Goal: Task Accomplishment & Management: Complete application form

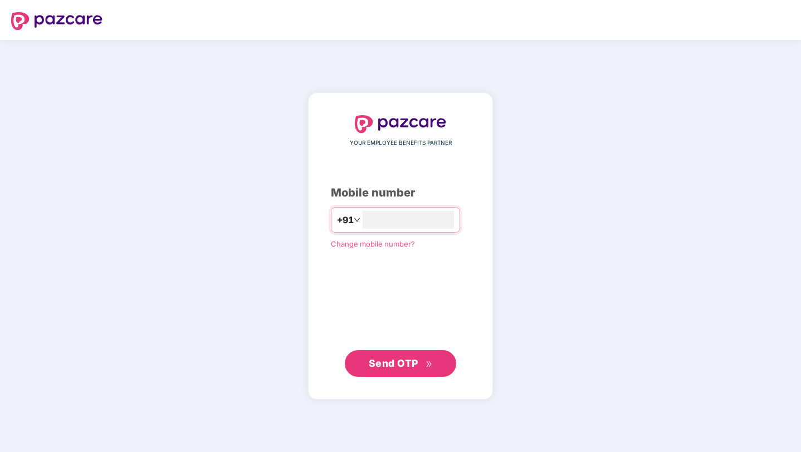
type input "**********"
click at [414, 363] on span "Send OTP" at bounding box center [394, 364] width 50 height 12
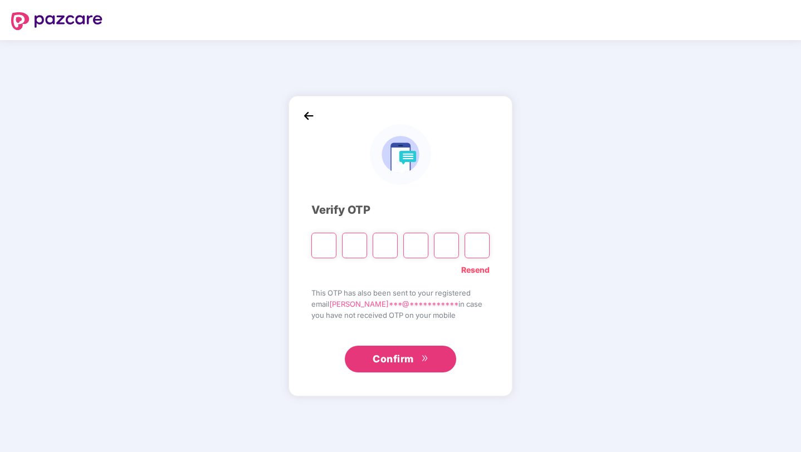
type input "*"
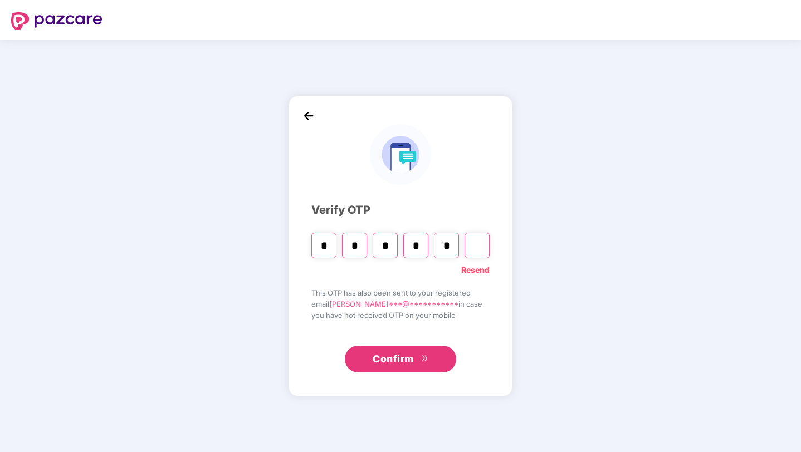
type input "*"
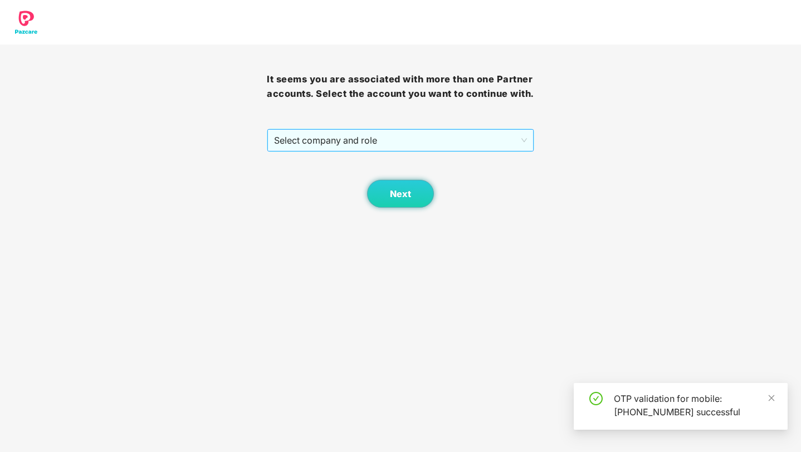
click at [429, 151] on span "Select company and role" at bounding box center [400, 140] width 252 height 21
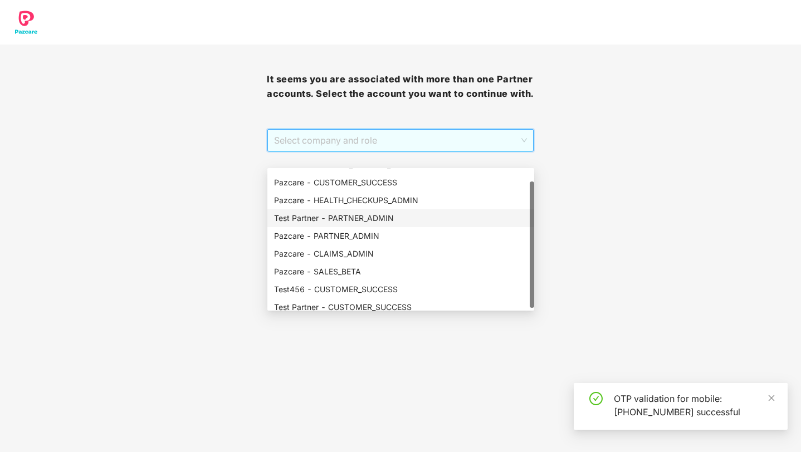
scroll to position [14, 0]
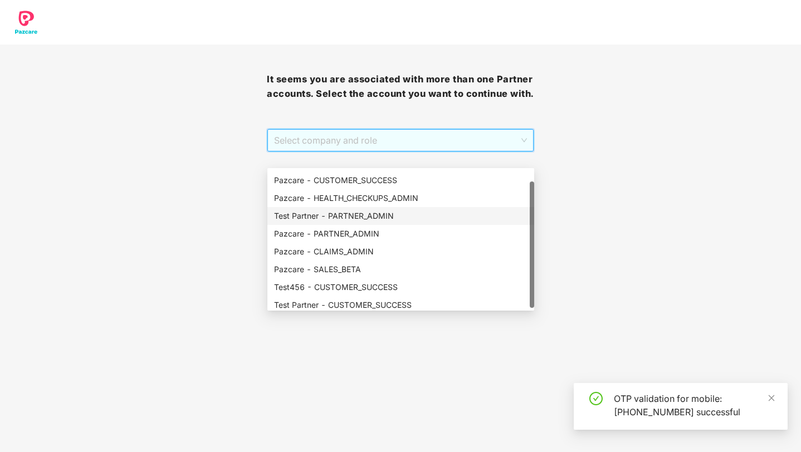
click at [403, 213] on div "Test Partner - PARTNER_ADMIN" at bounding box center [401, 216] width 254 height 12
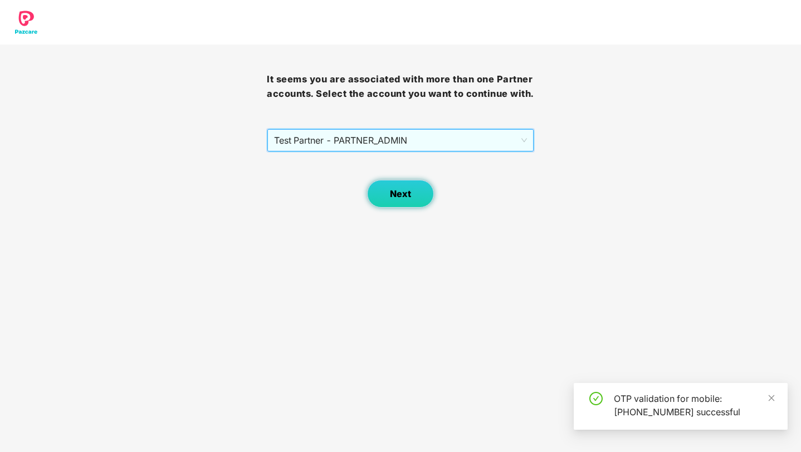
click at [410, 199] on span "Next" at bounding box center [400, 194] width 21 height 11
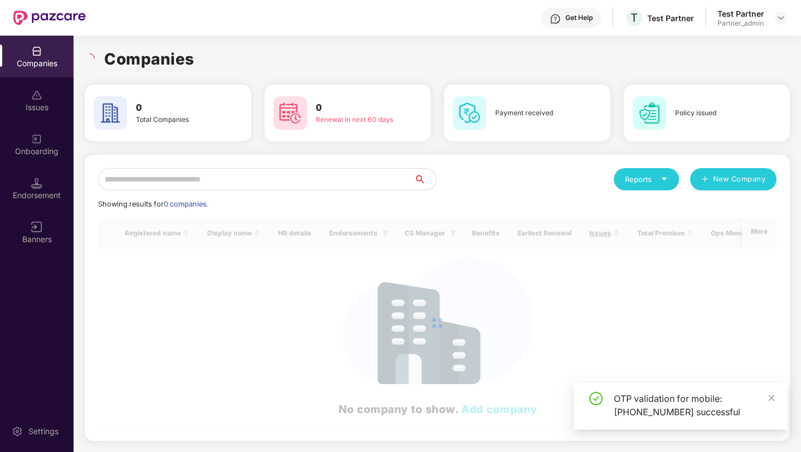
click at [298, 177] on input "text" at bounding box center [256, 179] width 316 height 22
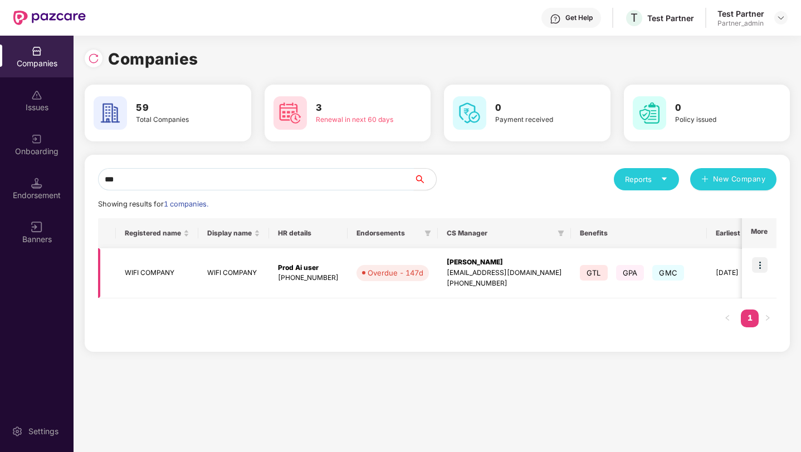
type input "***"
click at [764, 267] on img at bounding box center [760, 265] width 16 height 16
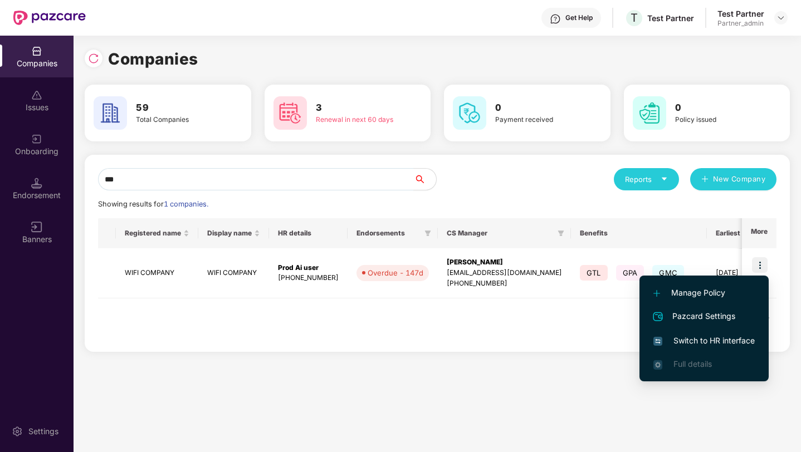
click at [707, 338] on span "Switch to HR interface" at bounding box center [704, 341] width 101 height 12
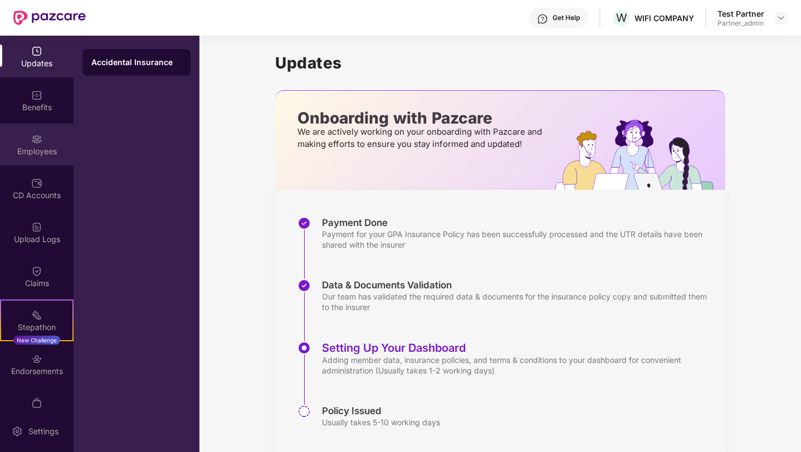
click at [39, 139] on img at bounding box center [36, 139] width 11 height 11
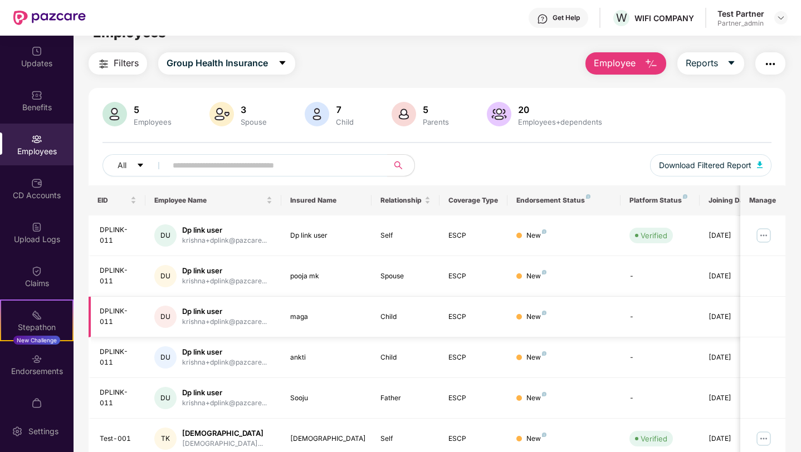
scroll to position [0, 0]
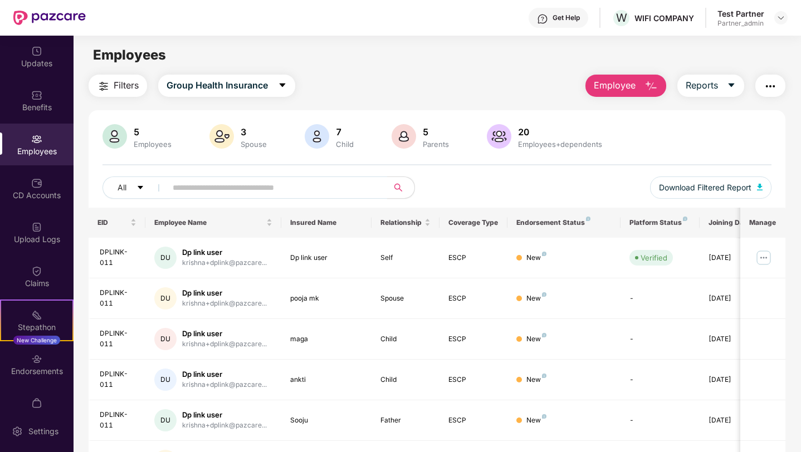
click at [642, 84] on button "Employee" at bounding box center [626, 86] width 81 height 22
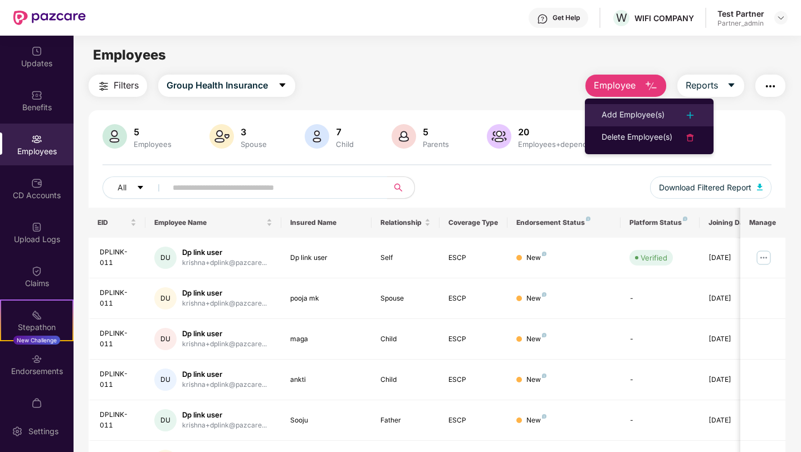
click at [639, 115] on div "Add Employee(s)" at bounding box center [633, 115] width 63 height 13
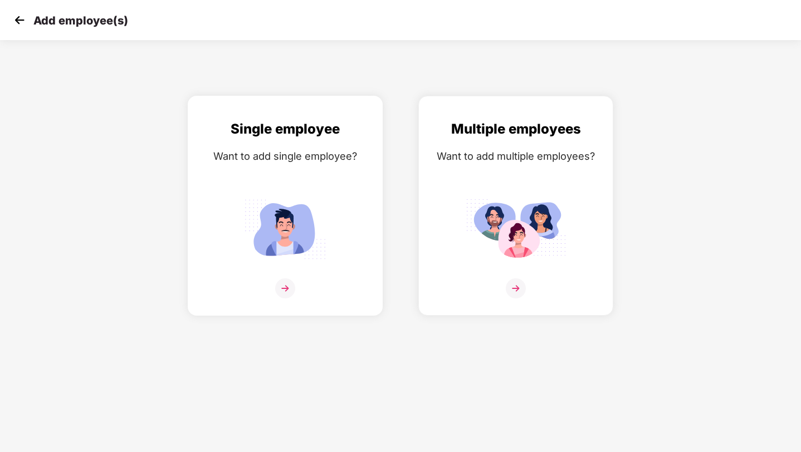
click at [288, 281] on img at bounding box center [285, 289] width 20 height 20
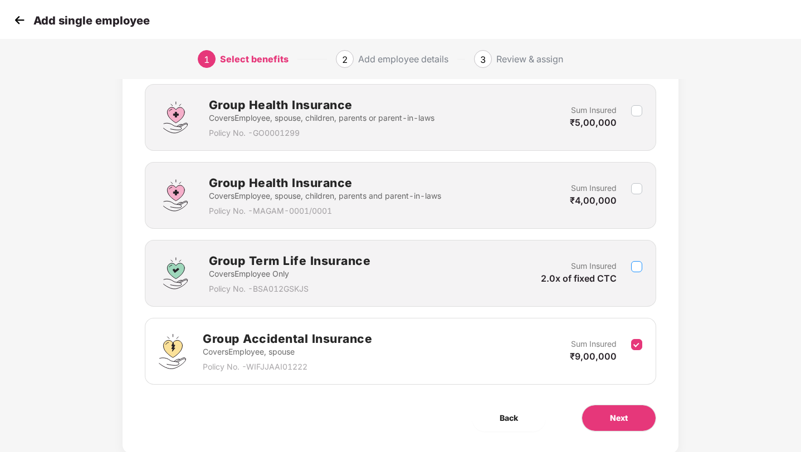
scroll to position [321, 0]
click at [628, 424] on button "Next" at bounding box center [619, 417] width 75 height 27
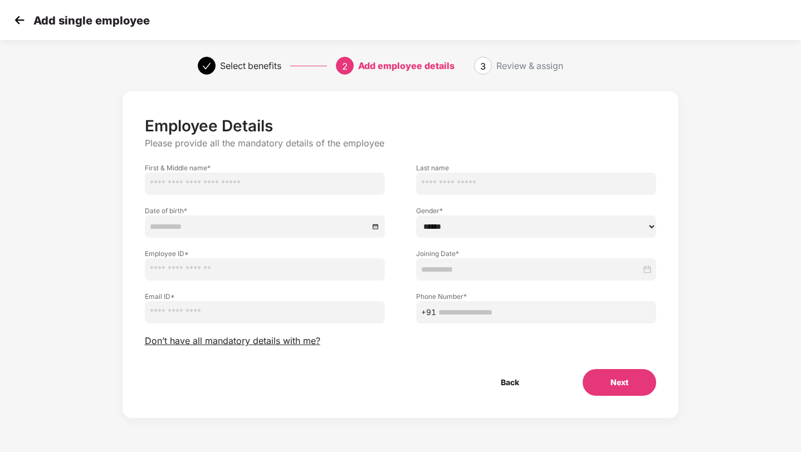
scroll to position [0, 0]
click at [334, 185] on input "text" at bounding box center [265, 184] width 240 height 22
type input "*********"
click at [257, 227] on input at bounding box center [259, 227] width 219 height 12
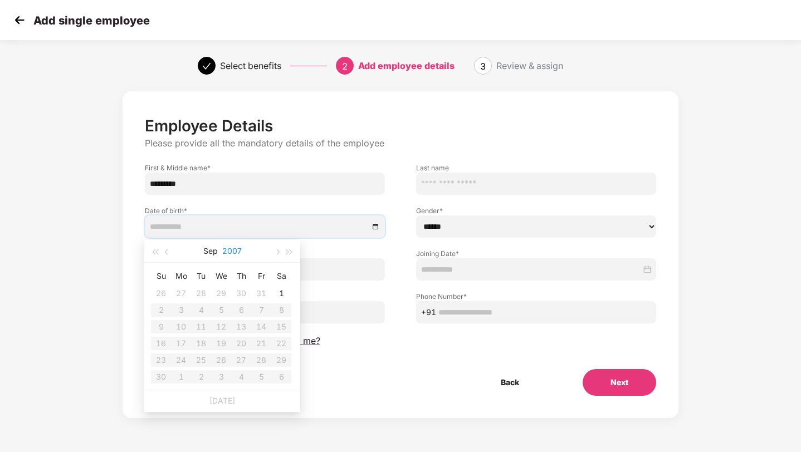
click at [230, 251] on button "2007" at bounding box center [232, 251] width 20 height 22
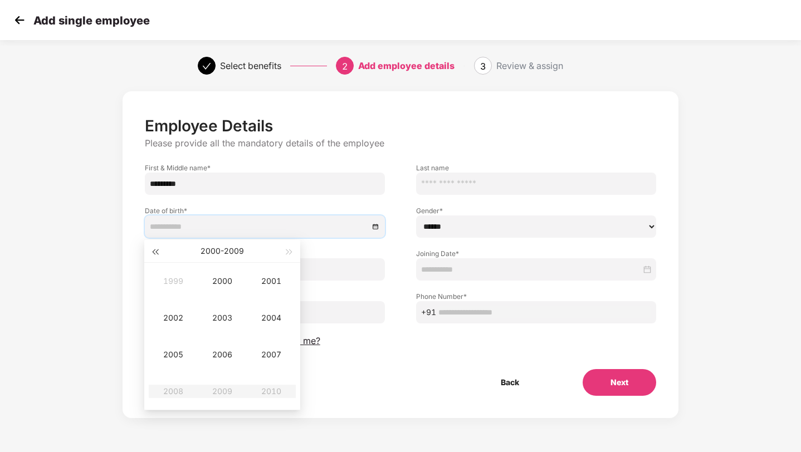
click at [158, 255] on button "button" at bounding box center [155, 251] width 12 height 22
type input "**********"
click at [215, 314] on div "1993" at bounding box center [222, 317] width 33 height 13
click at [215, 314] on div "May" at bounding box center [222, 317] width 33 height 13
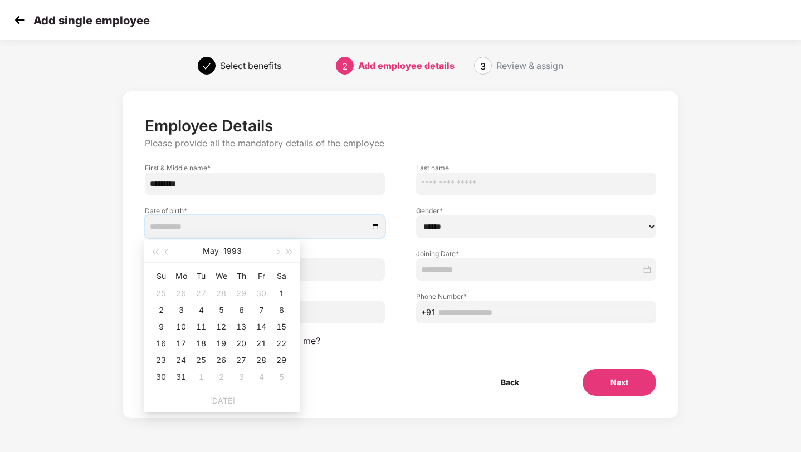
click at [215, 314] on div "5" at bounding box center [221, 310] width 13 height 13
type input "**********"
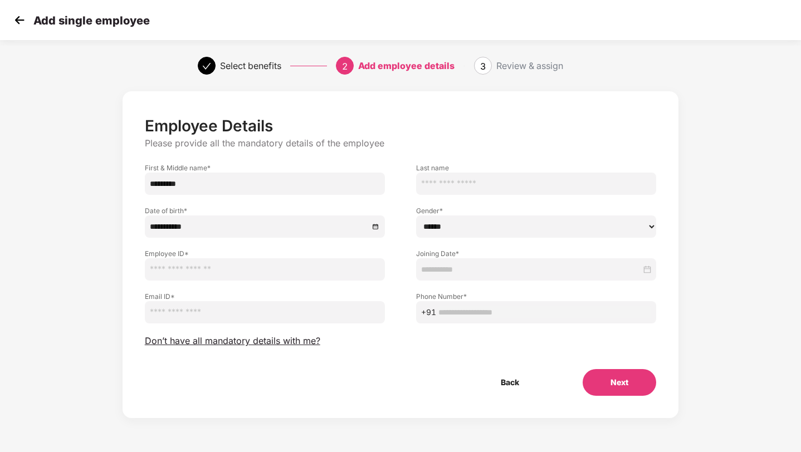
click at [204, 277] on input "text" at bounding box center [265, 270] width 240 height 22
type input "********"
click at [191, 314] on input "email" at bounding box center [265, 312] width 240 height 22
click at [198, 317] on input "**********" at bounding box center [265, 312] width 240 height 22
type input "**********"
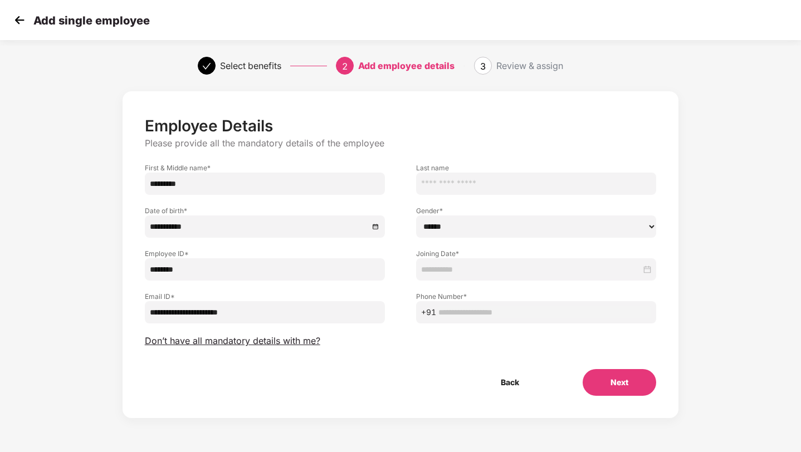
click at [465, 223] on select "****** **** ******" at bounding box center [536, 227] width 240 height 22
select select "****"
click at [416, 216] on select "****** **** ******" at bounding box center [536, 227] width 240 height 22
click at [462, 269] on input at bounding box center [531, 270] width 220 height 12
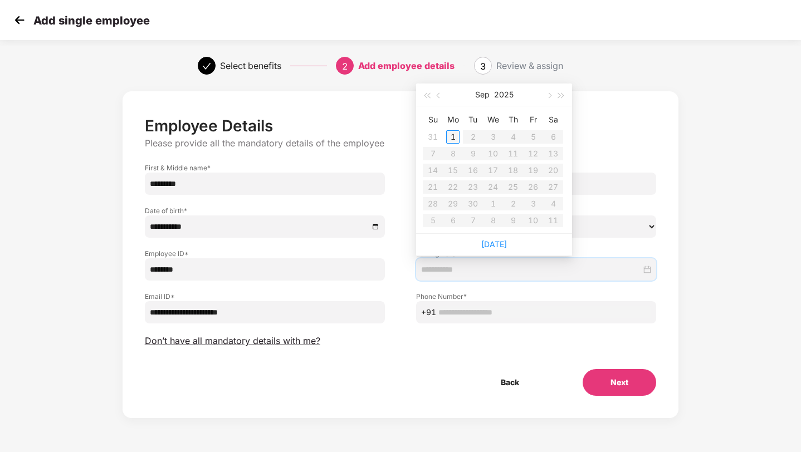
type input "**********"
click at [441, 98] on button "button" at bounding box center [439, 95] width 12 height 22
type input "**********"
click at [493, 179] on td "20" at bounding box center [493, 187] width 20 height 17
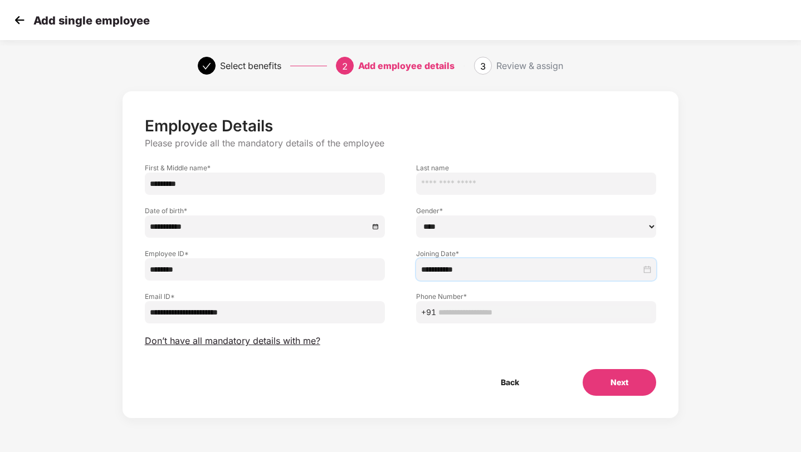
click at [475, 317] on input "text" at bounding box center [544, 312] width 213 height 12
type input "**********"
click at [632, 386] on button "Next" at bounding box center [620, 382] width 74 height 27
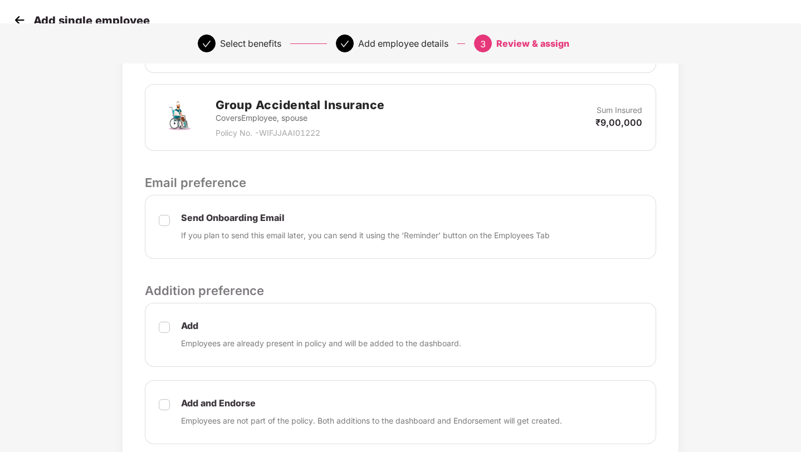
scroll to position [465, 0]
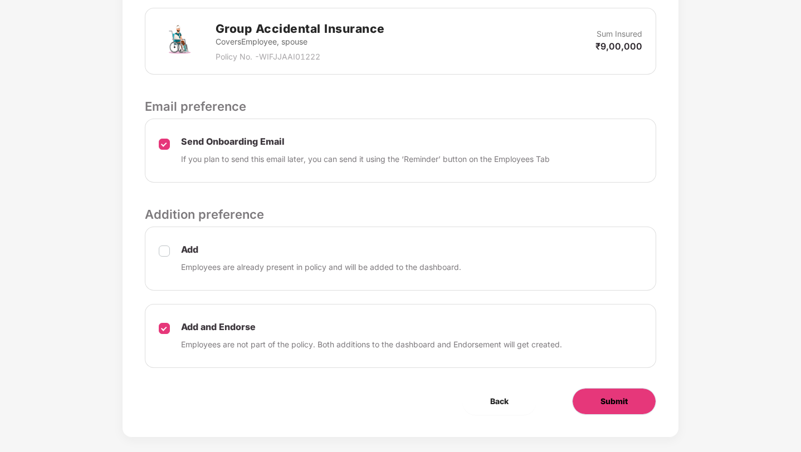
click at [625, 396] on span "Submit" at bounding box center [614, 402] width 27 height 12
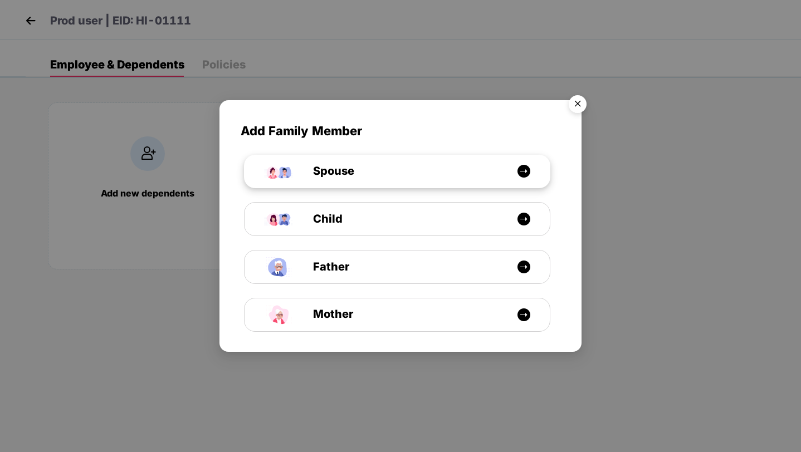
click at [421, 162] on div "Spouse" at bounding box center [397, 171] width 305 height 33
select select "****"
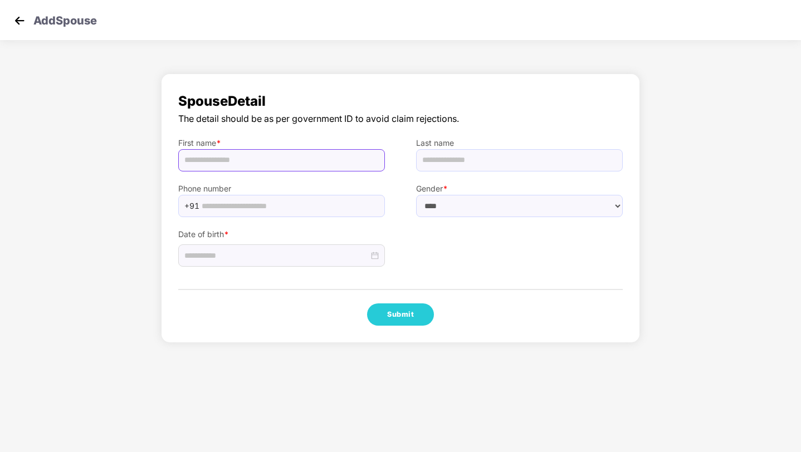
click at [360, 156] on input "text" at bounding box center [281, 160] width 207 height 22
type input "*******"
click at [305, 259] on input at bounding box center [276, 256] width 184 height 12
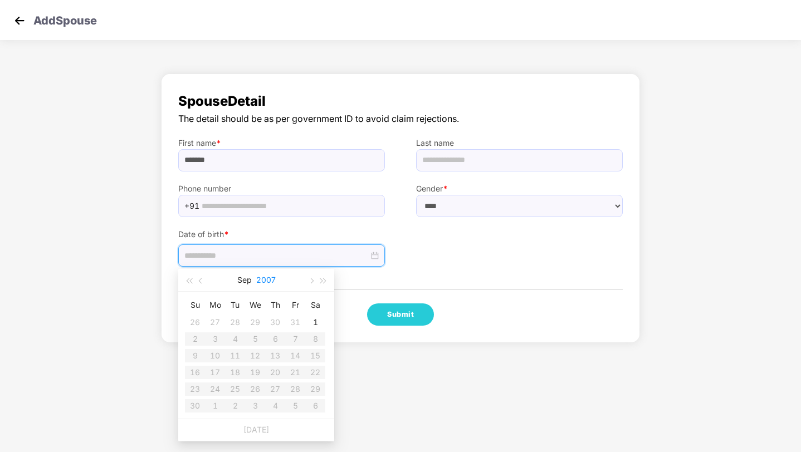
click at [262, 275] on button "2007" at bounding box center [266, 280] width 20 height 22
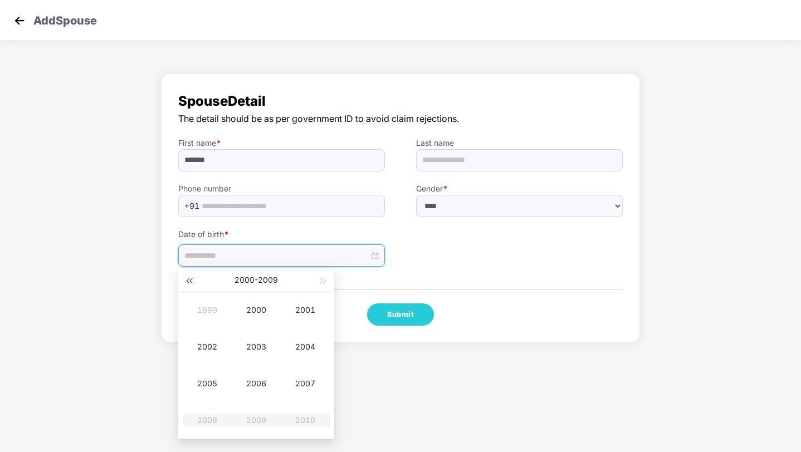
click at [189, 280] on span "button" at bounding box center [189, 282] width 6 height 6
type input "**********"
click at [321, 282] on span "button" at bounding box center [324, 282] width 6 height 6
type input "**********"
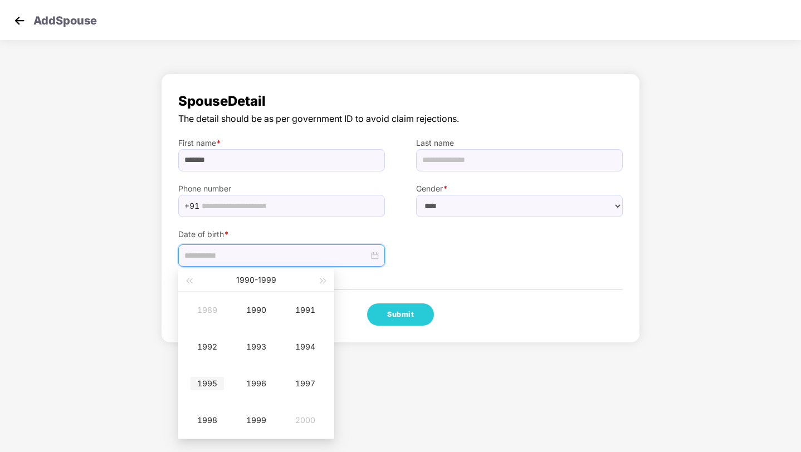
click at [220, 386] on div "1995" at bounding box center [207, 383] width 33 height 13
type input "**********"
click at [252, 336] on td "May" at bounding box center [256, 347] width 49 height 37
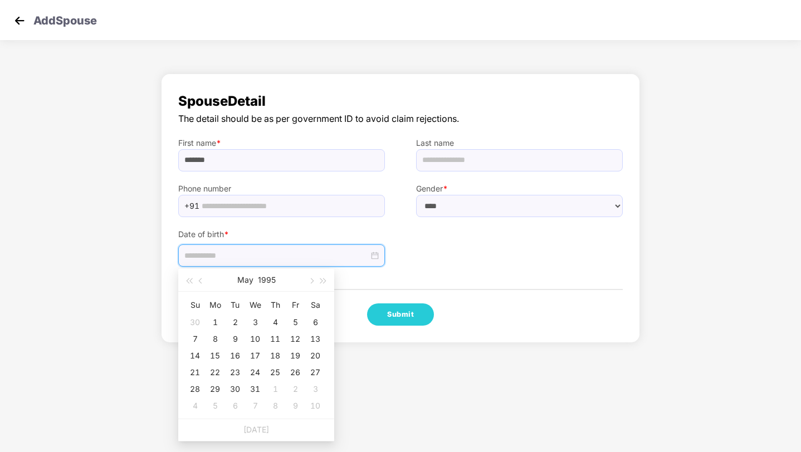
click at [252, 336] on div "10" at bounding box center [255, 339] width 13 height 13
type input "**********"
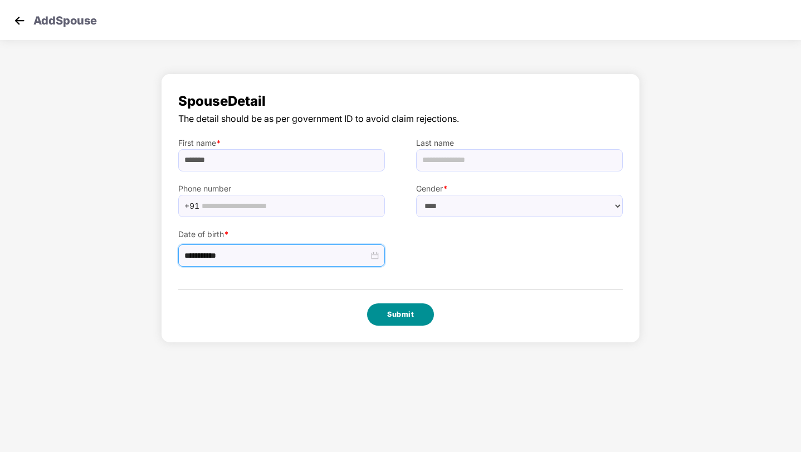
click at [403, 306] on button "Submit" at bounding box center [400, 315] width 67 height 22
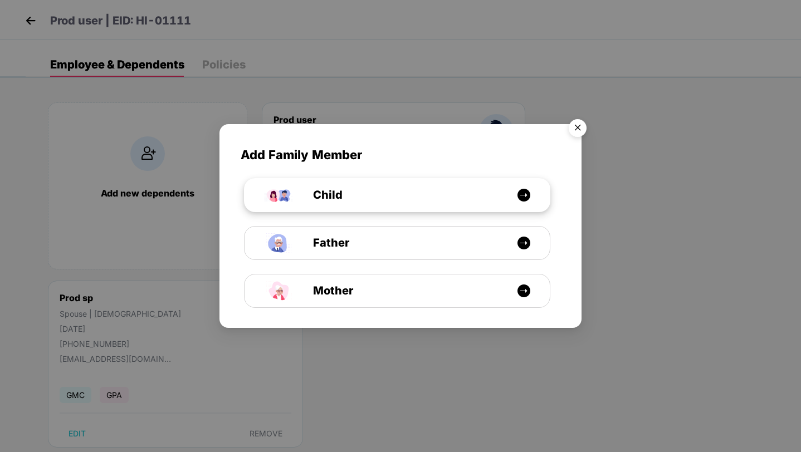
click at [327, 193] on span "Child" at bounding box center [315, 195] width 55 height 17
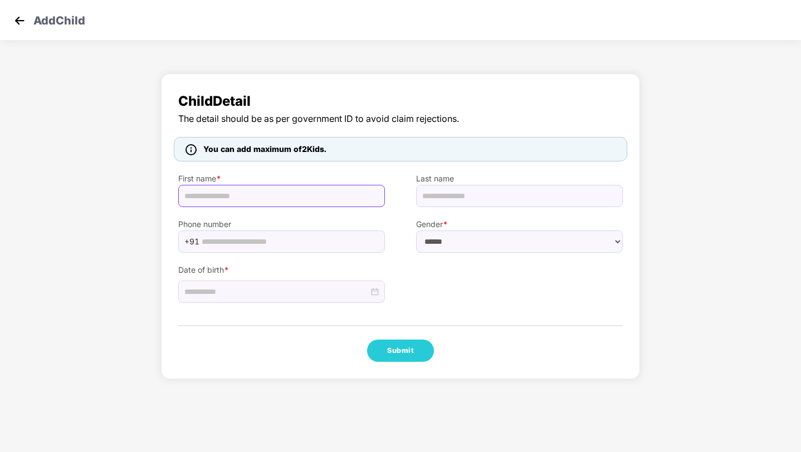
click at [297, 186] on input "text" at bounding box center [281, 196] width 207 height 22
type input "*********"
click at [264, 291] on input at bounding box center [276, 292] width 184 height 12
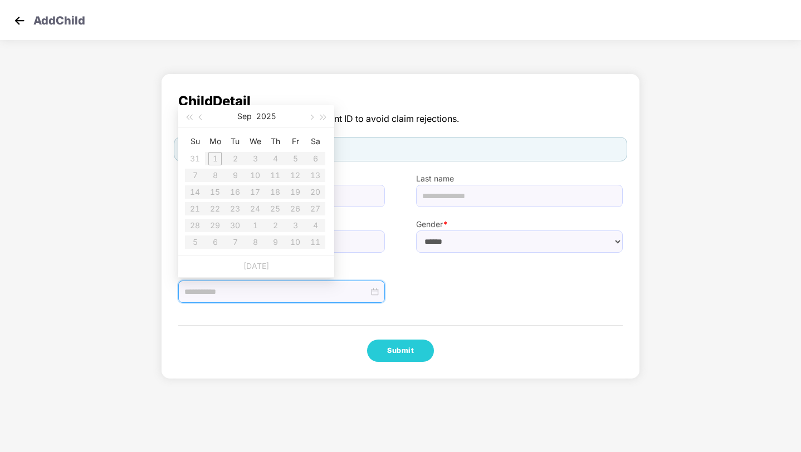
click at [218, 163] on table "Su Mo Tu We Th Fr Sa 31 1 2 3 4 5 6 7 8 9 10 11 12 13 14 15 16 17 18 19 20 21 2…" at bounding box center [255, 192] width 140 height 118
click at [199, 119] on button "button" at bounding box center [201, 116] width 12 height 22
click at [314, 118] on button "button" at bounding box center [311, 116] width 12 height 22
type input "**********"
click at [203, 114] on button "button" at bounding box center [201, 116] width 12 height 22
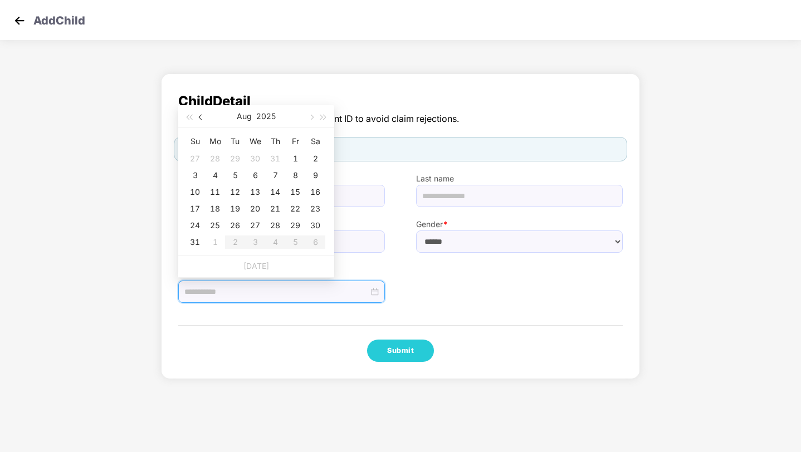
click at [203, 115] on button "button" at bounding box center [201, 116] width 12 height 22
click at [191, 125] on button "button" at bounding box center [189, 116] width 12 height 22
type input "**********"
click at [272, 193] on div "18" at bounding box center [275, 192] width 13 height 13
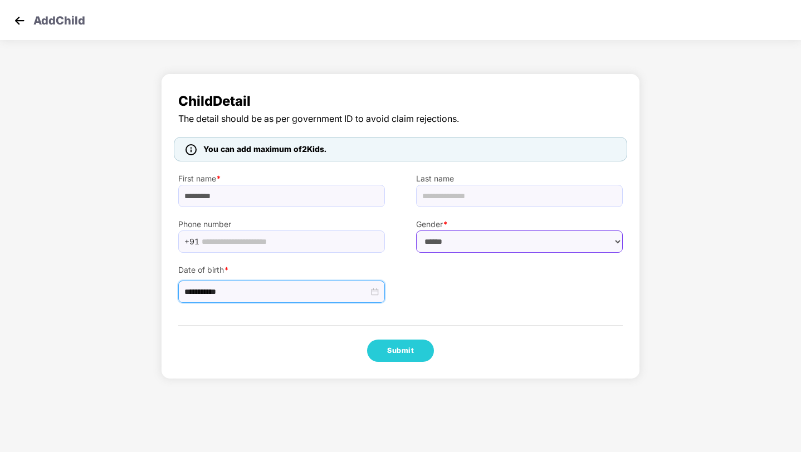
click at [438, 245] on select "****** **** ******" at bounding box center [519, 242] width 207 height 22
select select "****"
click at [416, 231] on select "****** **** ******" at bounding box center [519, 242] width 207 height 22
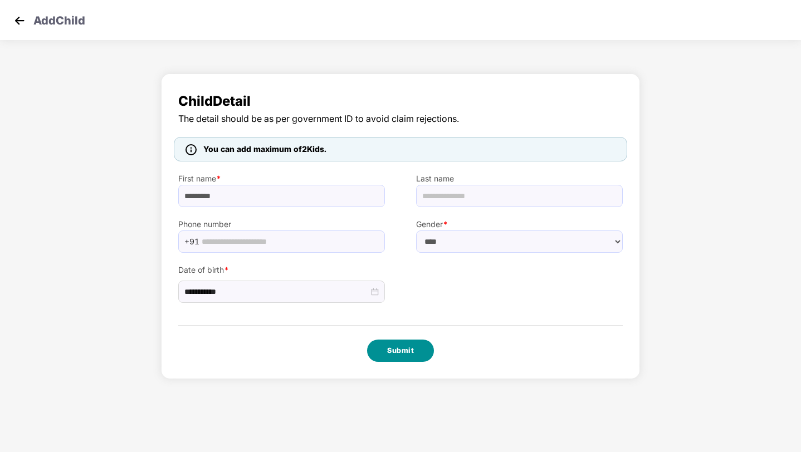
click at [413, 345] on button "Submit" at bounding box center [400, 351] width 67 height 22
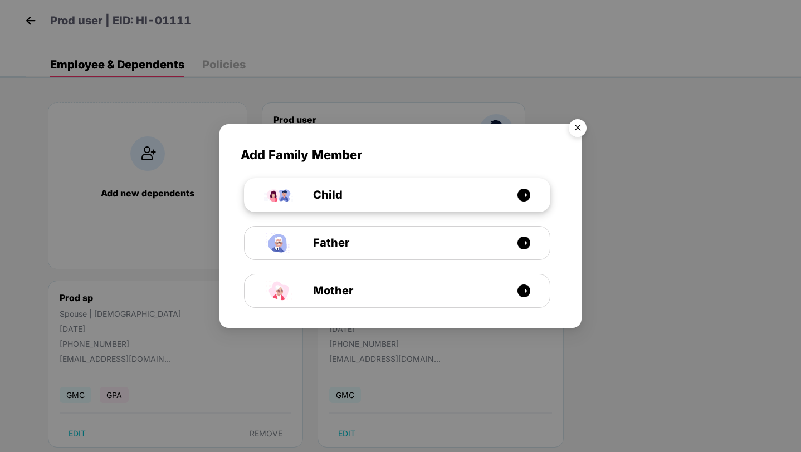
click at [358, 202] on div "Child" at bounding box center [402, 195] width 229 height 17
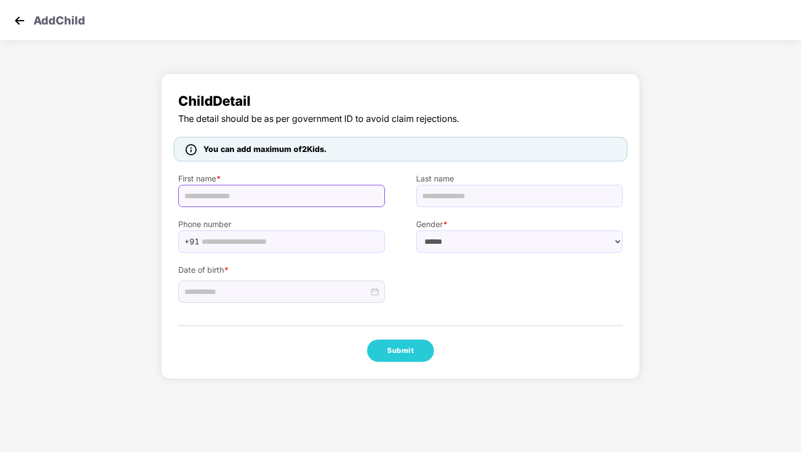
click at [335, 199] on input "text" at bounding box center [281, 196] width 207 height 22
type input "*******"
click at [281, 294] on input at bounding box center [276, 292] width 184 height 12
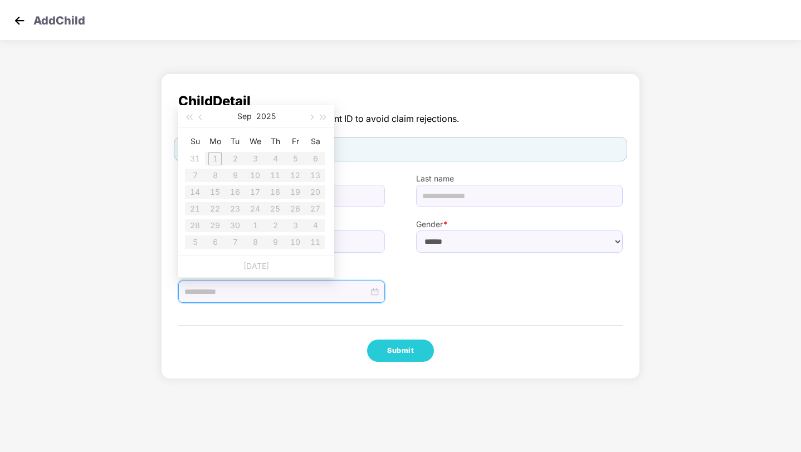
type input "**********"
click at [190, 120] on button "button" at bounding box center [189, 116] width 12 height 22
type input "**********"
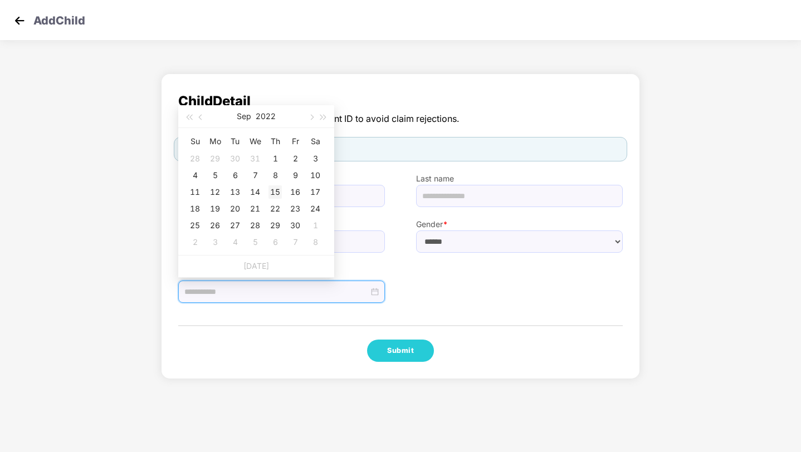
click at [265, 184] on td "15" at bounding box center [275, 192] width 20 height 17
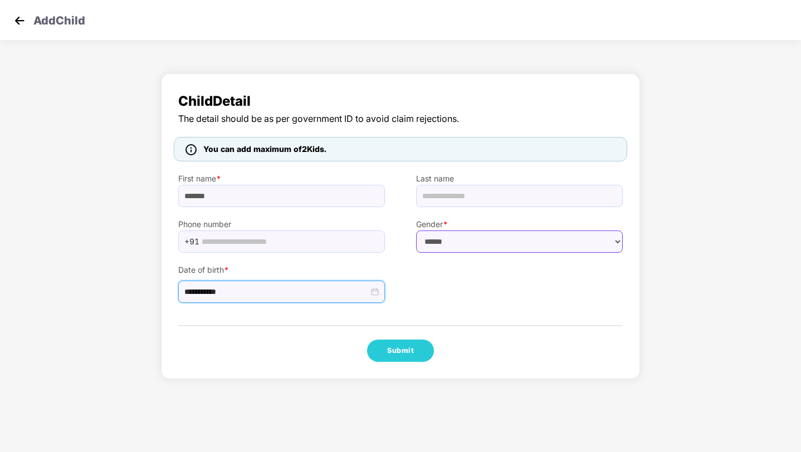
click at [455, 241] on select "****** **** ******" at bounding box center [519, 242] width 207 height 22
select select "******"
click at [416, 231] on select "****** **** ******" at bounding box center [519, 242] width 207 height 22
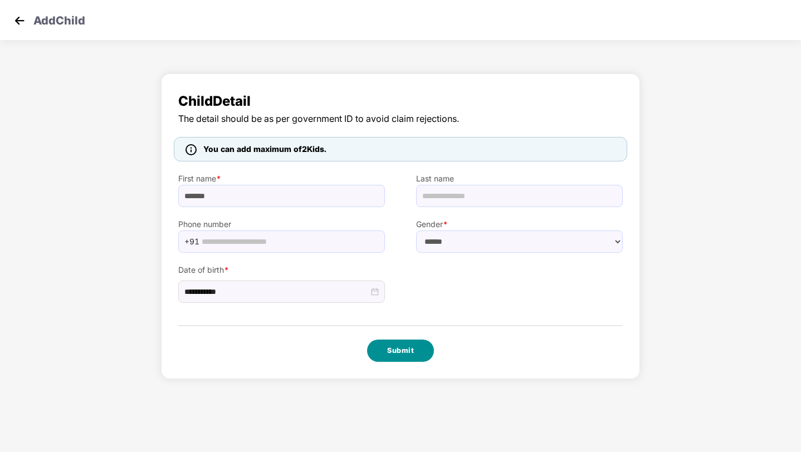
click at [405, 355] on button "Submit" at bounding box center [400, 351] width 67 height 22
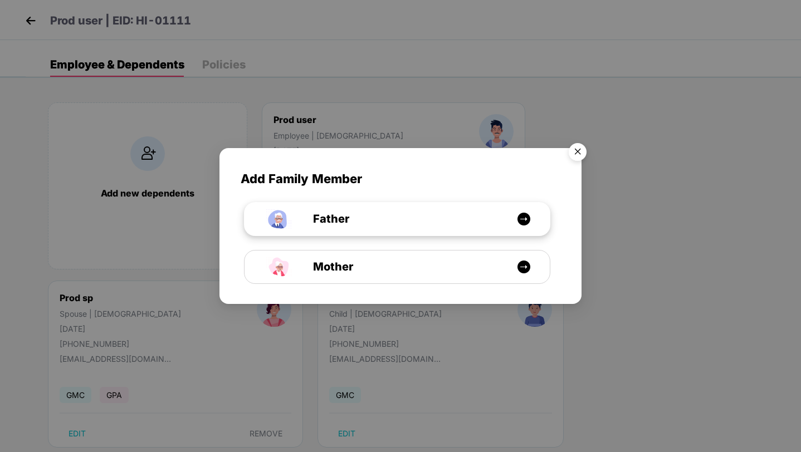
click at [341, 227] on span "Father" at bounding box center [318, 219] width 61 height 17
select select "****"
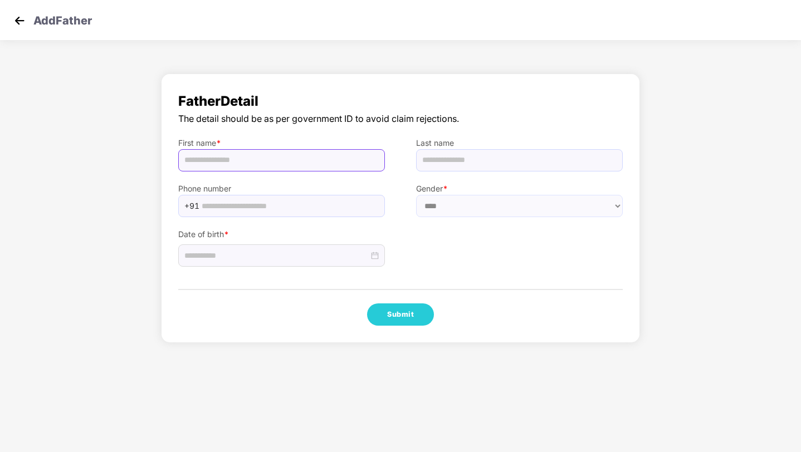
click at [296, 163] on input "text" at bounding box center [281, 160] width 207 height 22
type input "*********"
click at [260, 257] on input at bounding box center [276, 256] width 184 height 12
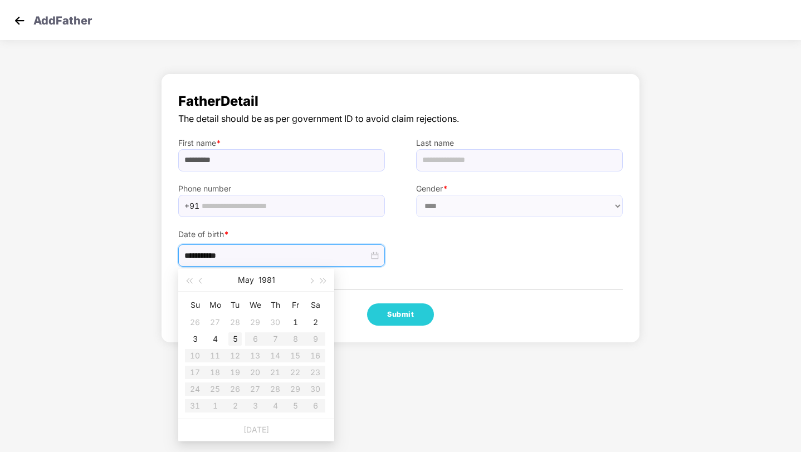
type input "**********"
click at [220, 339] on div "4" at bounding box center [214, 339] width 13 height 13
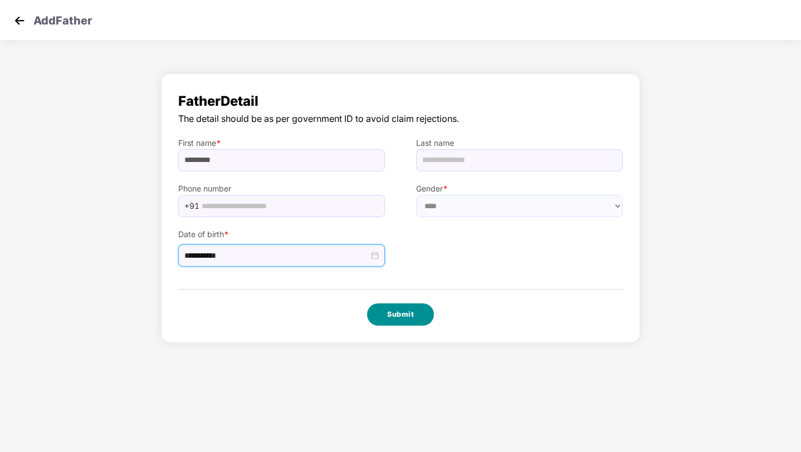
click at [403, 311] on button "Submit" at bounding box center [400, 315] width 67 height 22
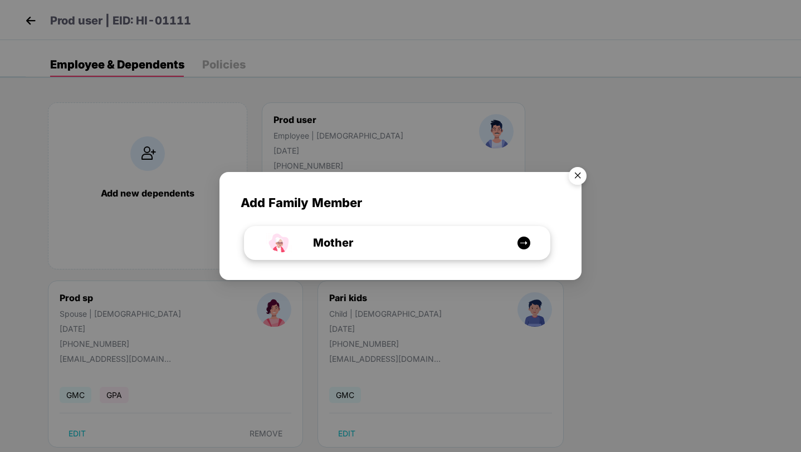
click at [347, 247] on span "Mother" at bounding box center [320, 243] width 65 height 17
select select "******"
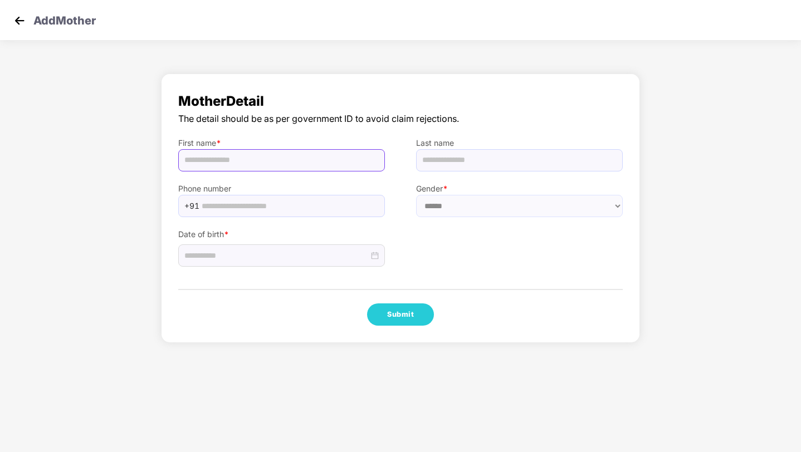
click at [315, 163] on input "text" at bounding box center [281, 160] width 207 height 22
type input "********"
click at [275, 261] on input at bounding box center [276, 256] width 184 height 12
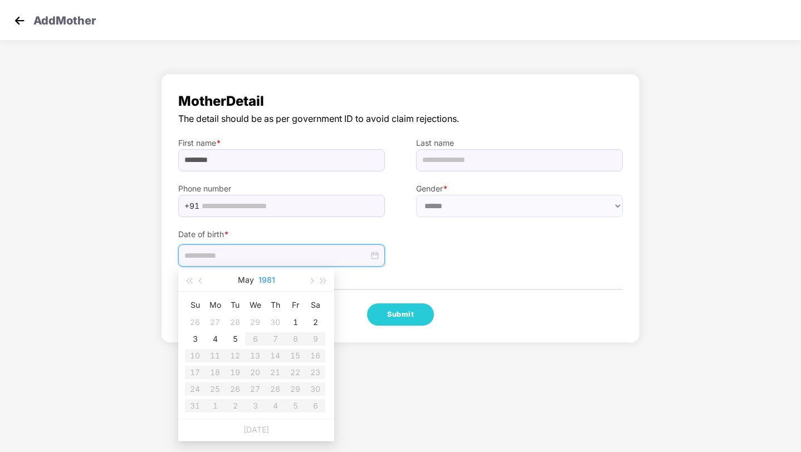
click at [259, 288] on button "1981" at bounding box center [267, 280] width 17 height 22
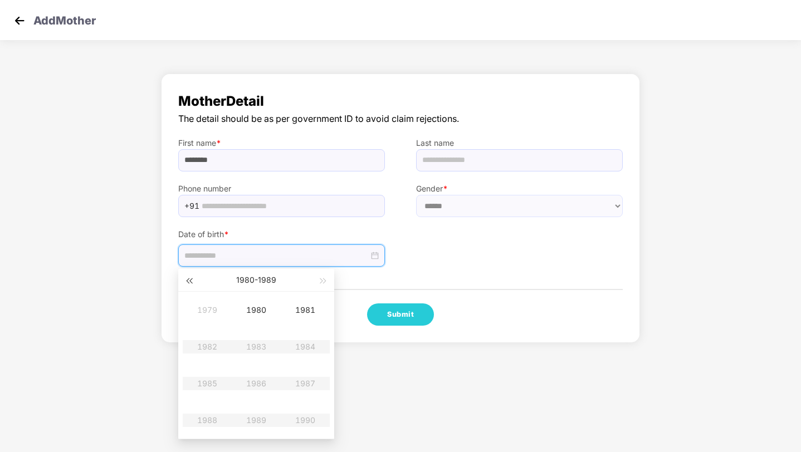
type input "**********"
click at [186, 272] on button "button" at bounding box center [189, 280] width 12 height 22
type input "**********"
click at [329, 286] on button "button" at bounding box center [324, 280] width 12 height 22
type input "**********"
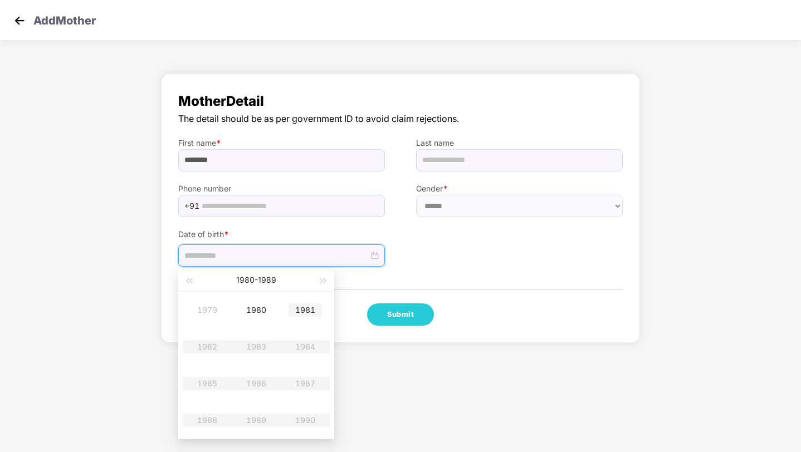
click at [311, 307] on div "1981" at bounding box center [305, 310] width 33 height 13
type input "**********"
click at [249, 343] on div "May" at bounding box center [256, 346] width 33 height 13
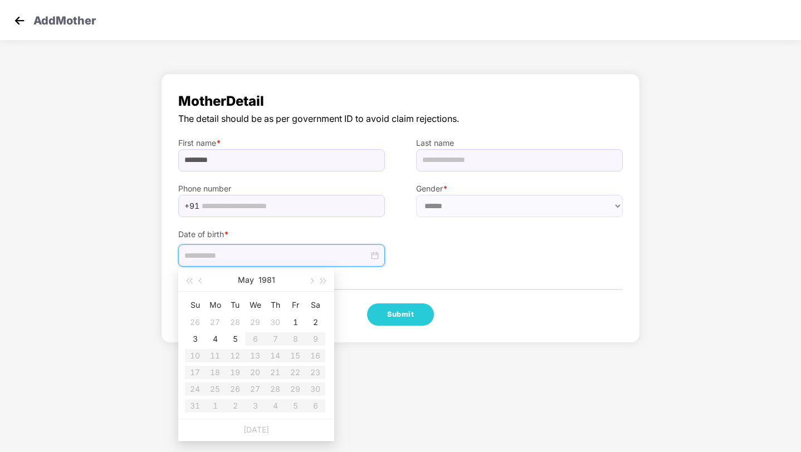
click at [249, 343] on table "Su Mo Tu We Th Fr Sa 26 27 28 29 30 1 2 3 4 5 6 7 8 9 10 11 12 13 14 15 16 17 1…" at bounding box center [255, 355] width 140 height 118
type input "**********"
click at [235, 339] on div "5" at bounding box center [234, 339] width 13 height 13
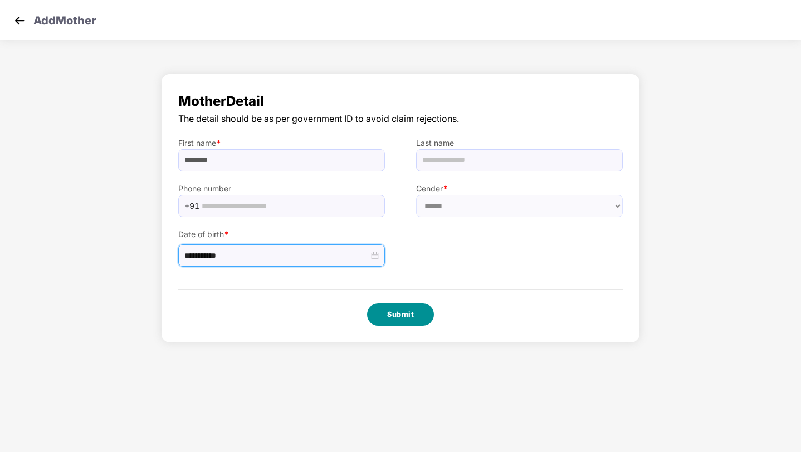
click at [427, 318] on button "Submit" at bounding box center [400, 315] width 67 height 22
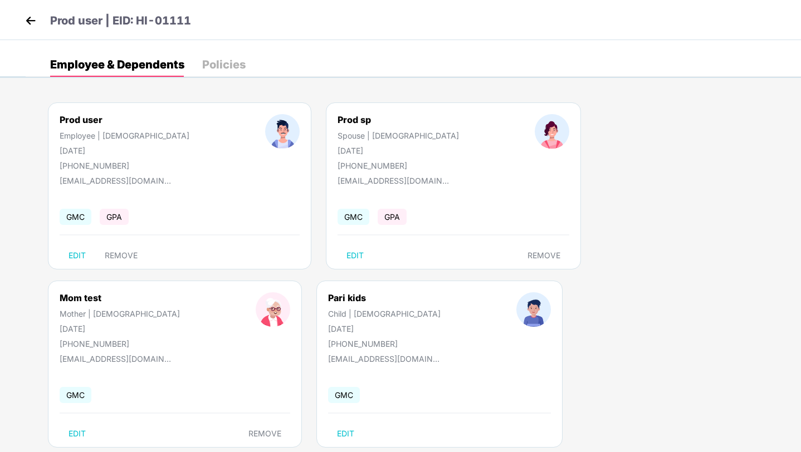
click at [26, 20] on img at bounding box center [30, 20] width 17 height 17
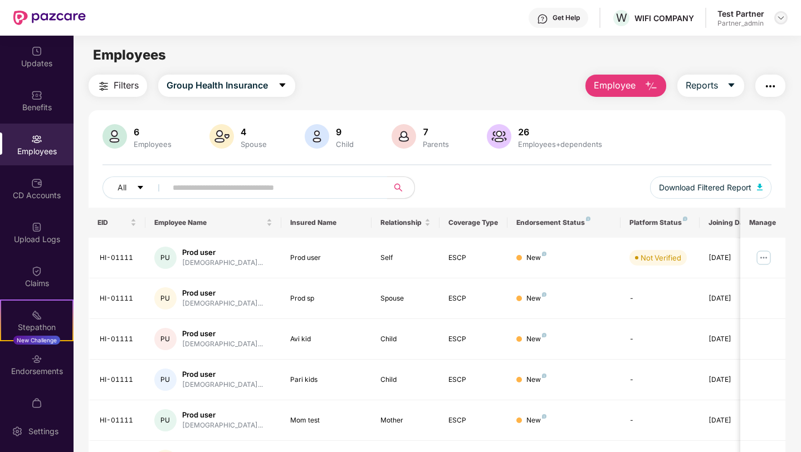
click at [781, 20] on img at bounding box center [781, 17] width 9 height 9
click at [763, 259] on img at bounding box center [764, 258] width 18 height 18
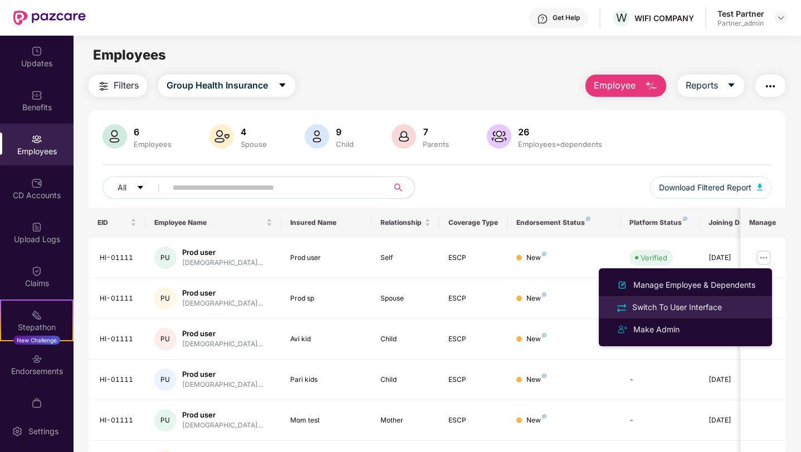
click at [682, 305] on div "Switch To User Interface" at bounding box center [677, 307] width 94 height 12
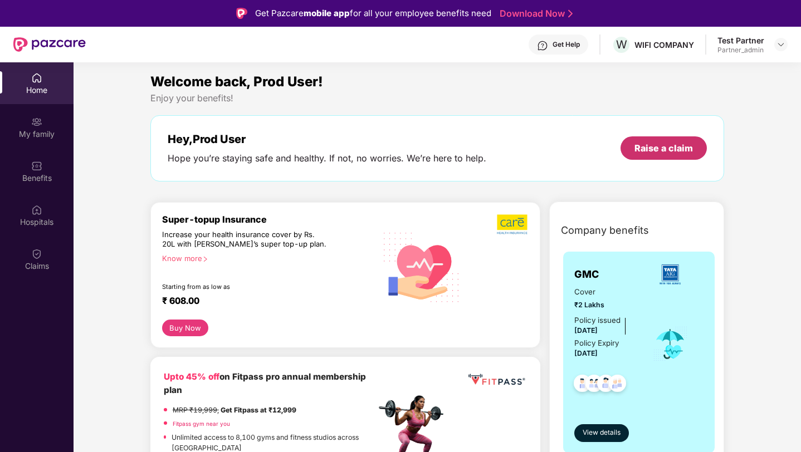
click at [673, 153] on div "Raise a claim" at bounding box center [664, 148] width 59 height 12
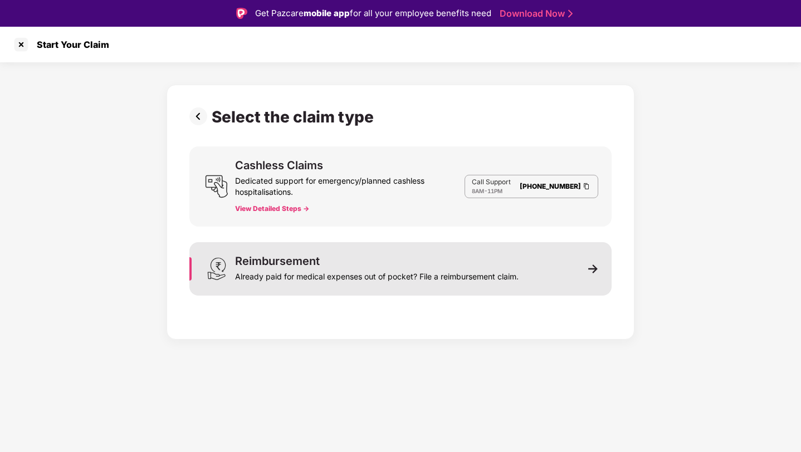
click at [332, 262] on div "Reimbursement Already paid for medical expenses out of pocket? File a reimburse…" at bounding box center [377, 269] width 284 height 27
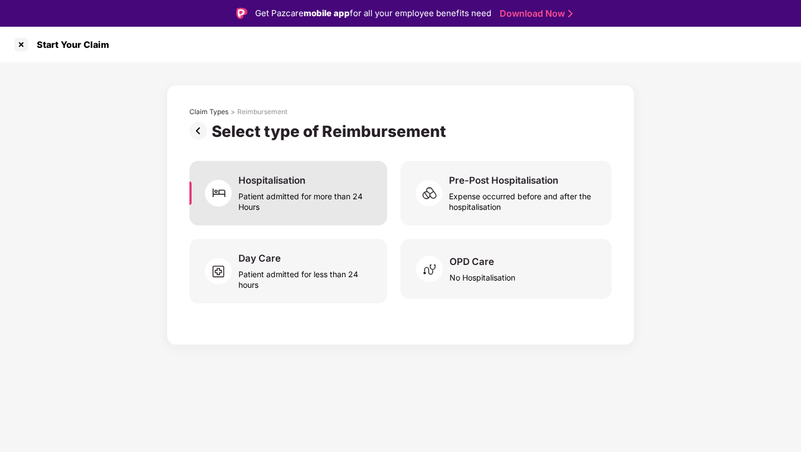
click at [288, 198] on div "Patient admitted for more than 24 Hours" at bounding box center [305, 200] width 135 height 26
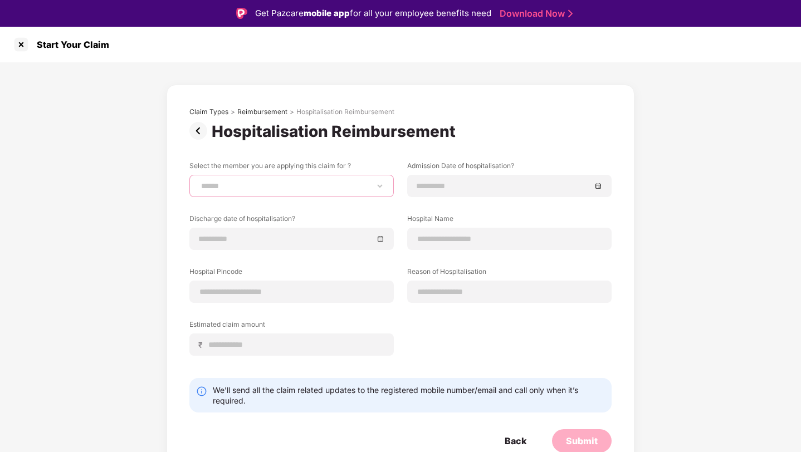
click at [281, 184] on select "****** ******* ******** ********* ********* ********* *******" at bounding box center [292, 186] width 186 height 9
select select "**********"
click at [199, 182] on select "****** ******* ******** ********* ********* ********* *******" at bounding box center [292, 186] width 186 height 9
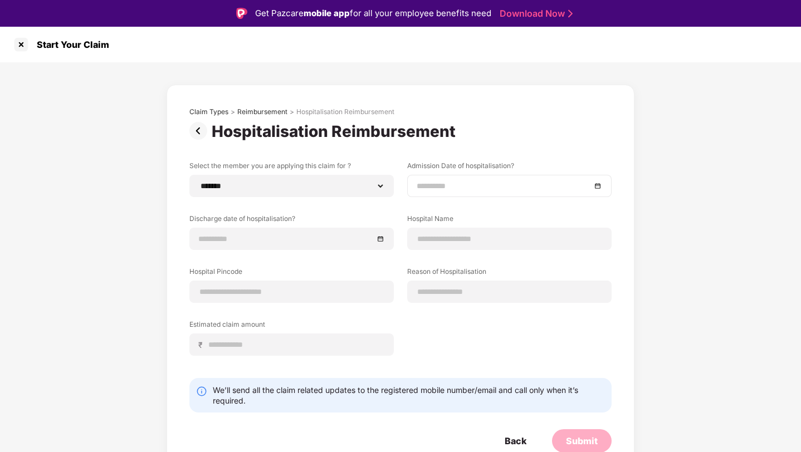
click at [486, 181] on input at bounding box center [504, 186] width 174 height 12
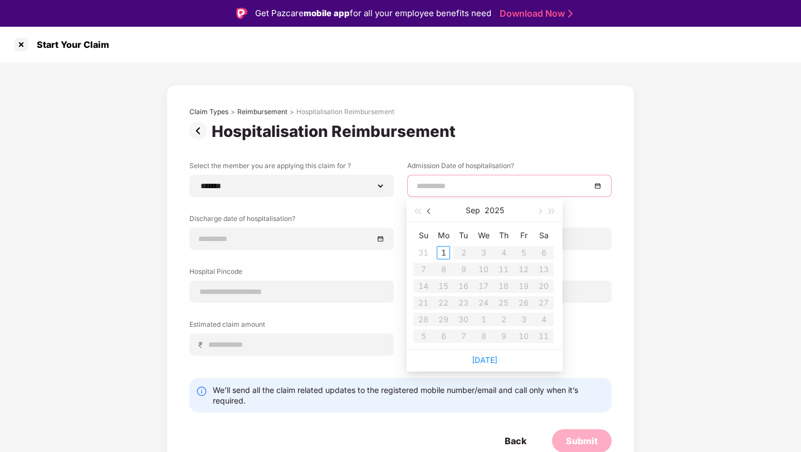
click at [431, 210] on span "button" at bounding box center [430, 212] width 6 height 6
type input "**********"
click at [475, 278] on td "13" at bounding box center [484, 286] width 20 height 17
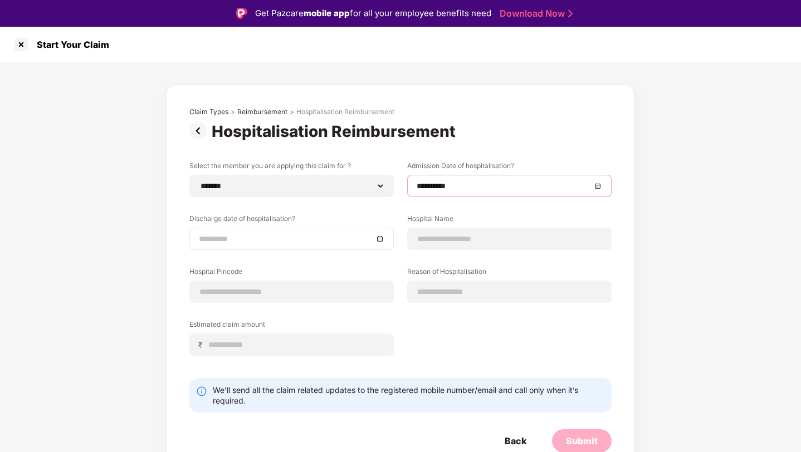
click at [265, 231] on div at bounding box center [291, 239] width 204 height 22
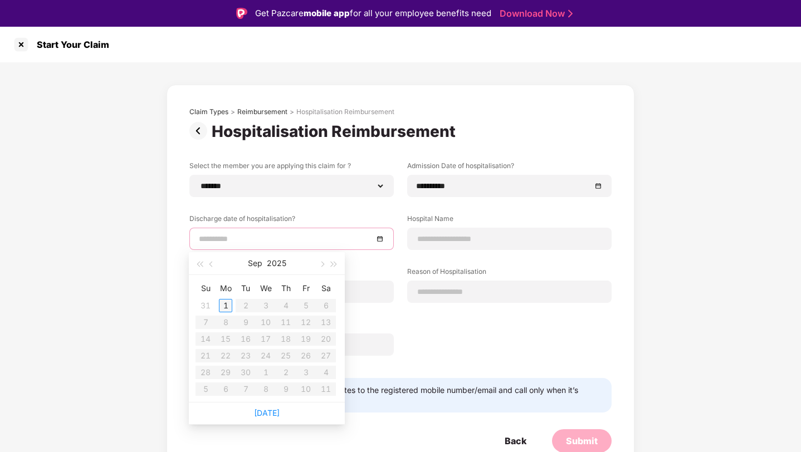
type input "**********"
click at [226, 304] on div "1" at bounding box center [225, 305] width 13 height 13
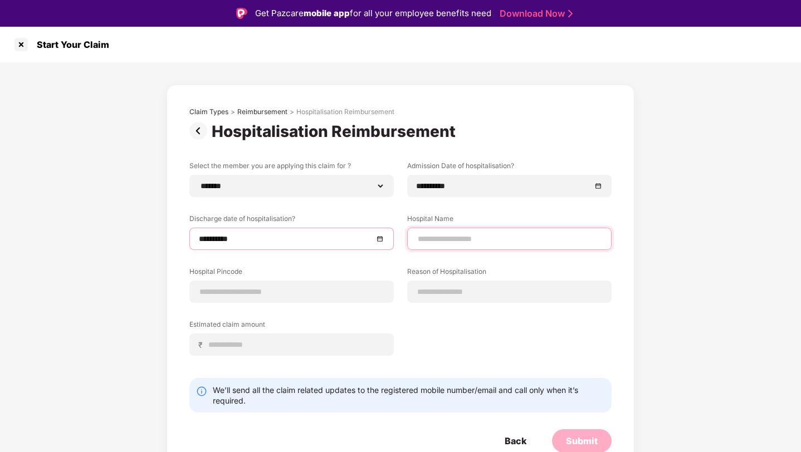
click at [470, 236] on input at bounding box center [510, 239] width 186 height 12
type input "**********"
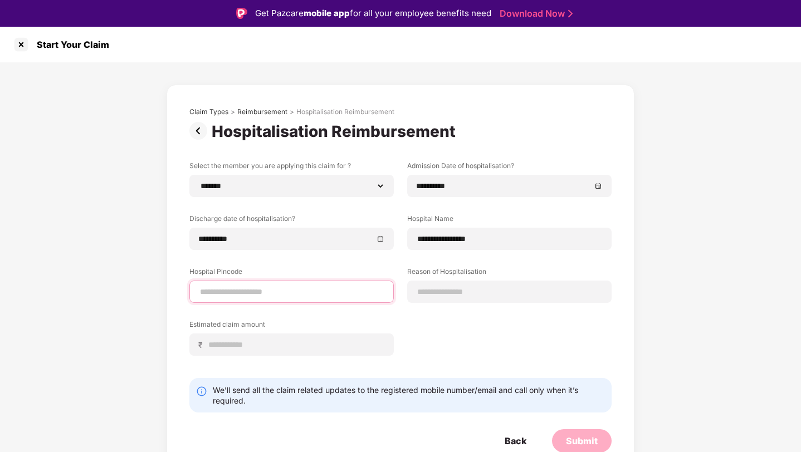
click at [299, 294] on input at bounding box center [292, 292] width 186 height 12
type input "******"
select select "********"
select select "*********"
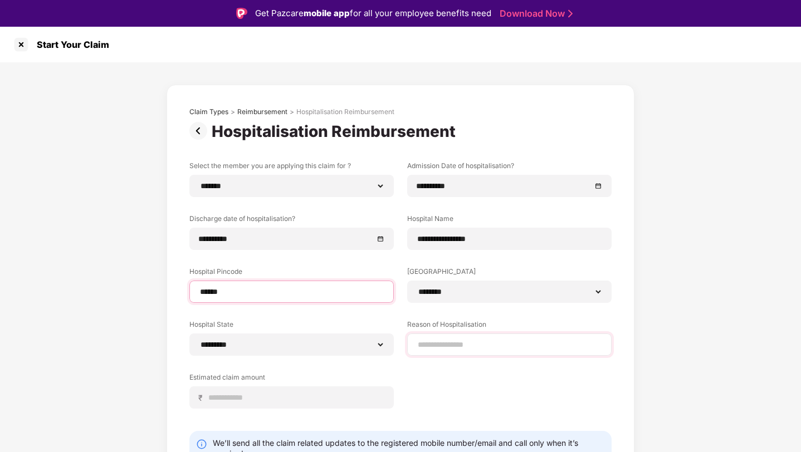
type input "******"
click at [447, 349] on input at bounding box center [510, 345] width 186 height 12
type input "********"
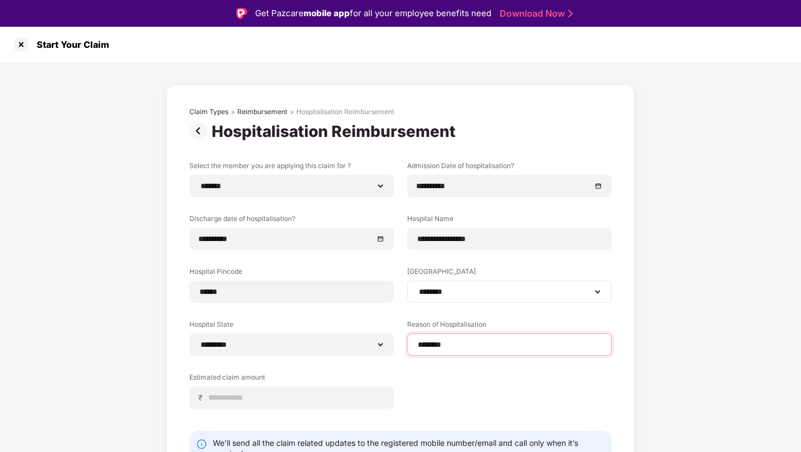
scroll to position [55, 0]
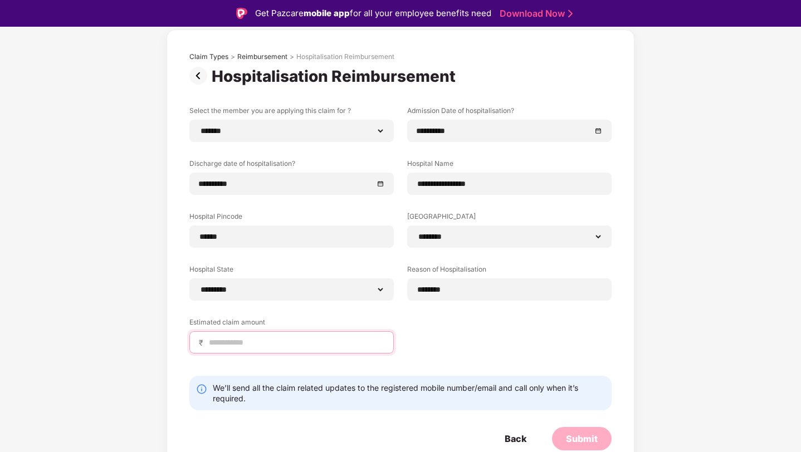
click at [262, 344] on input at bounding box center [296, 343] width 177 height 12
type input "****"
click at [587, 434] on div "Submit" at bounding box center [582, 439] width 32 height 12
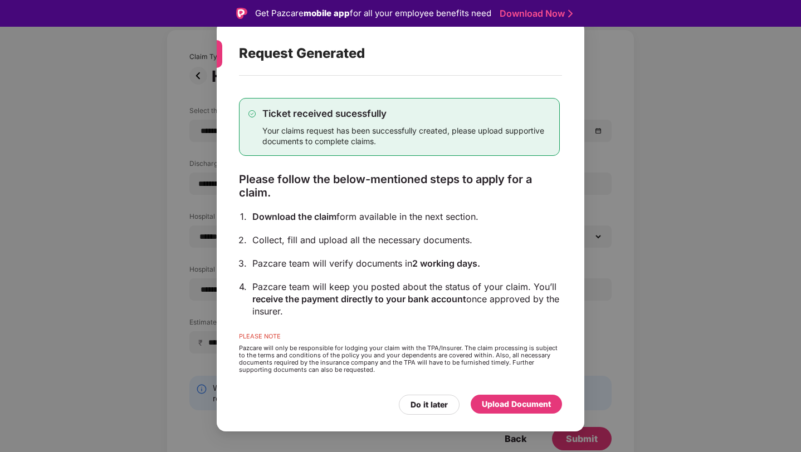
click at [533, 408] on div "Upload Document" at bounding box center [516, 404] width 69 height 12
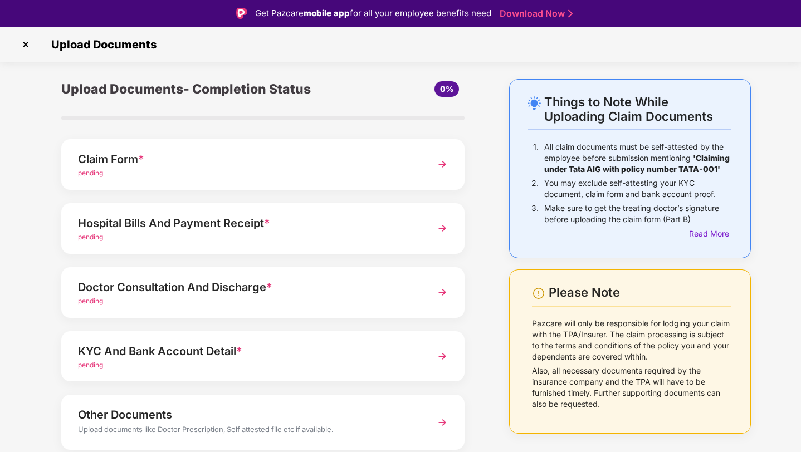
click at [278, 167] on div "Claim Form *" at bounding box center [247, 159] width 339 height 18
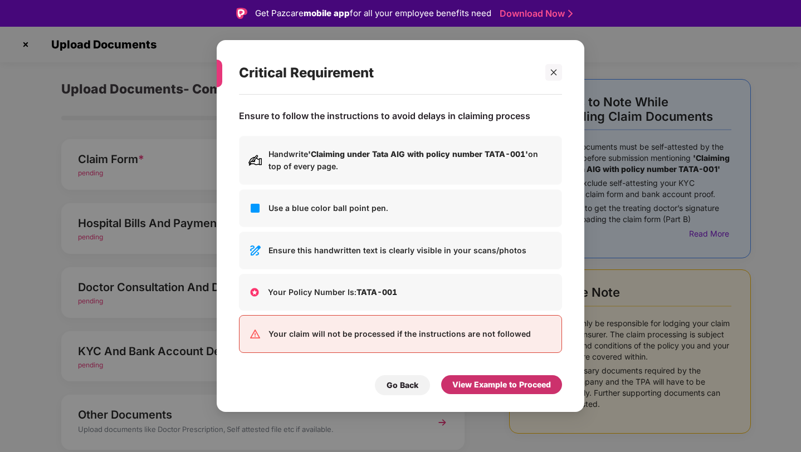
click at [509, 389] on div "View Example to Proceed" at bounding box center [501, 385] width 99 height 12
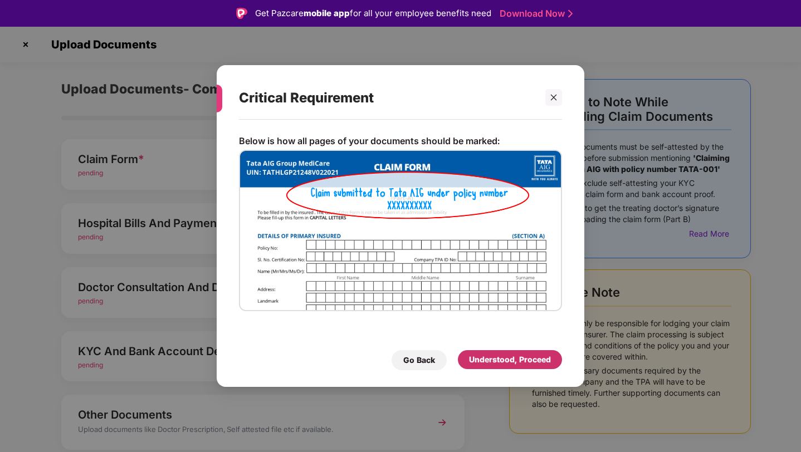
click at [510, 364] on div "Understood, Proceed" at bounding box center [510, 360] width 82 height 12
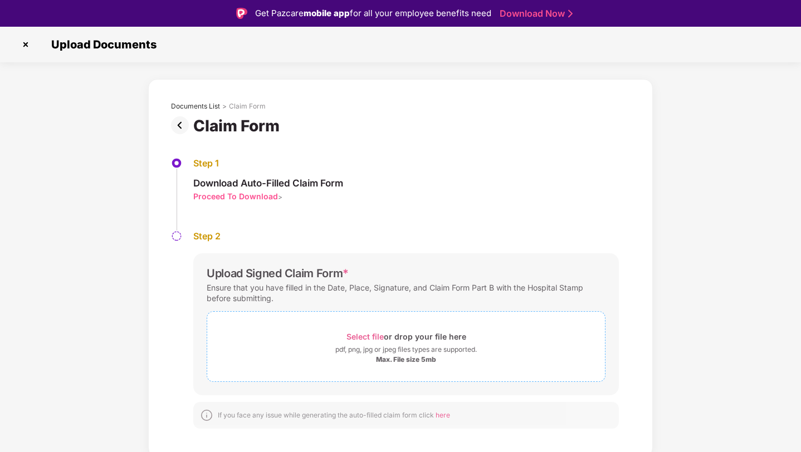
click at [373, 341] on span "Select file" at bounding box center [365, 336] width 37 height 9
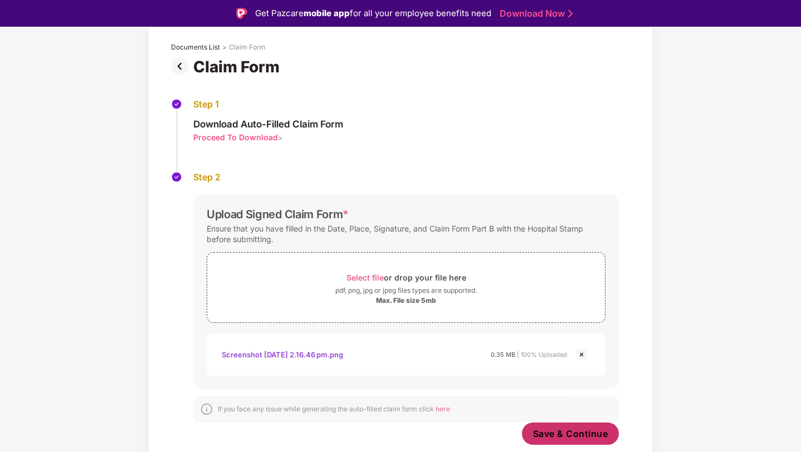
click at [573, 432] on span "Save & Continue" at bounding box center [570, 434] width 75 height 12
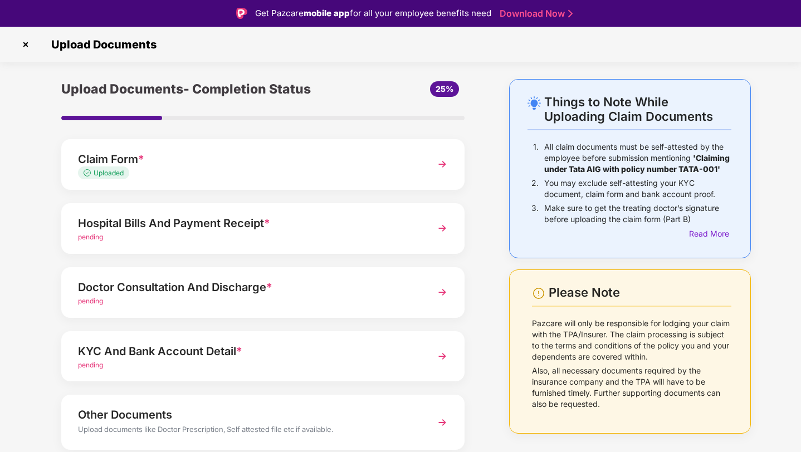
click at [283, 240] on div "pending" at bounding box center [247, 237] width 339 height 11
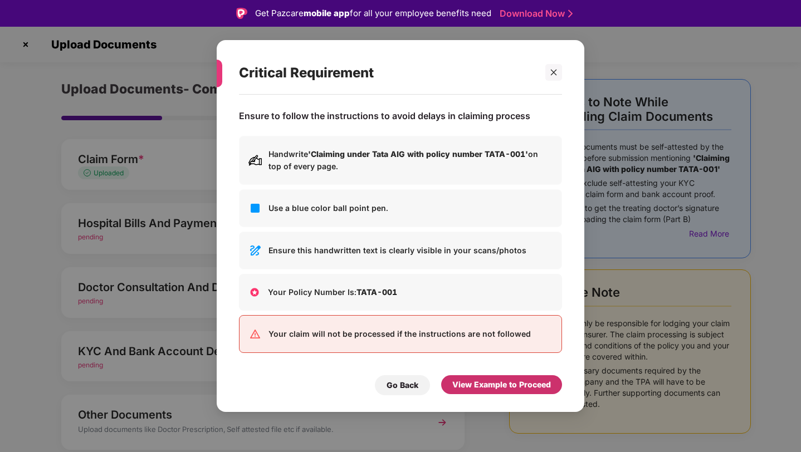
click at [520, 388] on div "View Example to Proceed" at bounding box center [501, 385] width 99 height 12
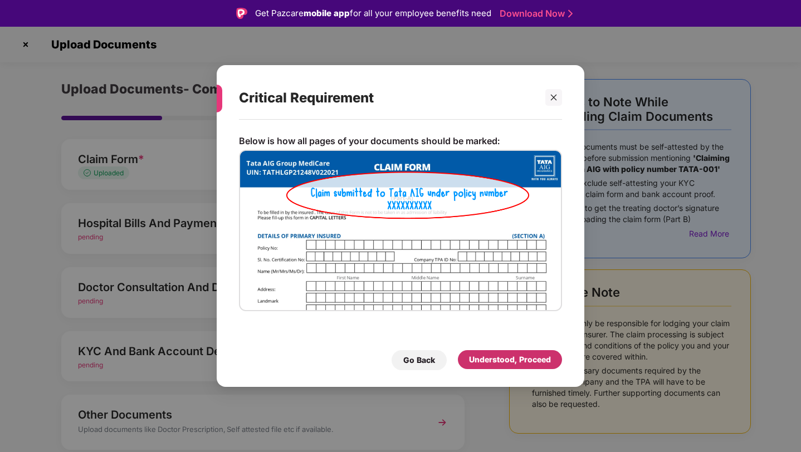
click at [499, 362] on div "Understood, Proceed" at bounding box center [510, 360] width 82 height 12
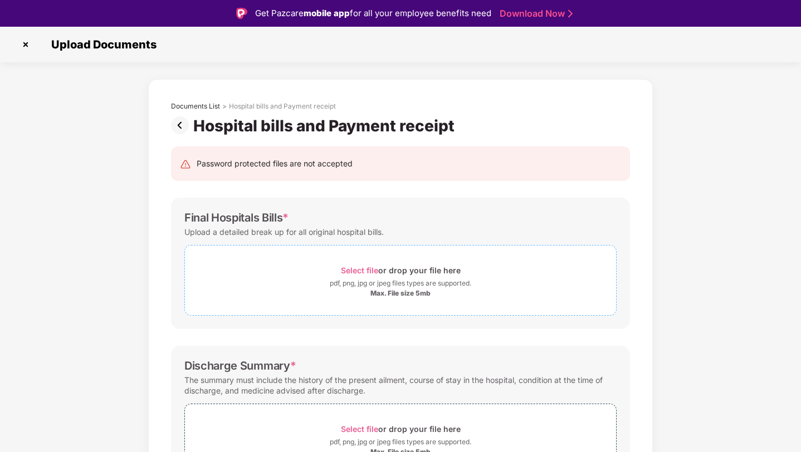
click at [412, 276] on div "Select file or drop your file here" at bounding box center [401, 270] width 120 height 15
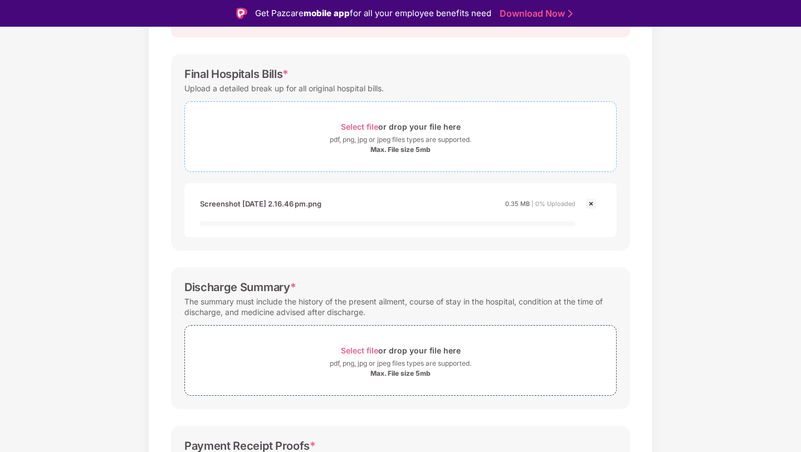
scroll to position [290, 0]
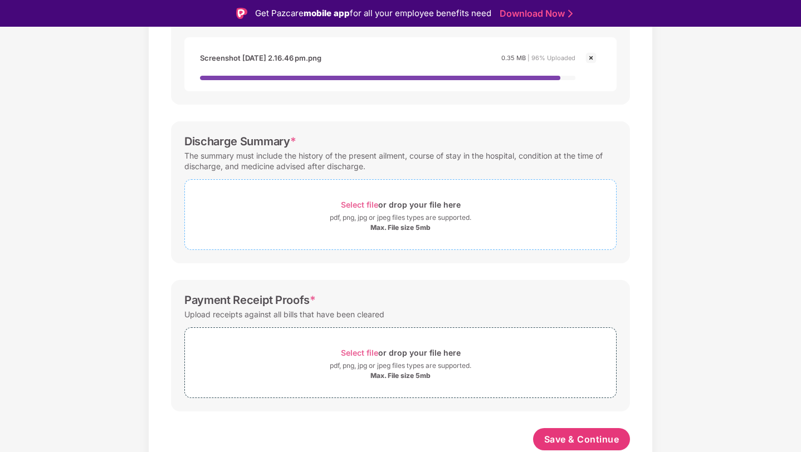
click at [415, 221] on div "pdf, png, jpg or jpeg files types are supported." at bounding box center [401, 217] width 142 height 11
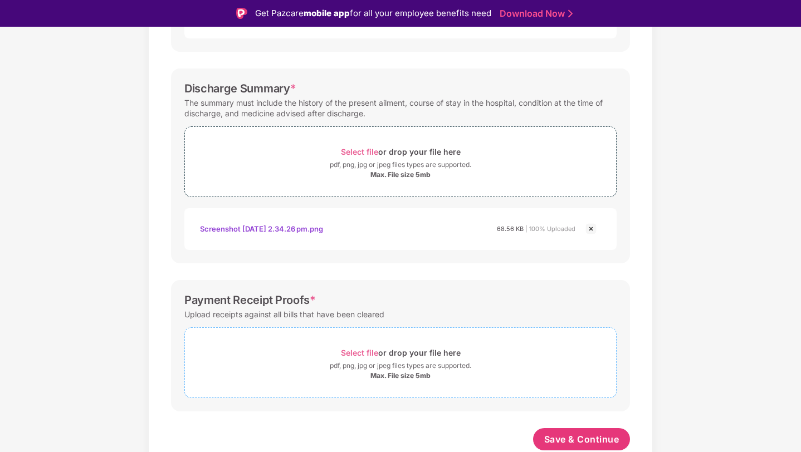
click at [416, 359] on div "Select file or drop your file here" at bounding box center [401, 352] width 120 height 15
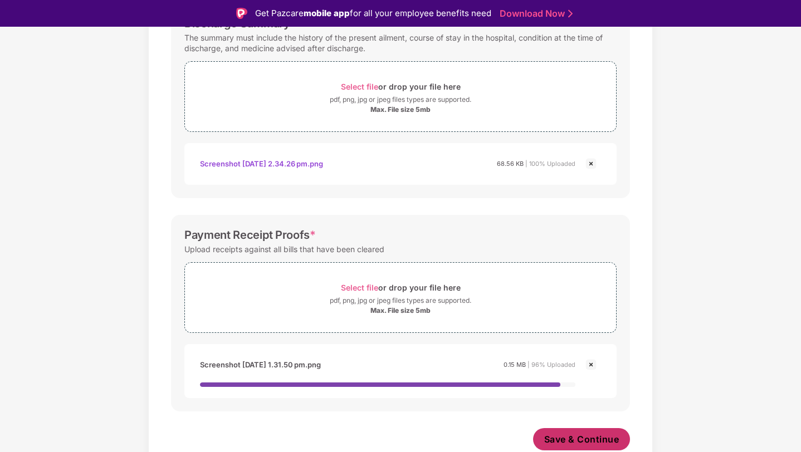
scroll to position [387, 0]
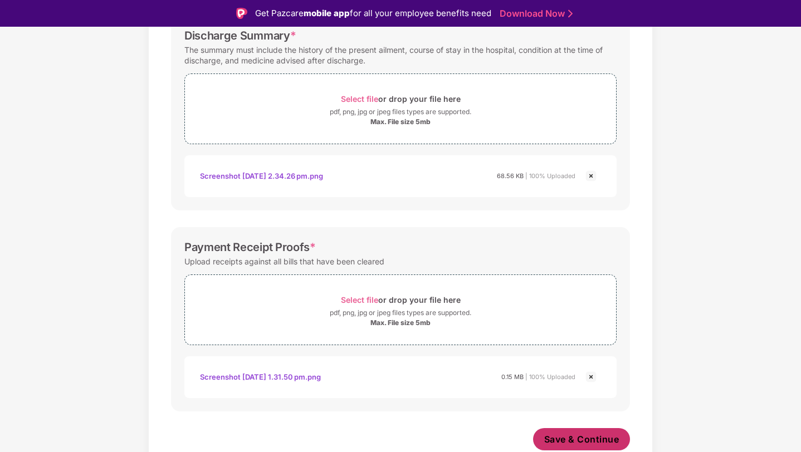
click at [593, 450] on button "Save & Continue" at bounding box center [582, 439] width 98 height 22
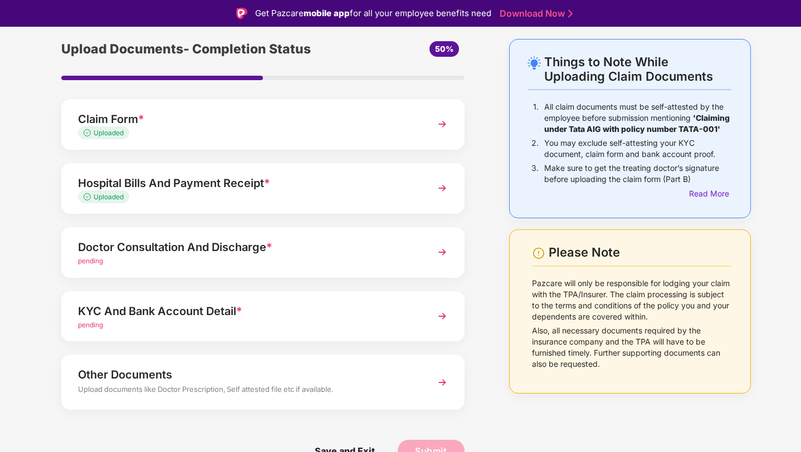
scroll to position [27, 0]
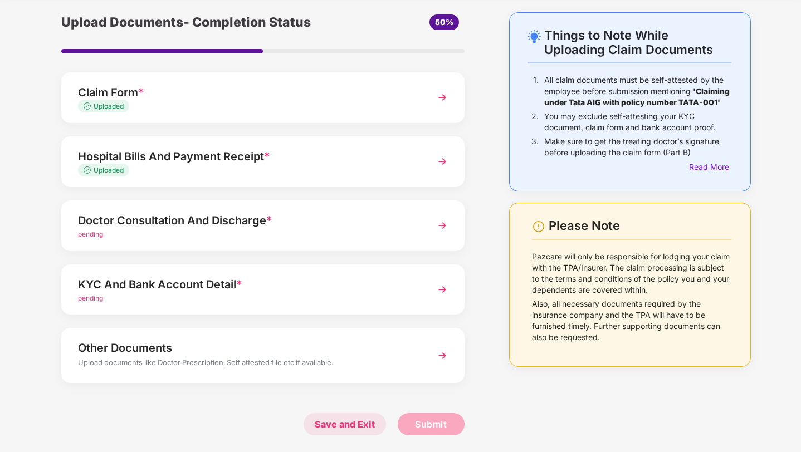
click at [366, 423] on span "Save and Exit" at bounding box center [345, 424] width 82 height 22
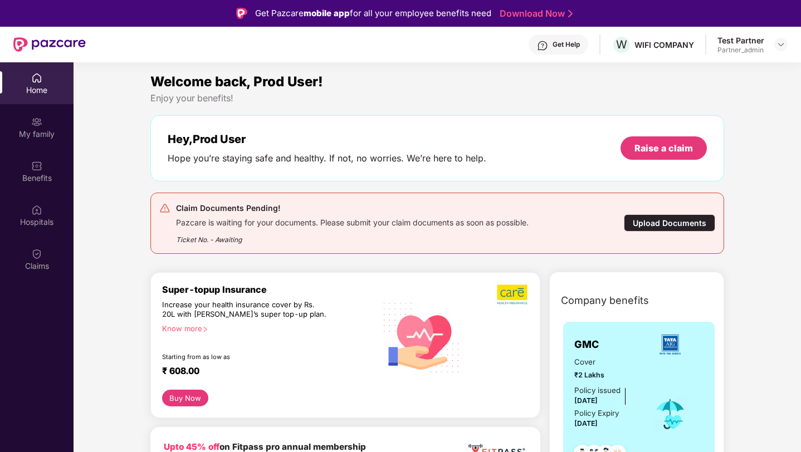
click at [651, 226] on div "Upload Documents" at bounding box center [669, 223] width 91 height 17
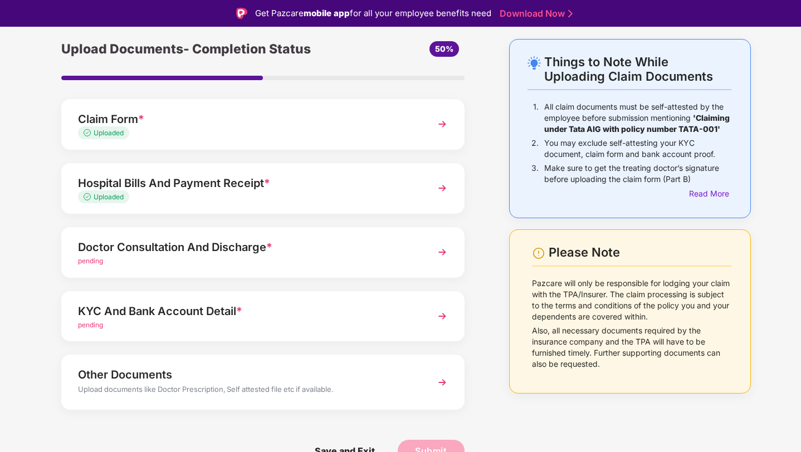
scroll to position [27, 0]
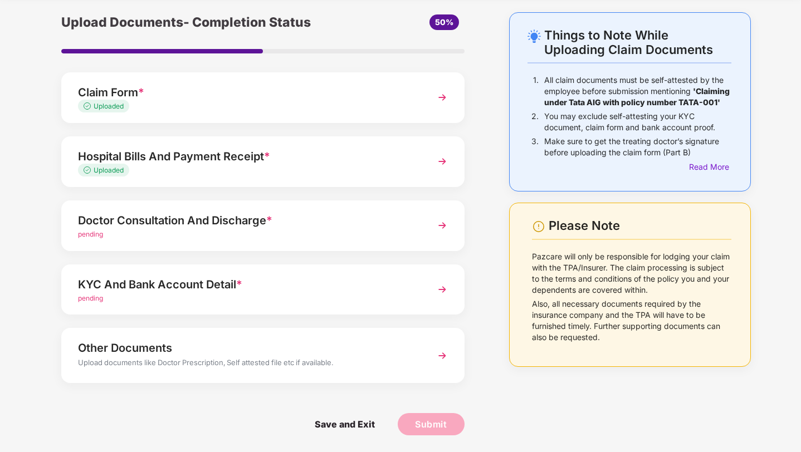
click at [221, 225] on div "Doctor Consultation And Discharge *" at bounding box center [247, 221] width 339 height 18
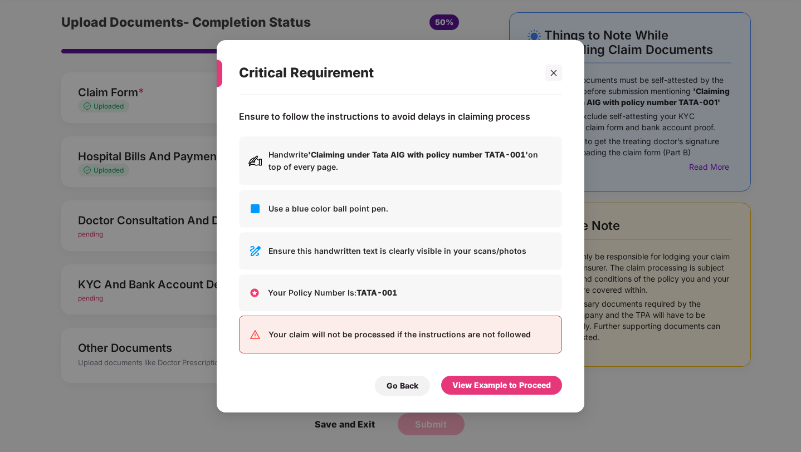
scroll to position [0, 0]
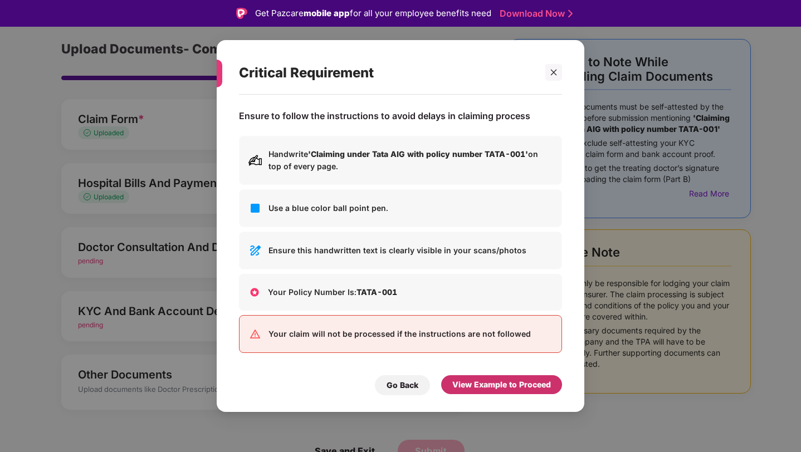
click at [514, 381] on div "View Example to Proceed" at bounding box center [501, 385] width 99 height 12
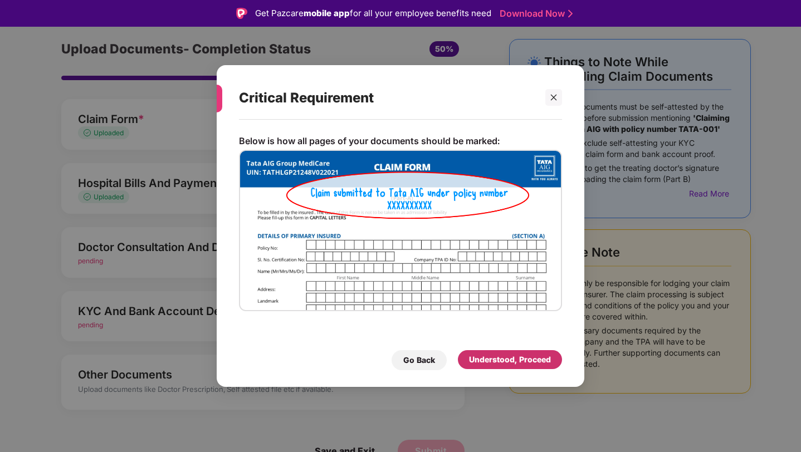
click at [506, 363] on div "Understood, Proceed" at bounding box center [510, 360] width 82 height 12
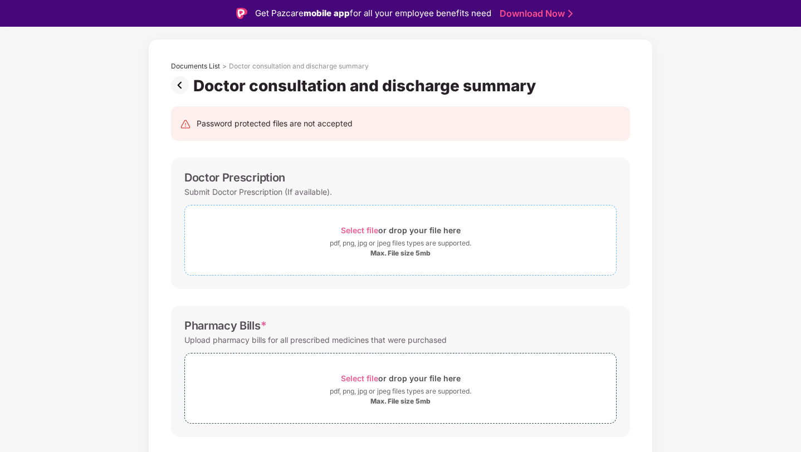
click at [369, 238] on div "pdf, png, jpg or jpeg files types are supported." at bounding box center [401, 243] width 142 height 11
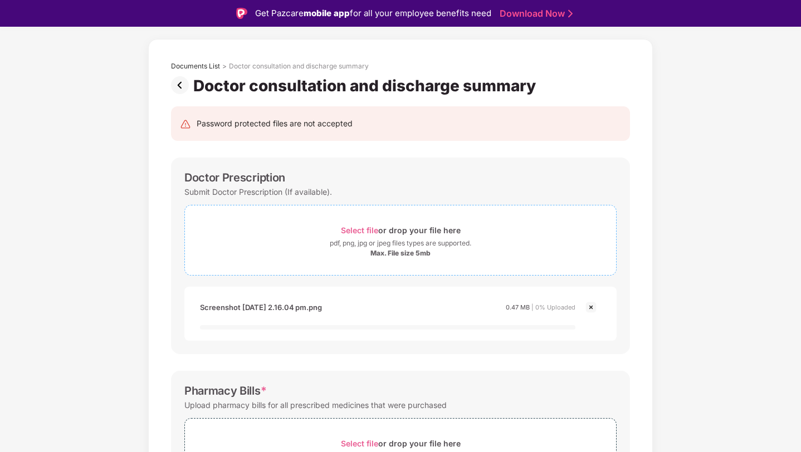
scroll to position [290, 0]
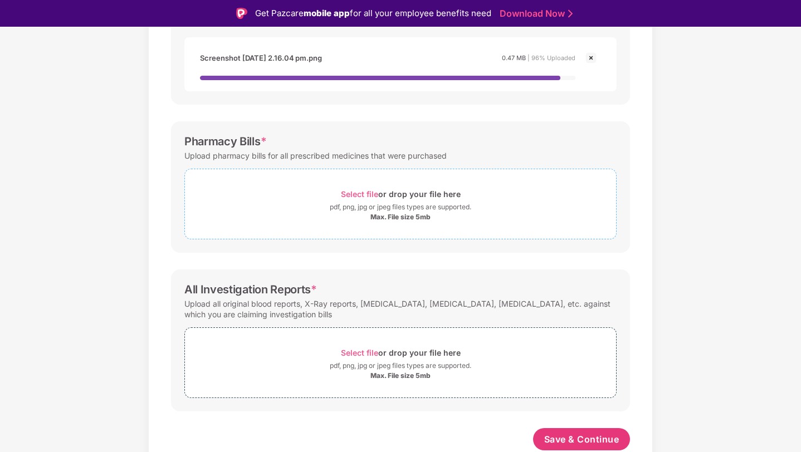
click at [422, 209] on div "pdf, png, jpg or jpeg files types are supported." at bounding box center [401, 207] width 142 height 11
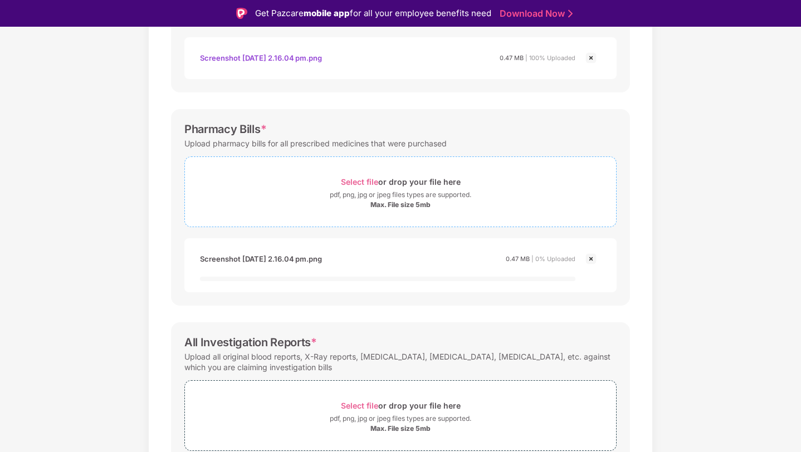
scroll to position [343, 0]
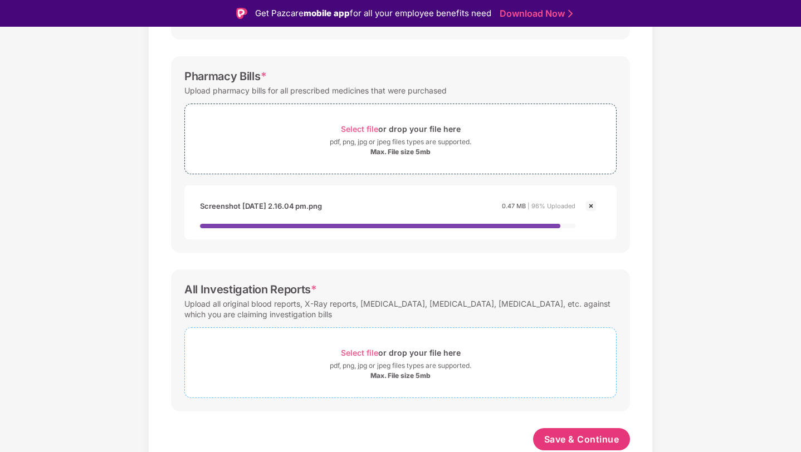
click at [405, 351] on div "Select file or drop your file here" at bounding box center [401, 352] width 120 height 15
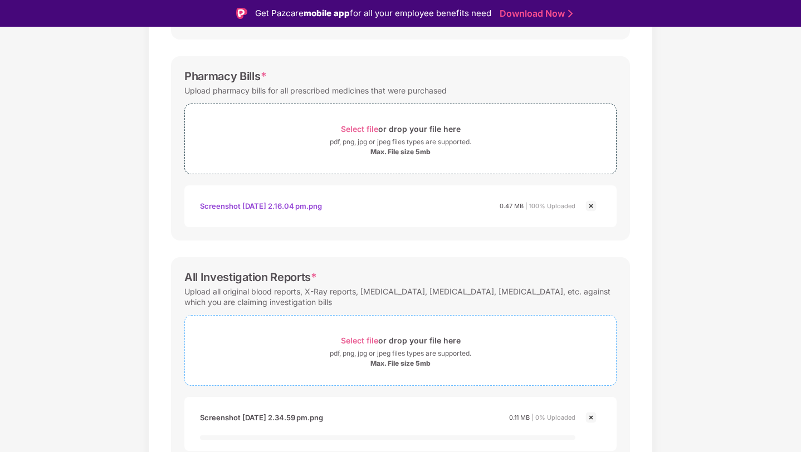
scroll to position [396, 0]
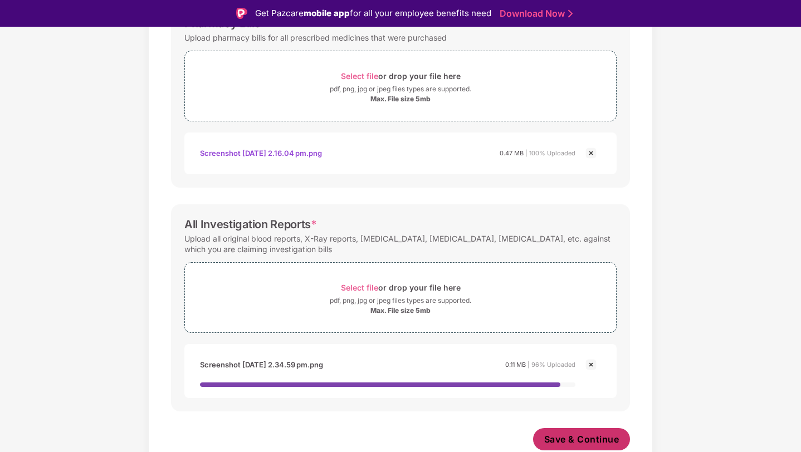
click at [607, 440] on span "Save & Continue" at bounding box center [581, 439] width 75 height 12
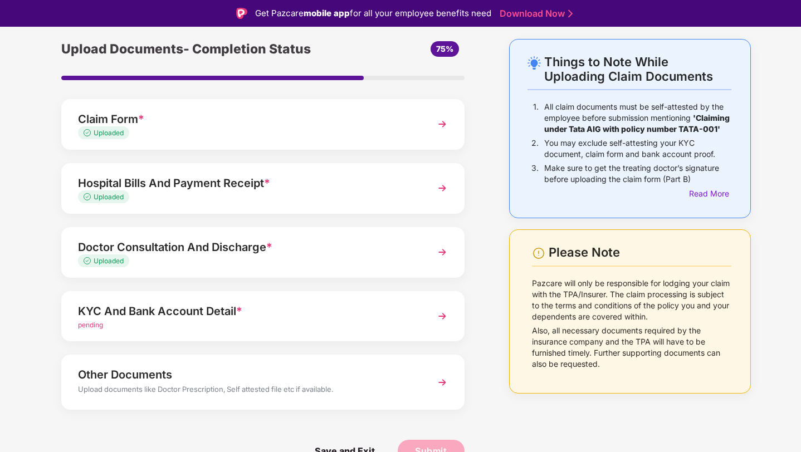
scroll to position [27, 0]
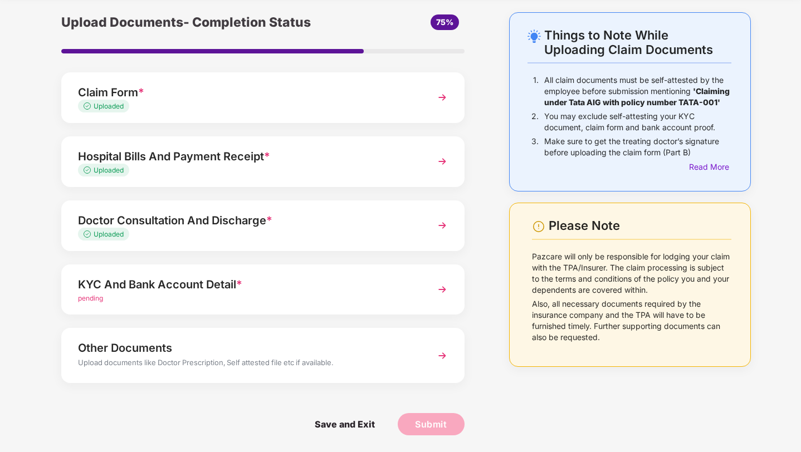
click at [282, 288] on div "KYC And Bank Account Detail *" at bounding box center [247, 285] width 339 height 18
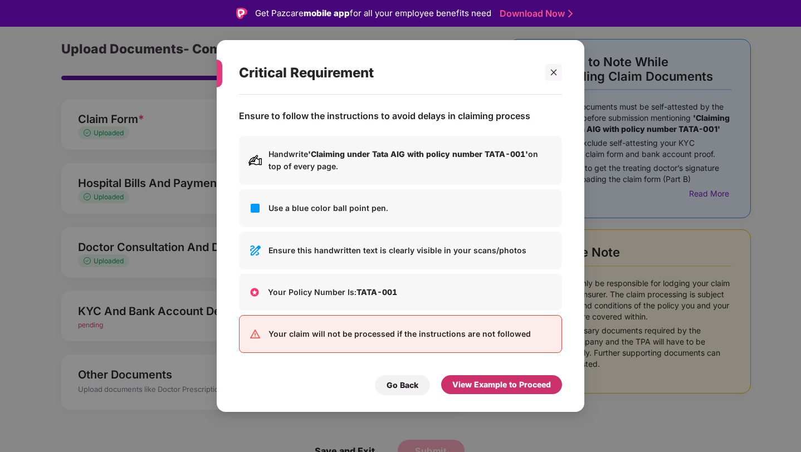
click at [519, 382] on div "View Example to Proceed" at bounding box center [501, 385] width 99 height 12
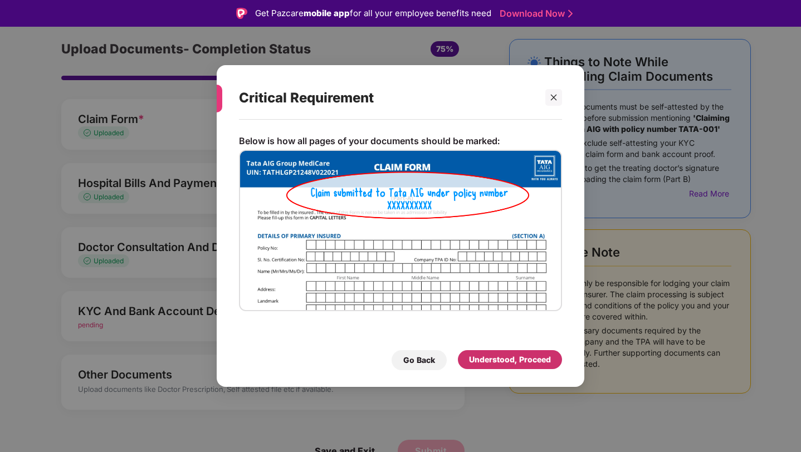
click at [496, 357] on div "Understood, Proceed" at bounding box center [510, 360] width 82 height 12
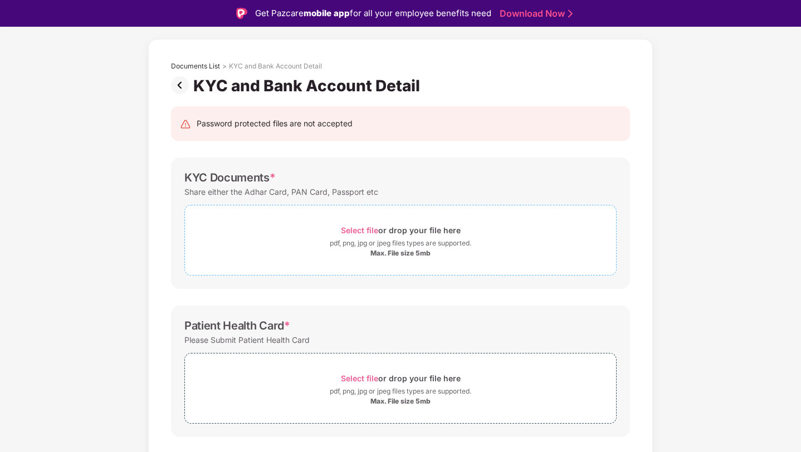
click at [379, 250] on div "Max. File size 5mb" at bounding box center [401, 253] width 60 height 9
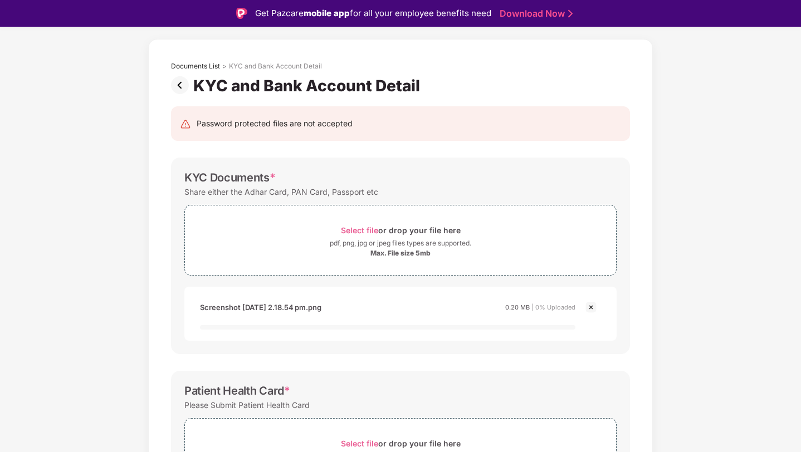
scroll to position [279, 0]
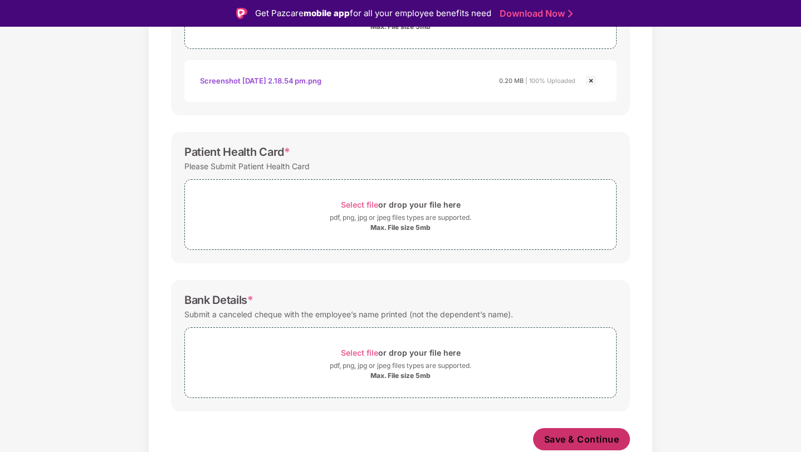
click at [565, 437] on span "Save & Continue" at bounding box center [581, 439] width 75 height 12
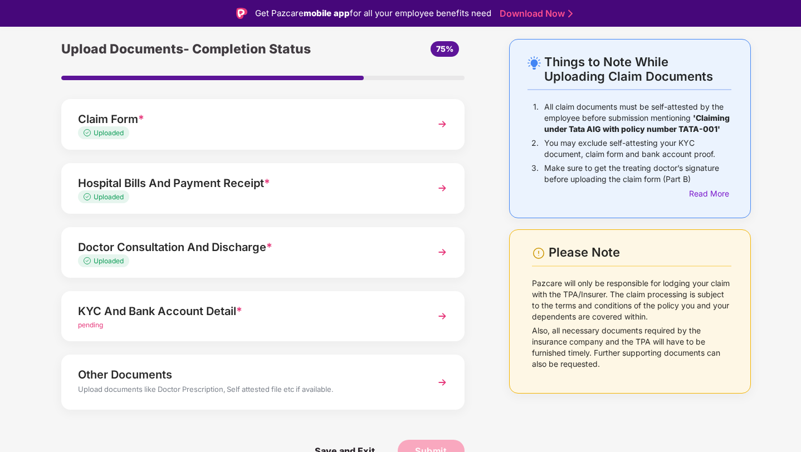
scroll to position [27, 0]
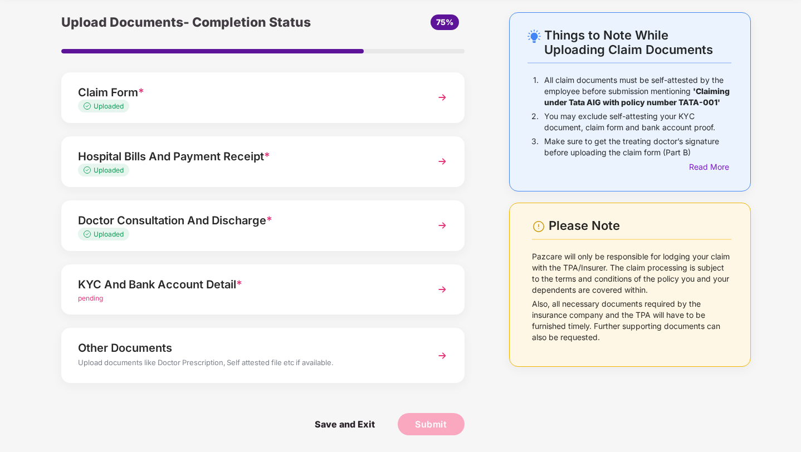
click at [382, 286] on div "KYC And Bank Account Detail *" at bounding box center [247, 285] width 339 height 18
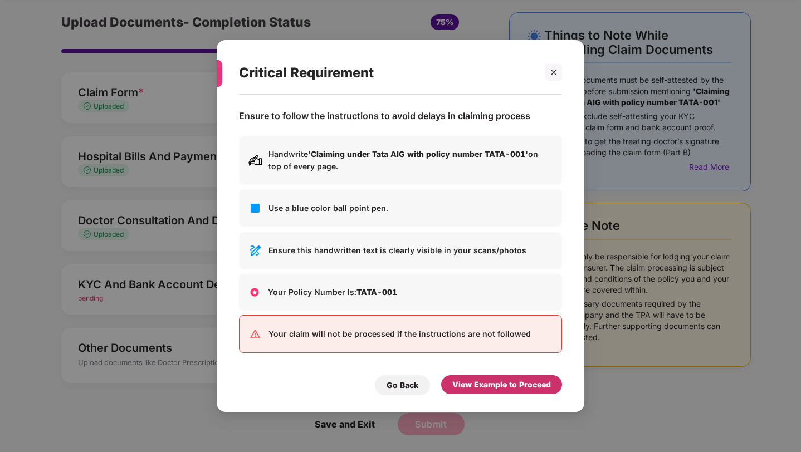
click at [505, 382] on div "View Example to Proceed" at bounding box center [501, 385] width 99 height 12
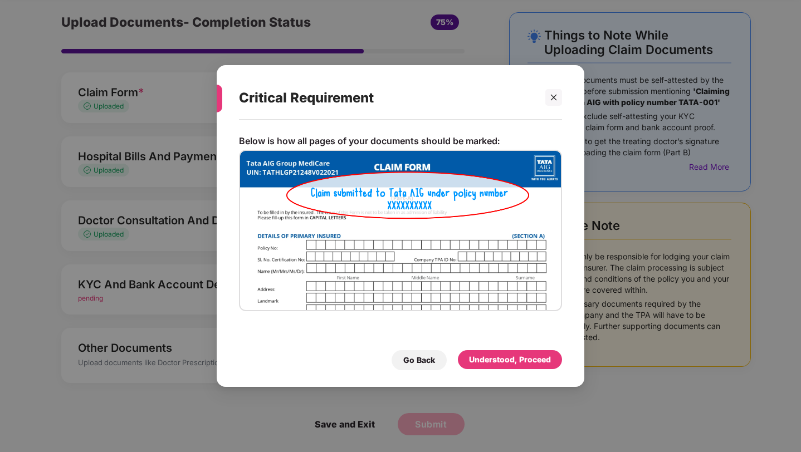
click at [498, 363] on div "Understood, Proceed" at bounding box center [510, 360] width 82 height 12
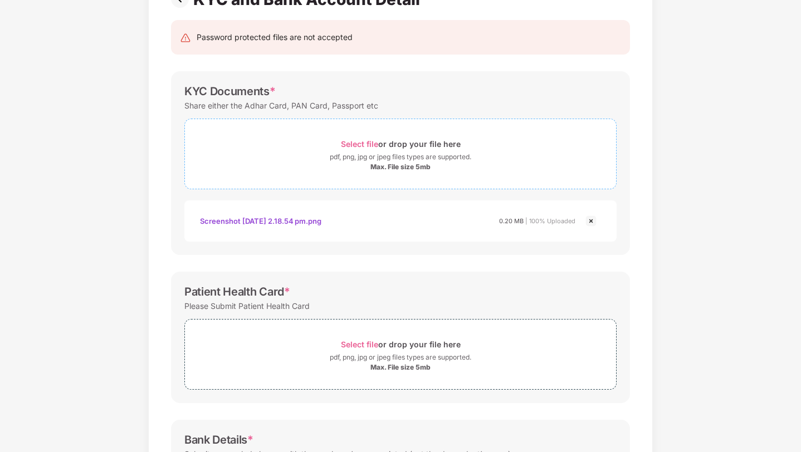
scroll to position [266, 0]
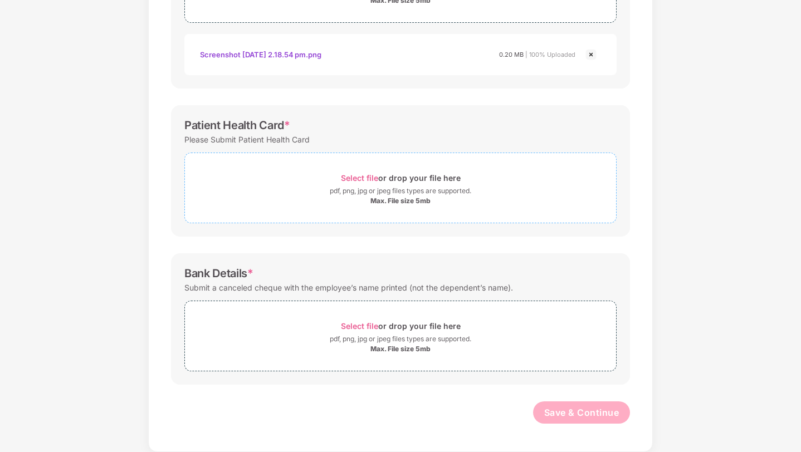
click at [400, 188] on div "pdf, png, jpg or jpeg files types are supported." at bounding box center [401, 191] width 142 height 11
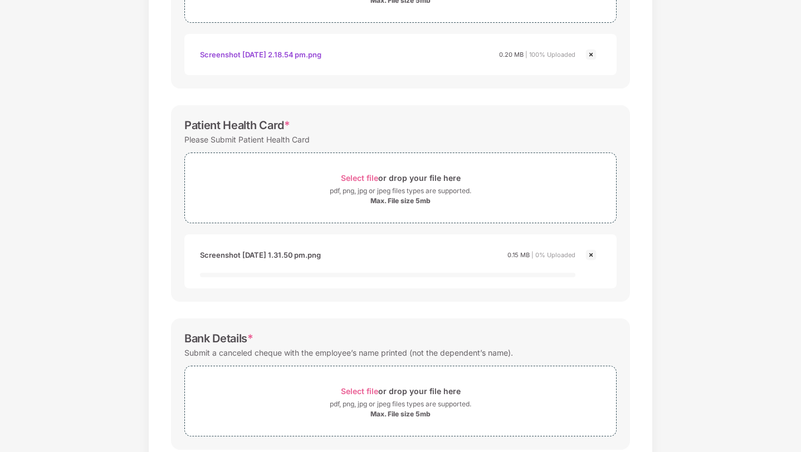
scroll to position [332, 0]
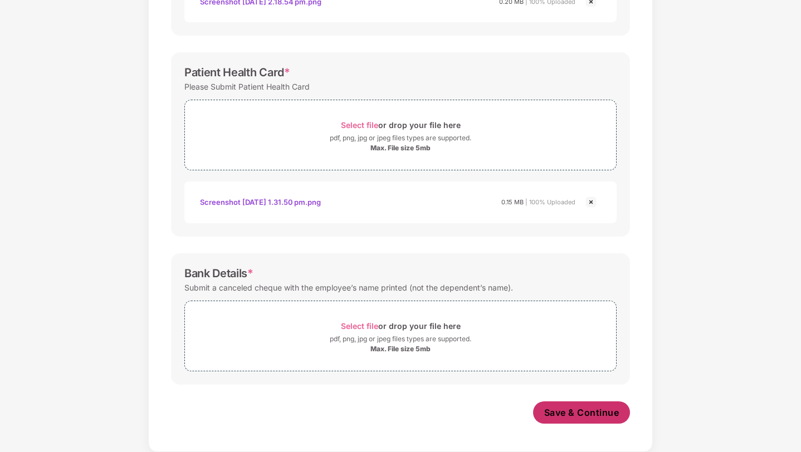
click at [565, 413] on span "Save & Continue" at bounding box center [581, 413] width 75 height 12
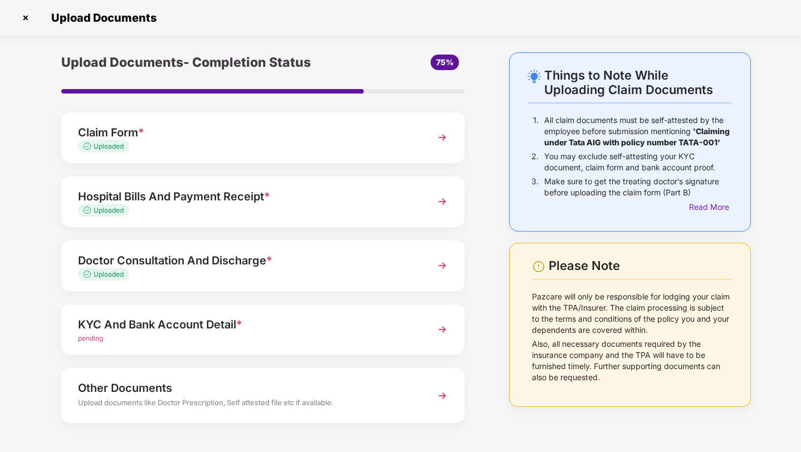
scroll to position [40, 0]
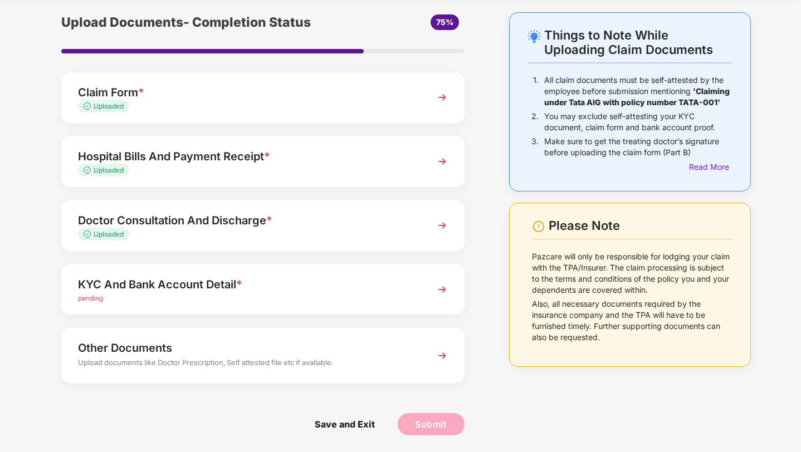
click at [283, 285] on div "KYC And Bank Account Detail *" at bounding box center [247, 285] width 339 height 18
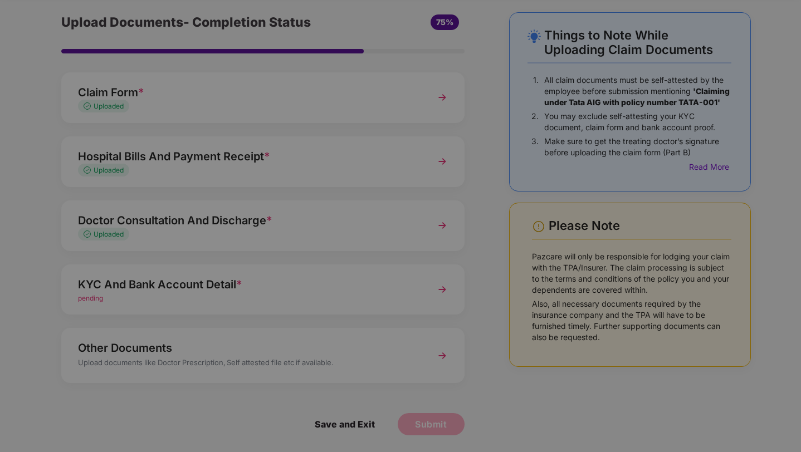
scroll to position [0, 0]
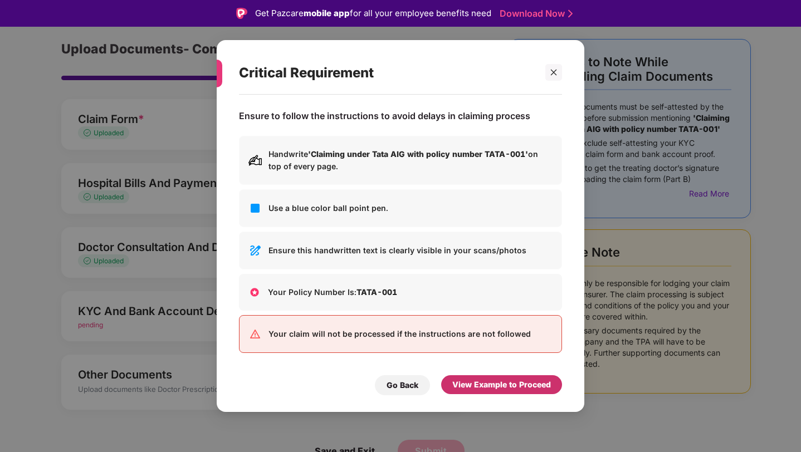
click at [526, 386] on div "View Example to Proceed" at bounding box center [501, 385] width 99 height 12
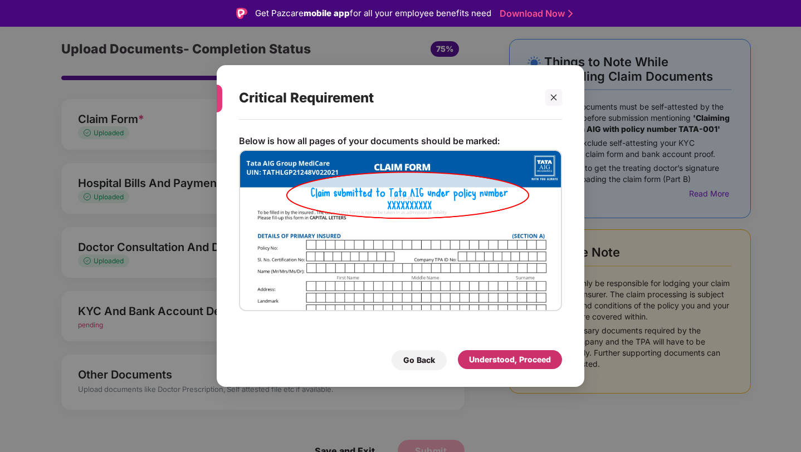
click at [525, 365] on div "Understood, Proceed" at bounding box center [510, 360] width 82 height 12
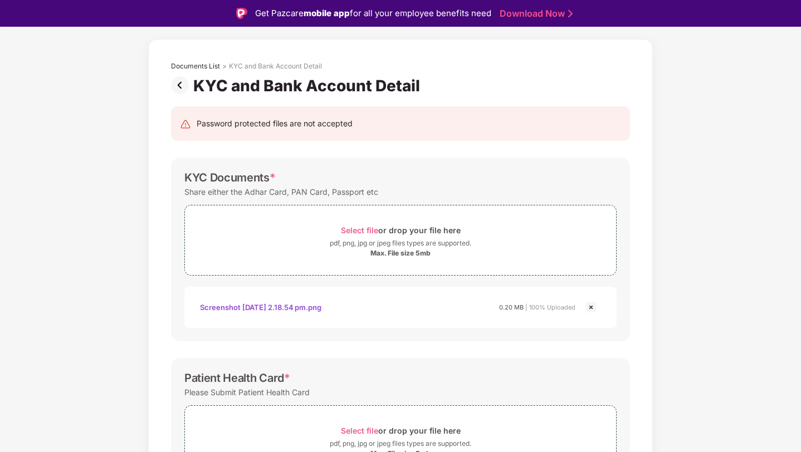
scroll to position [319, 0]
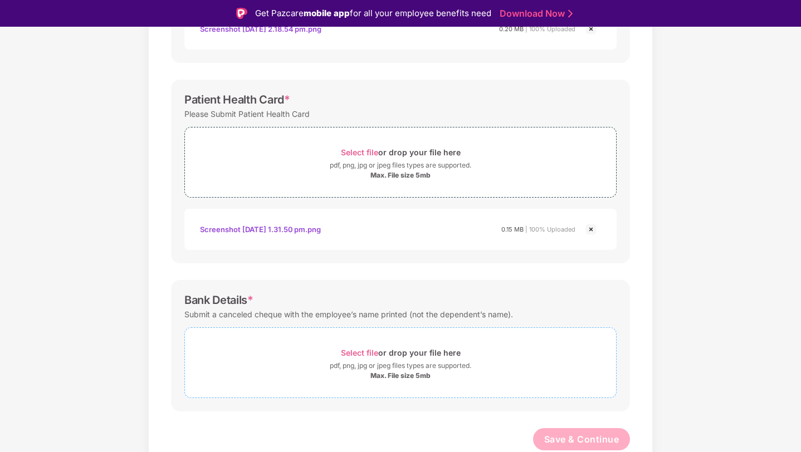
click at [401, 359] on div "Select file or drop your file here" at bounding box center [401, 352] width 120 height 15
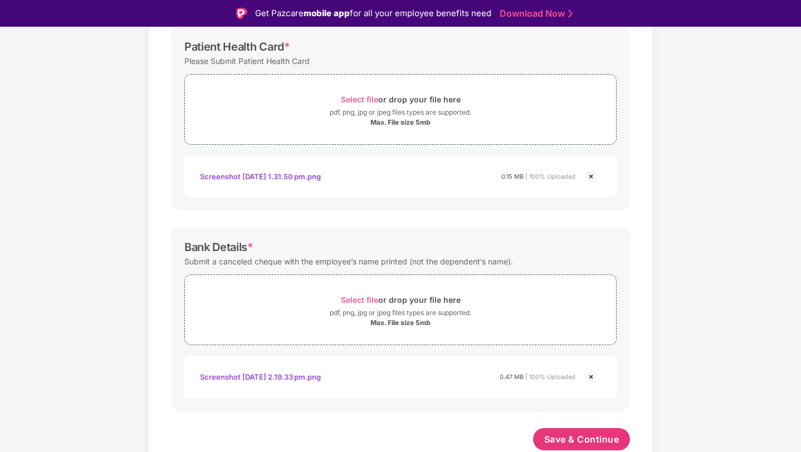
scroll to position [372, 0]
click at [585, 432] on button "Save & Continue" at bounding box center [582, 439] width 98 height 22
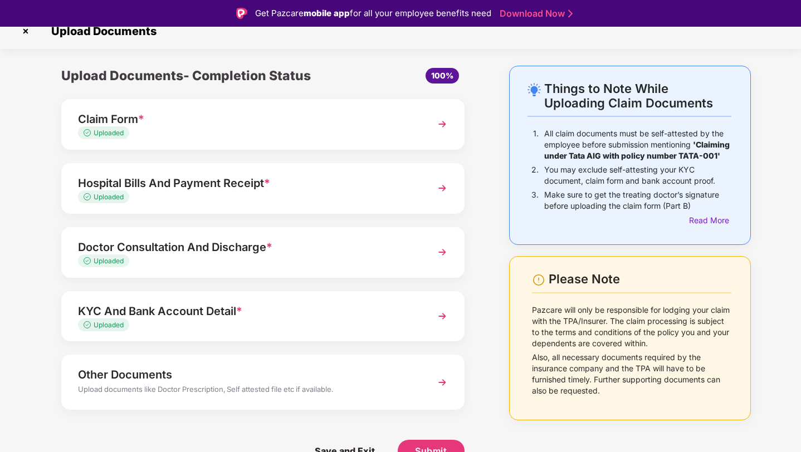
scroll to position [27, 0]
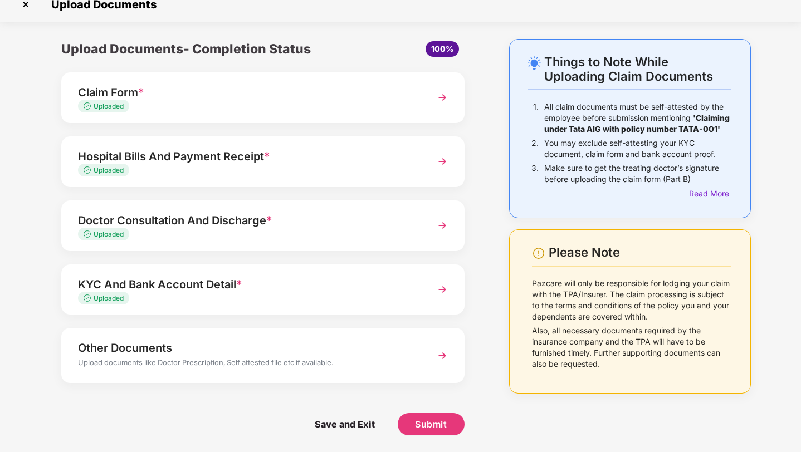
click at [421, 367] on div "Other Documents Upload documents like Doctor Prescription, Self attested file e…" at bounding box center [262, 355] width 403 height 55
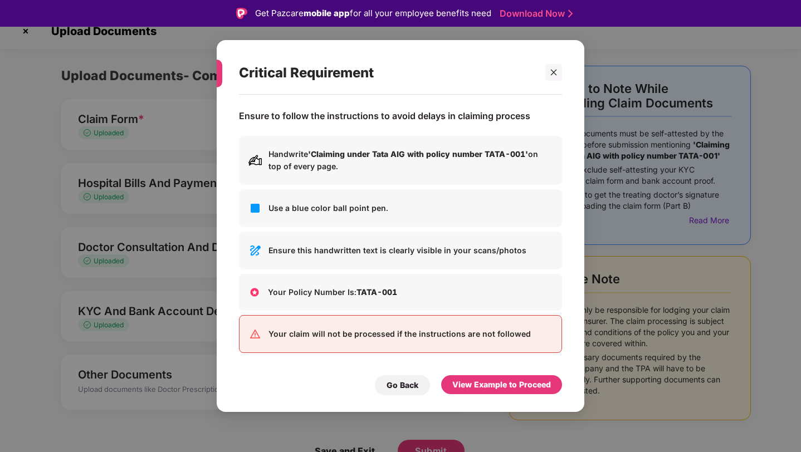
click at [517, 380] on div "View Example to Proceed" at bounding box center [501, 385] width 99 height 12
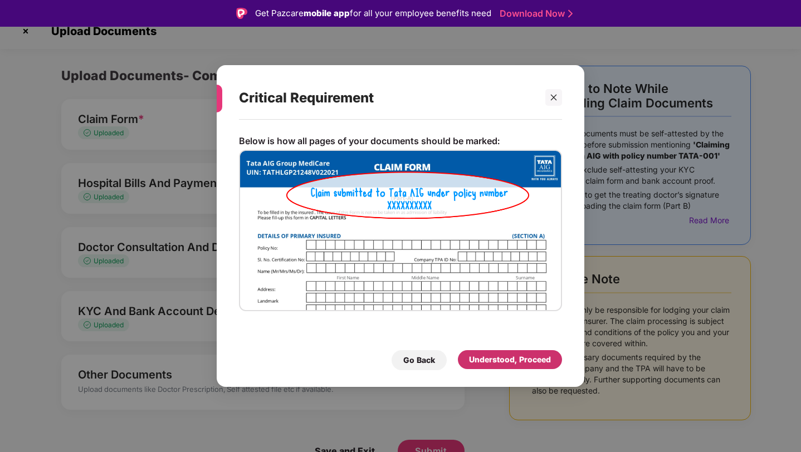
click at [514, 353] on div "Understood, Proceed" at bounding box center [510, 359] width 104 height 19
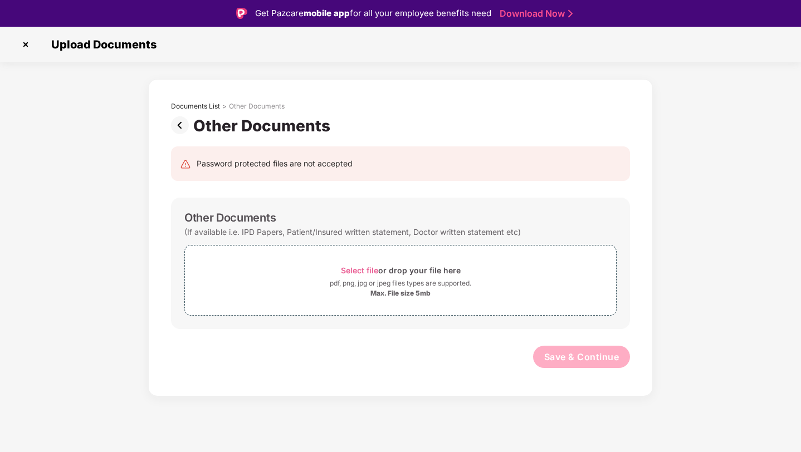
click at [513, 353] on div "Save & Continue" at bounding box center [400, 360] width 459 height 28
click at [397, 263] on div "Select file or drop your file here" at bounding box center [401, 270] width 120 height 15
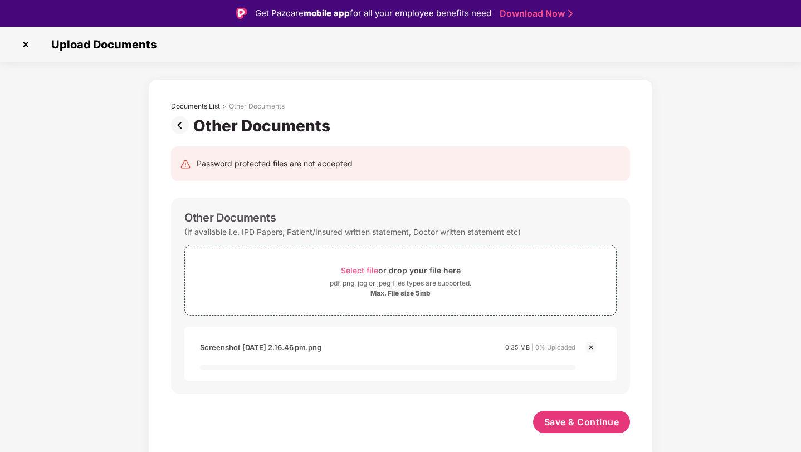
scroll to position [27, 0]
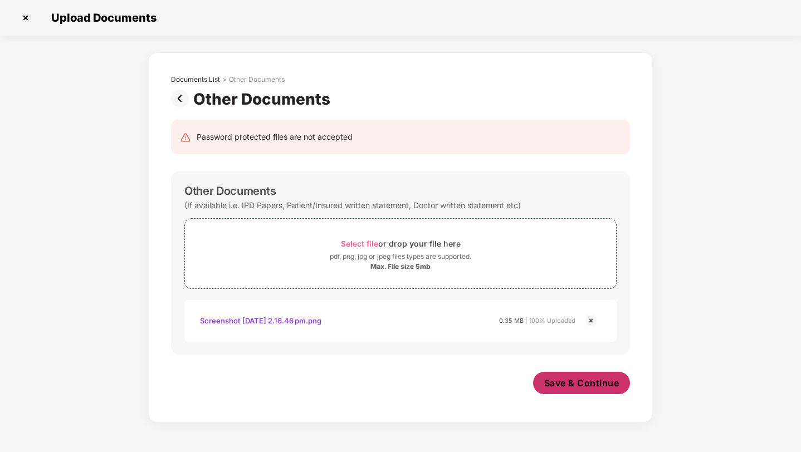
click at [595, 391] on button "Save & Continue" at bounding box center [582, 383] width 98 height 22
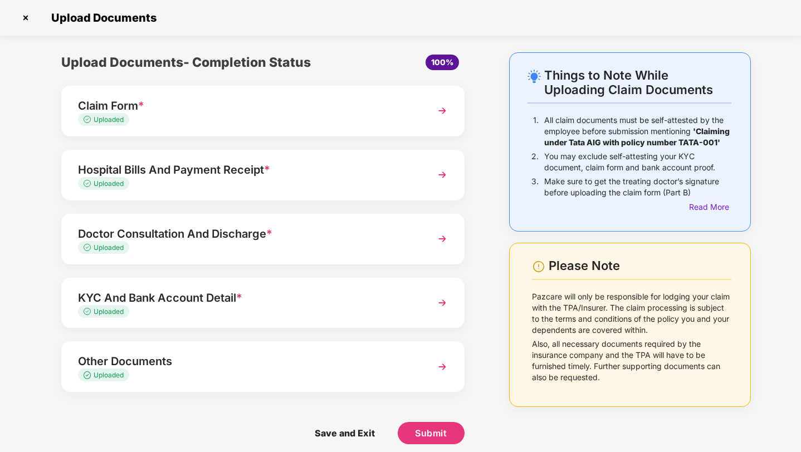
scroll to position [9, 0]
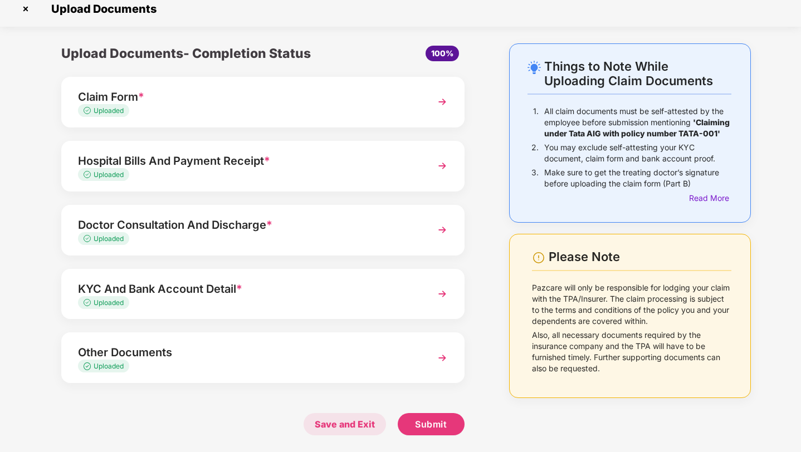
click at [370, 425] on span "Save and Exit" at bounding box center [345, 424] width 82 height 22
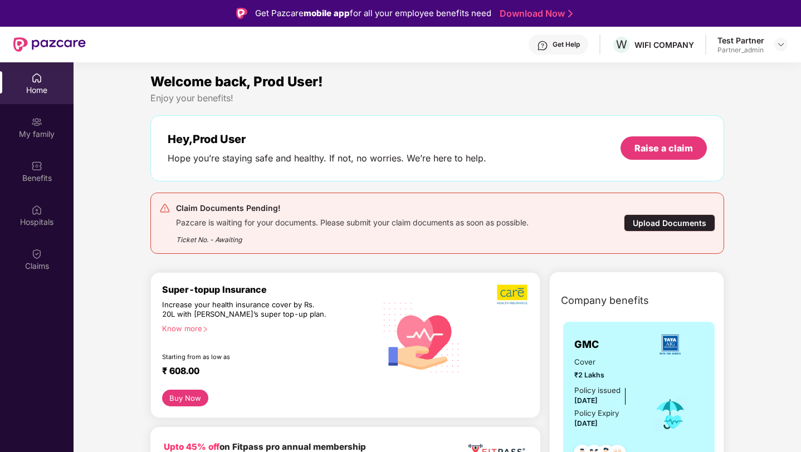
click at [647, 222] on div "Upload Documents" at bounding box center [669, 223] width 91 height 17
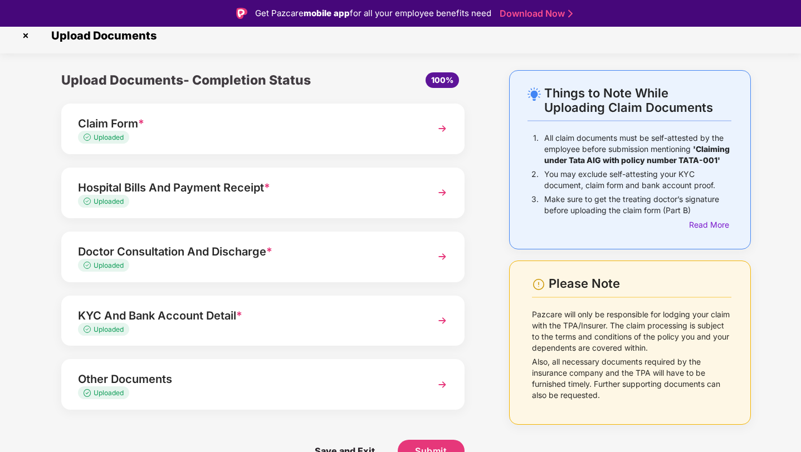
scroll to position [27, 0]
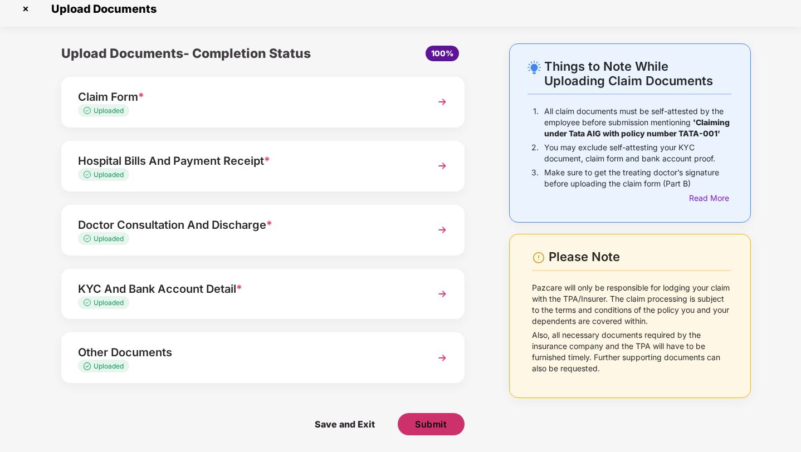
click at [433, 415] on button "Submit" at bounding box center [431, 424] width 67 height 22
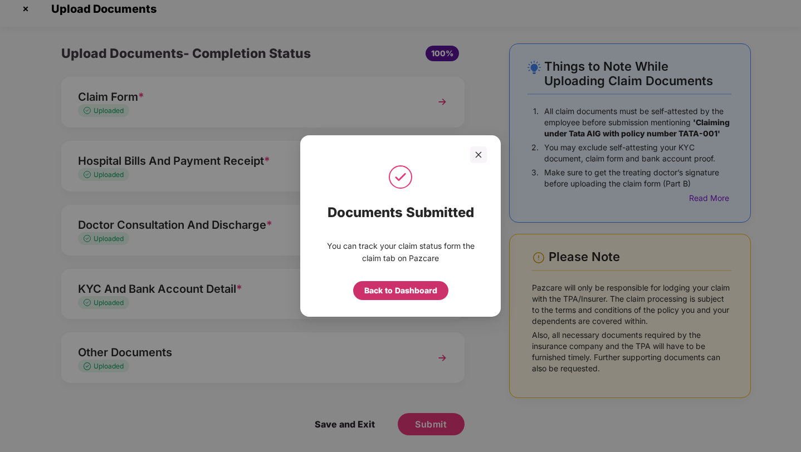
click at [397, 298] on div "Back to Dashboard" at bounding box center [400, 290] width 95 height 19
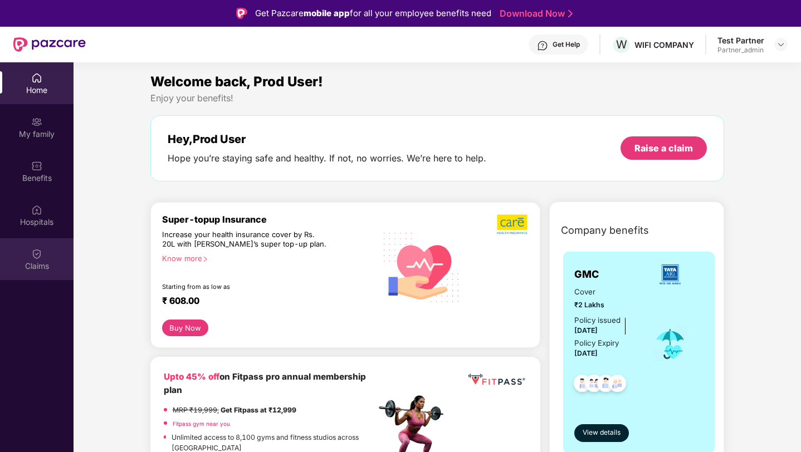
click at [46, 256] on div "Claims" at bounding box center [37, 259] width 74 height 42
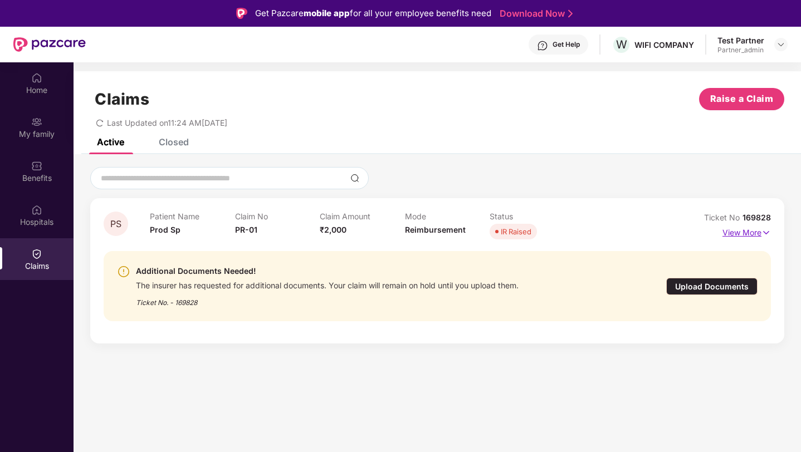
click at [747, 235] on p "View More" at bounding box center [747, 231] width 48 height 15
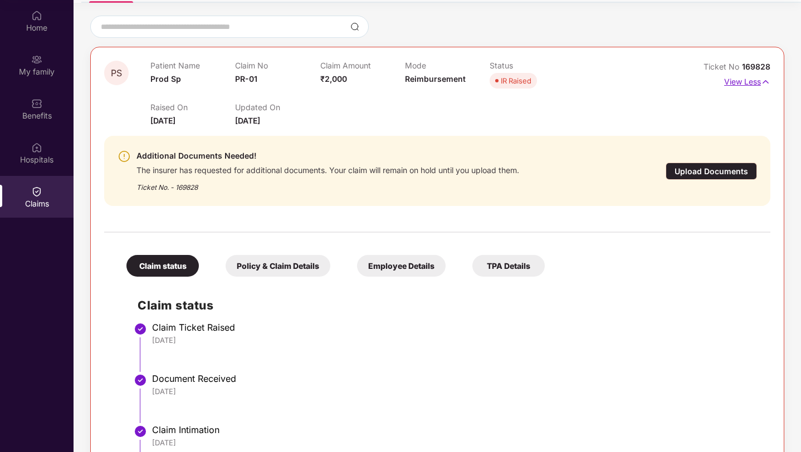
scroll to position [36, 0]
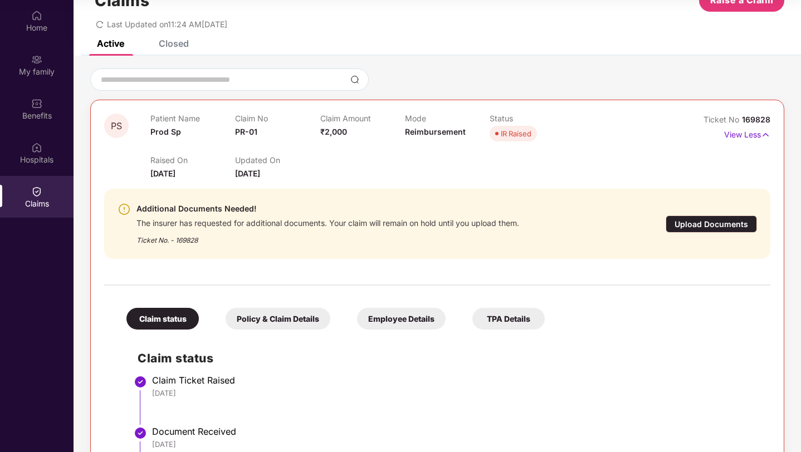
click at [739, 222] on div "Upload Documents" at bounding box center [711, 224] width 91 height 17
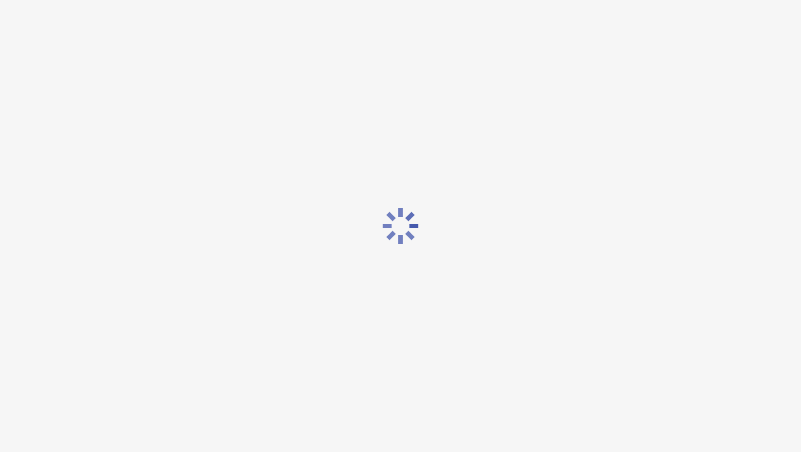
scroll to position [27, 0]
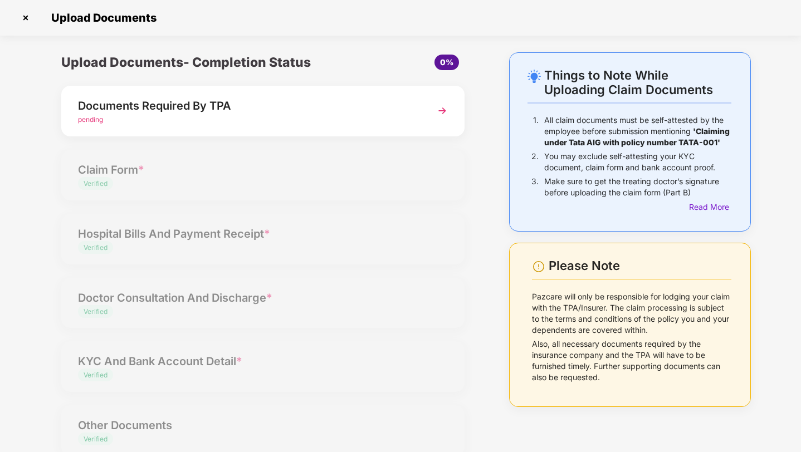
click at [299, 113] on div "Documents Required By TPA" at bounding box center [247, 106] width 339 height 18
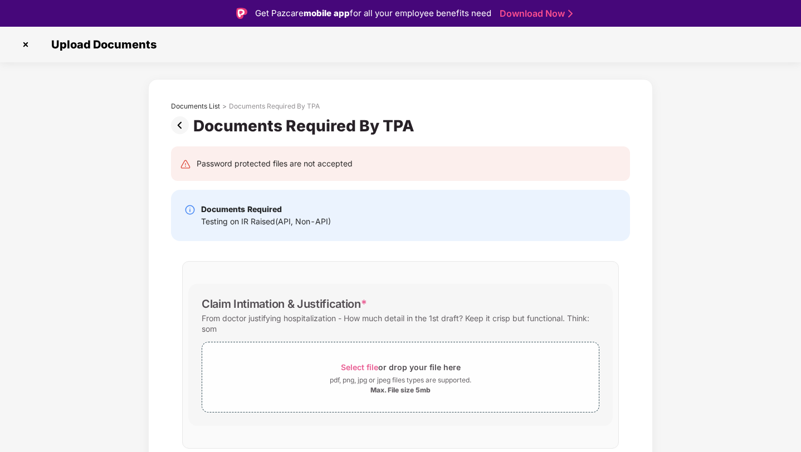
scroll to position [227, 0]
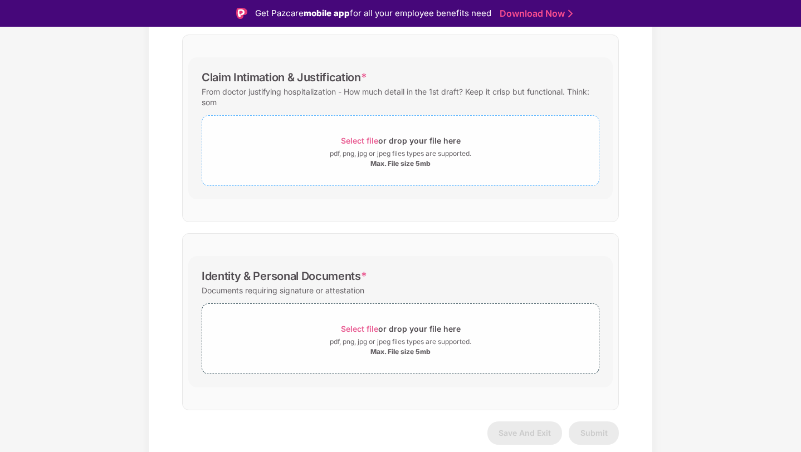
click at [381, 150] on div "pdf, png, jpg or jpeg files types are supported." at bounding box center [401, 153] width 142 height 11
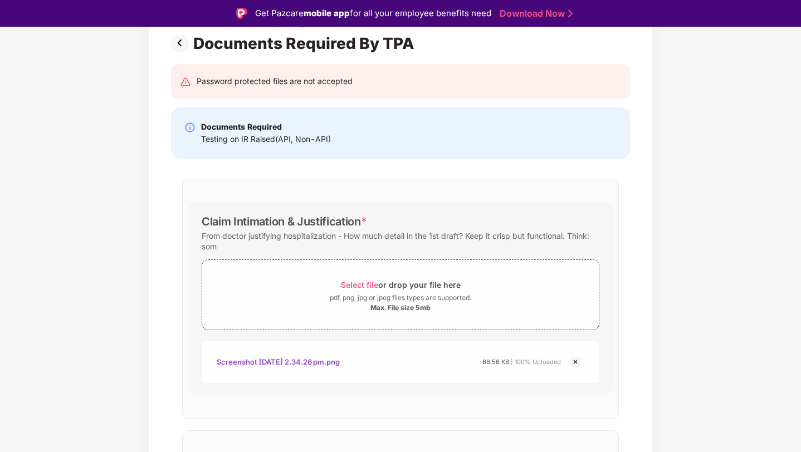
scroll to position [280, 0]
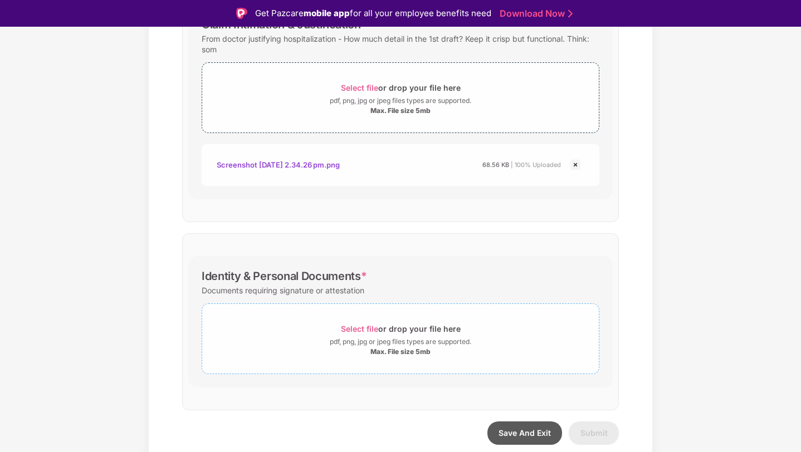
click at [405, 337] on div "pdf, png, jpg or jpeg files types are supported." at bounding box center [401, 342] width 142 height 11
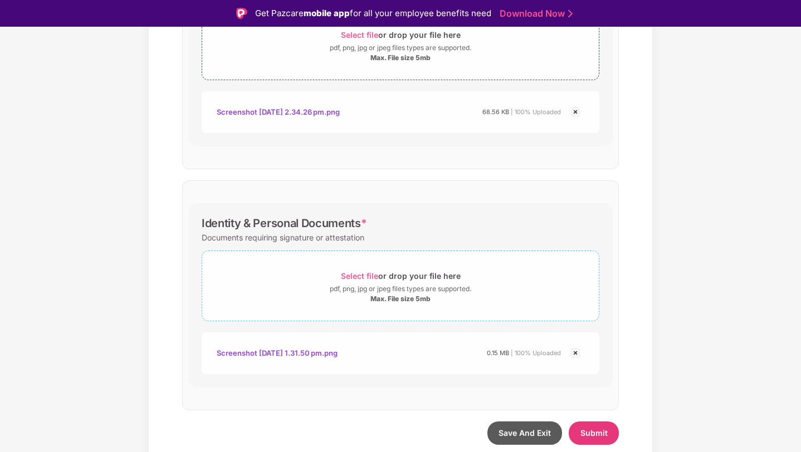
scroll to position [0, 0]
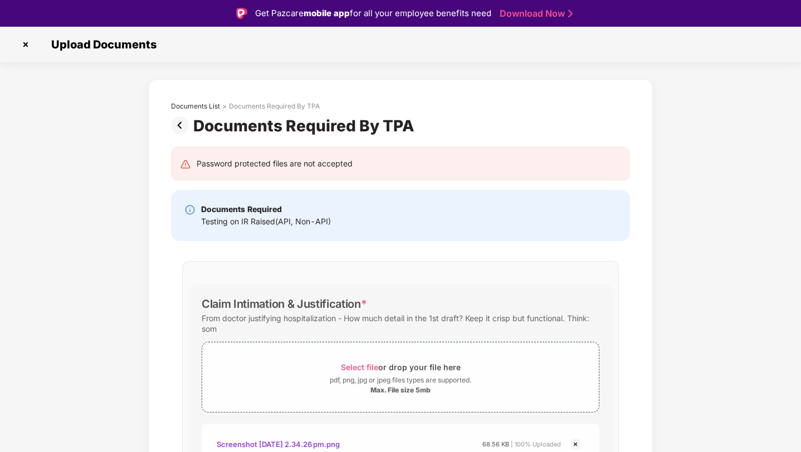
click at [183, 129] on img at bounding box center [182, 125] width 22 height 18
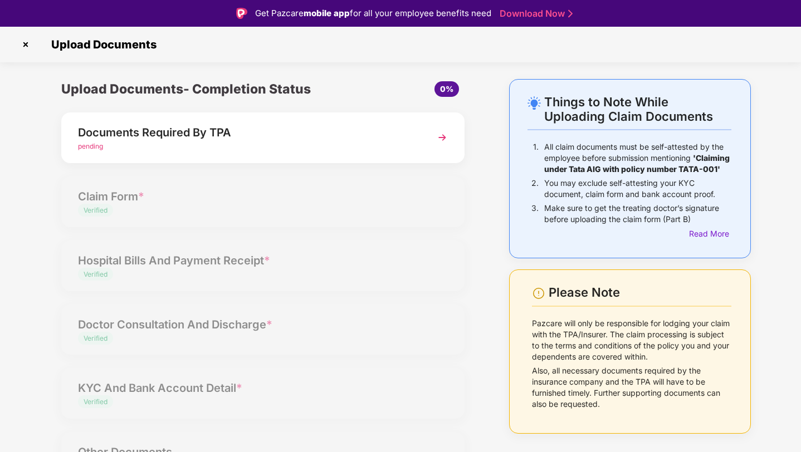
click at [237, 142] on div "pending" at bounding box center [247, 147] width 339 height 11
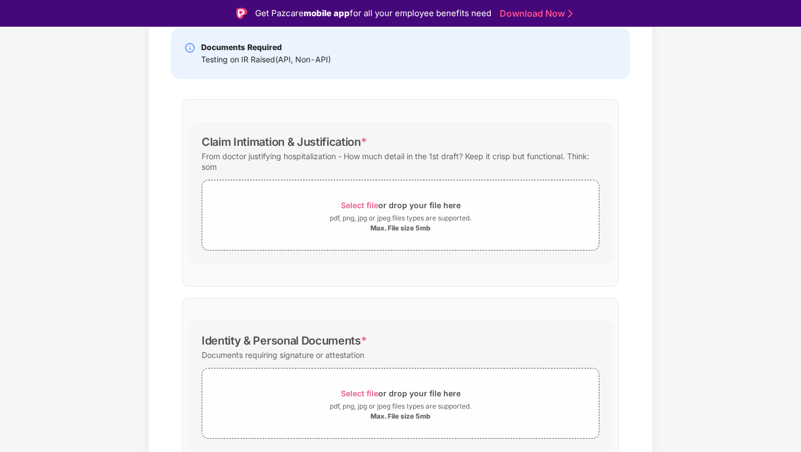
scroll to position [227, 0]
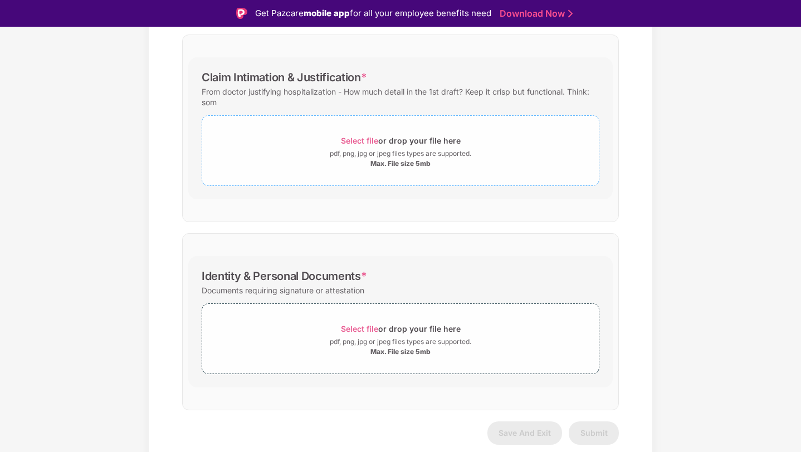
click at [387, 154] on div "pdf, png, jpg or jpeg files types are supported." at bounding box center [401, 153] width 142 height 11
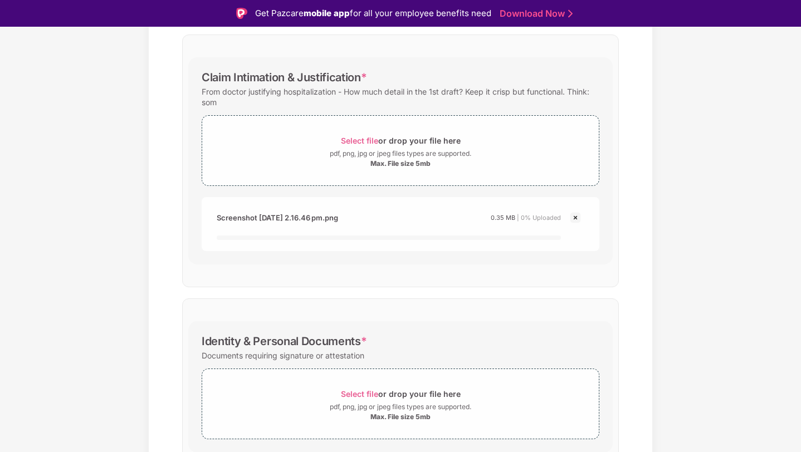
scroll to position [292, 0]
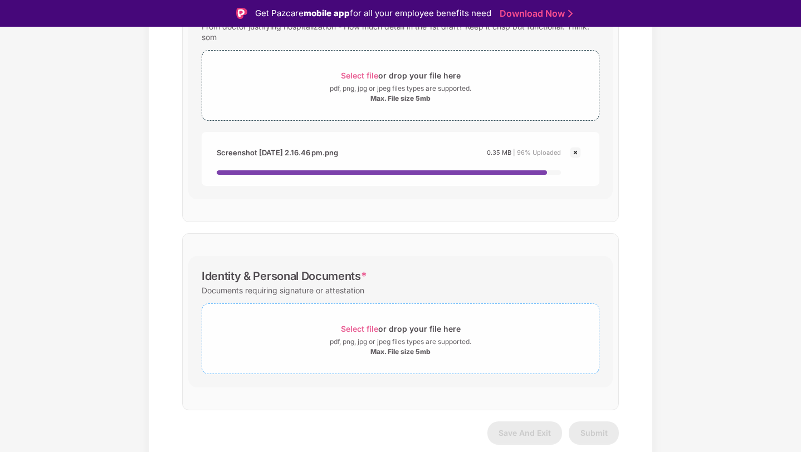
click at [403, 338] on div "pdf, png, jpg or jpeg files types are supported." at bounding box center [401, 342] width 142 height 11
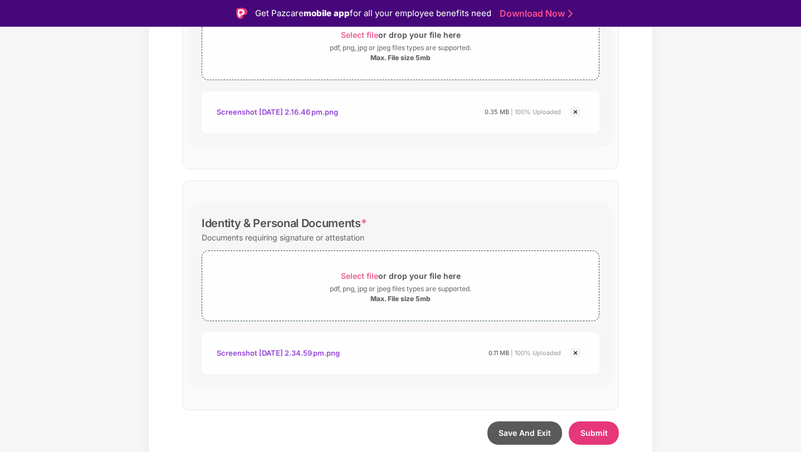
scroll to position [27, 0]
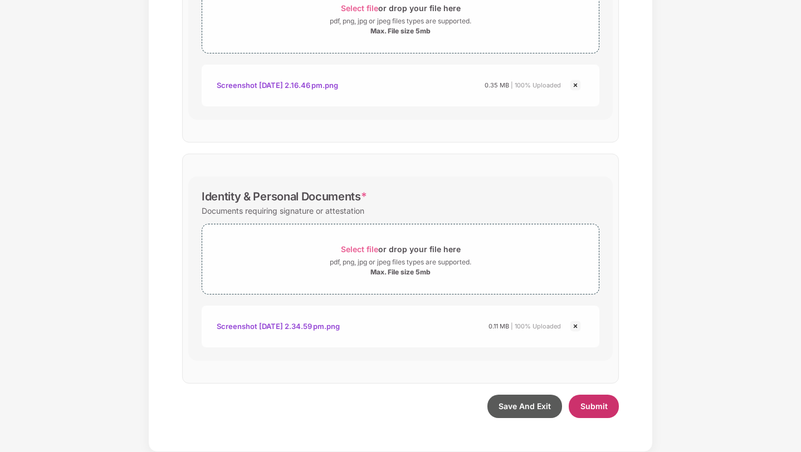
click at [593, 412] on button "Submit" at bounding box center [594, 406] width 50 height 23
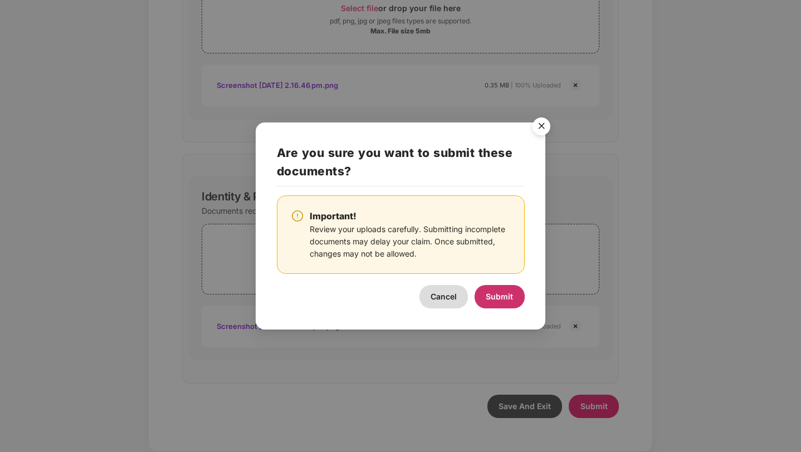
click at [504, 298] on span "Submit" at bounding box center [499, 296] width 27 height 9
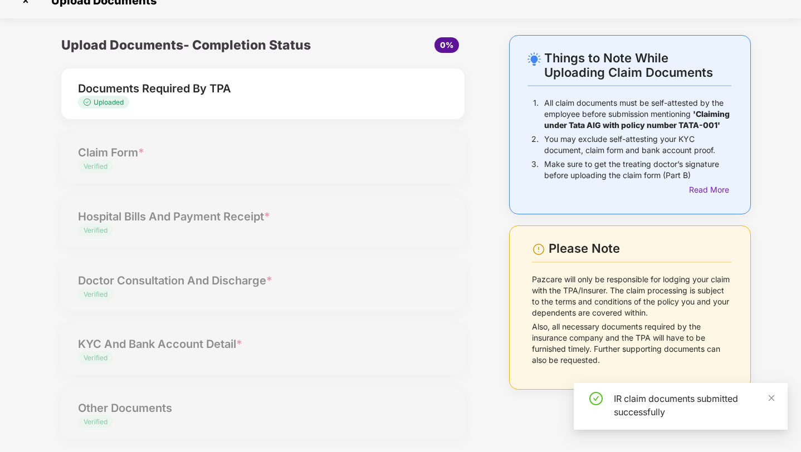
scroll to position [0, 0]
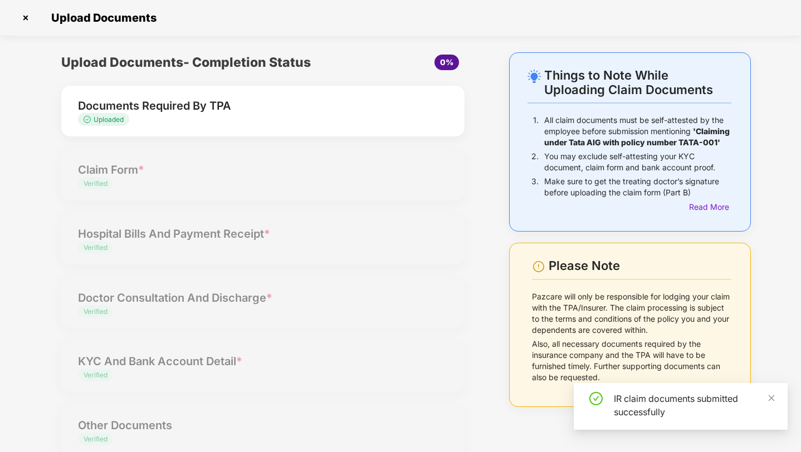
click at [353, 125] on div "Documents Required By TPA Uploaded" at bounding box center [262, 111] width 403 height 51
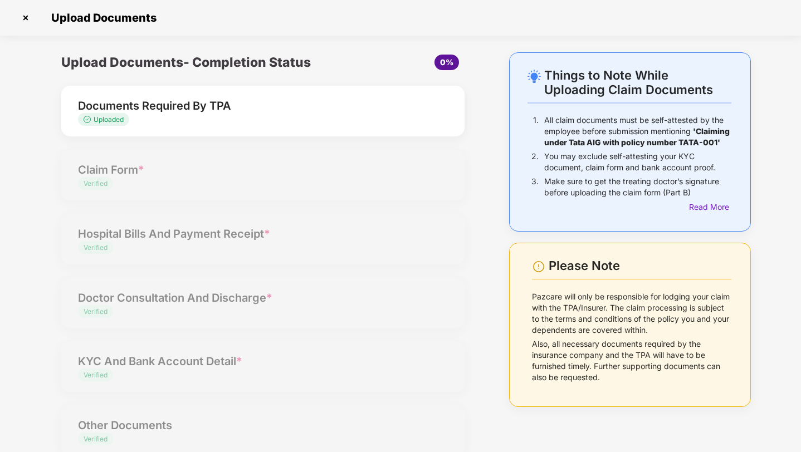
click at [25, 18] on img at bounding box center [26, 18] width 18 height 18
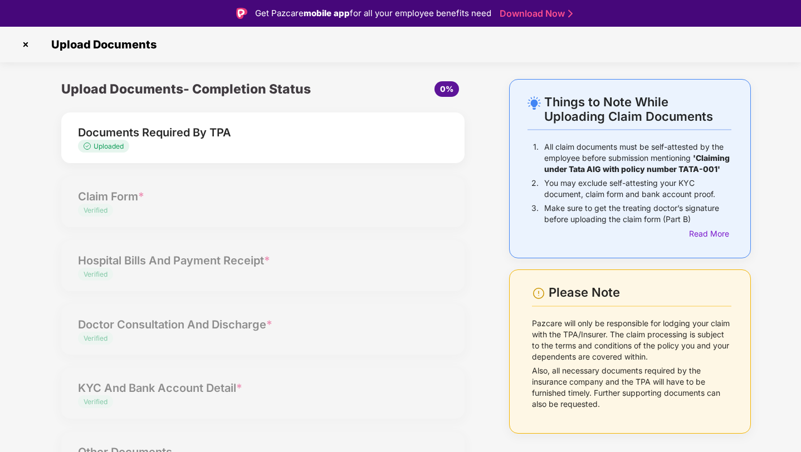
click at [26, 45] on img at bounding box center [26, 45] width 18 height 18
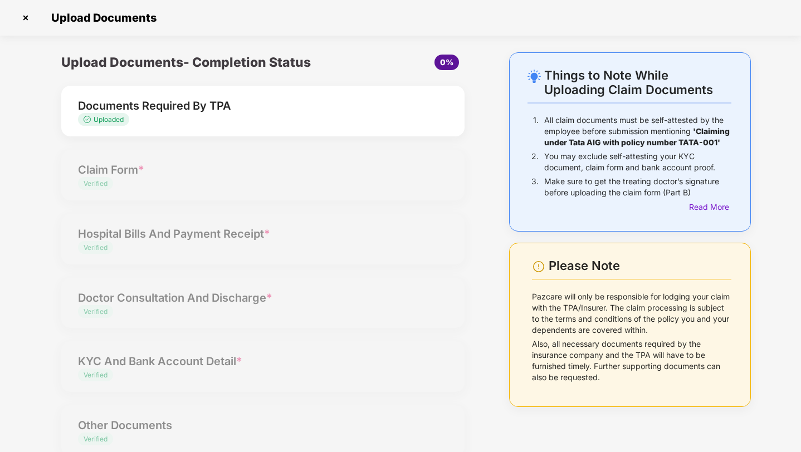
click at [25, 11] on img at bounding box center [26, 18] width 18 height 18
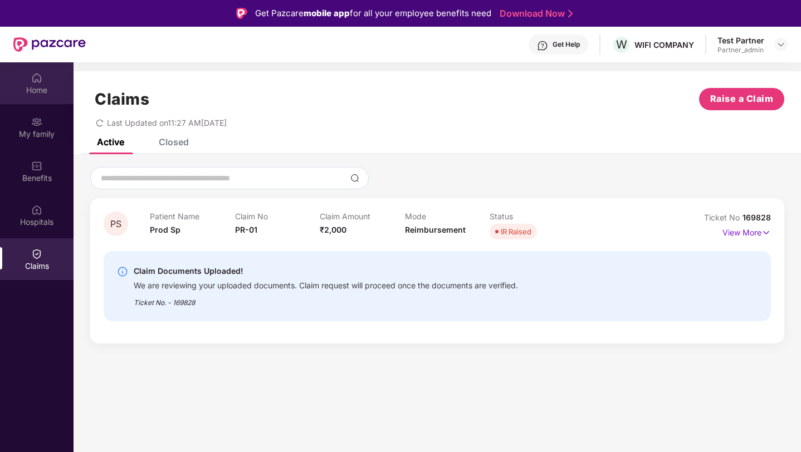
click at [38, 94] on div "Home" at bounding box center [37, 90] width 74 height 11
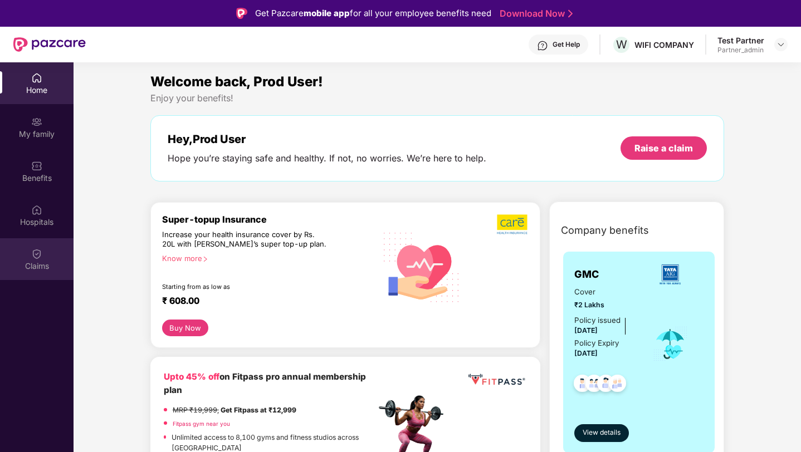
click at [40, 261] on div "Claims" at bounding box center [37, 266] width 74 height 11
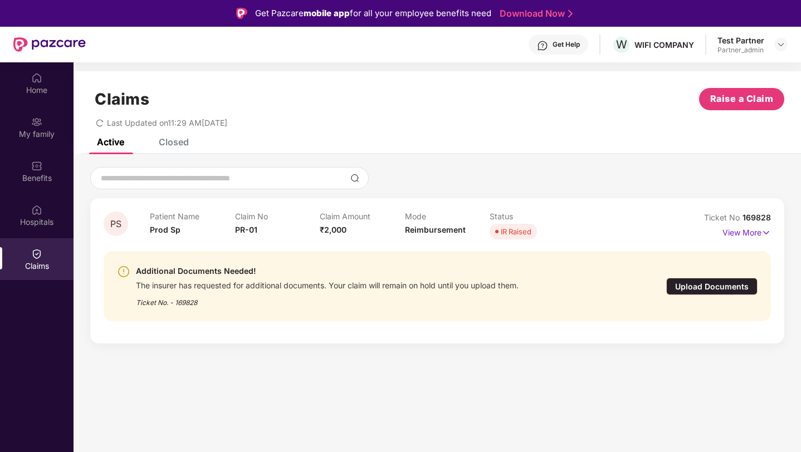
click at [699, 286] on div "Upload Documents" at bounding box center [711, 286] width 91 height 17
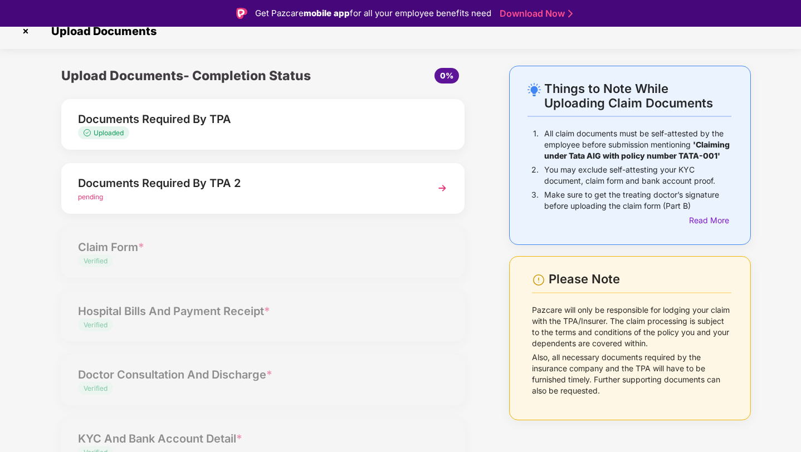
scroll to position [16, 0]
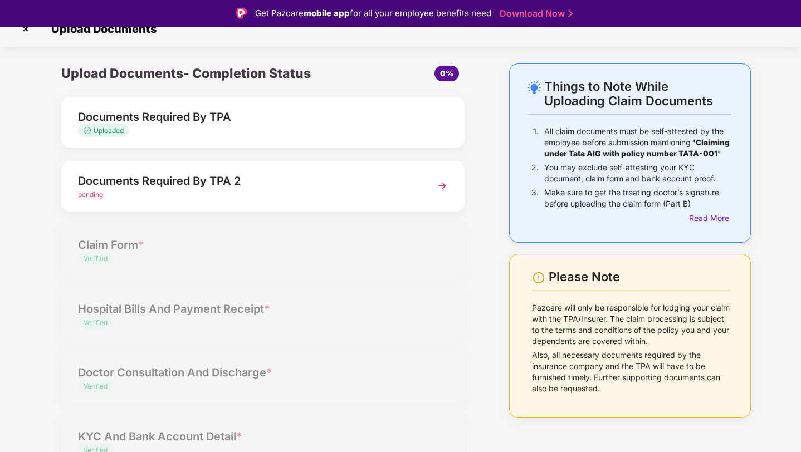
click at [305, 179] on div "Documents Required By TPA 2" at bounding box center [247, 181] width 339 height 18
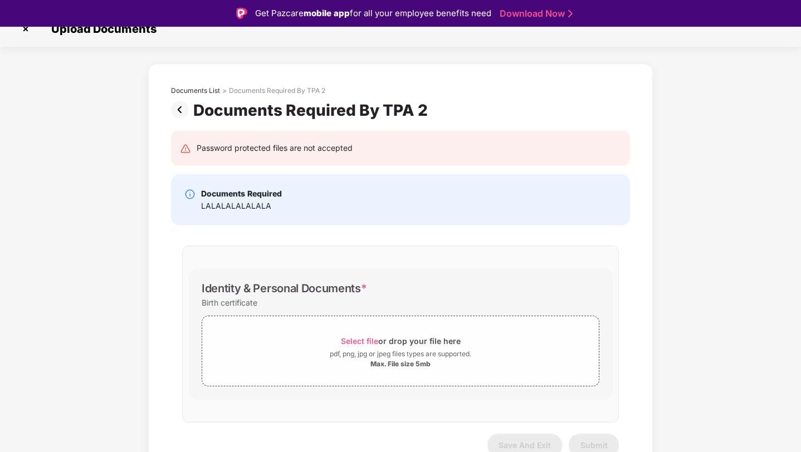
scroll to position [28, 0]
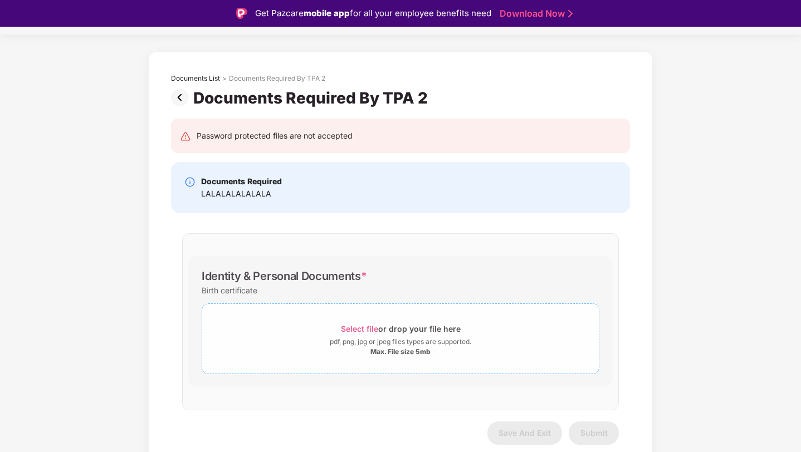
click at [402, 334] on div "Select file or drop your file here" at bounding box center [401, 328] width 120 height 15
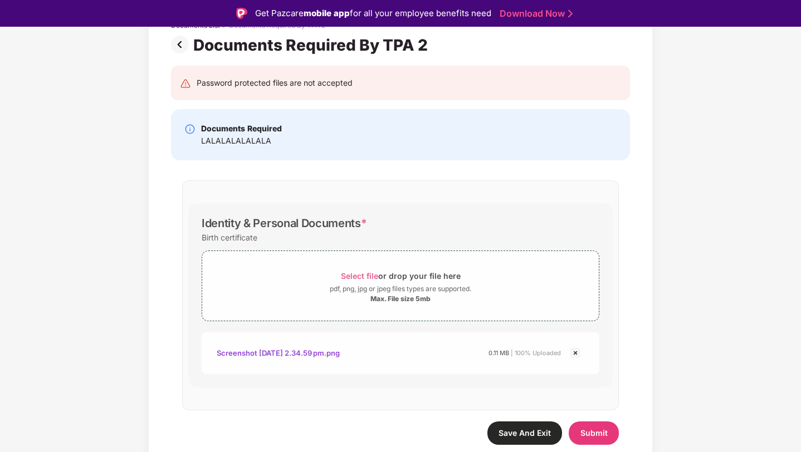
click at [524, 435] on span "Save And Exit" at bounding box center [525, 432] width 52 height 9
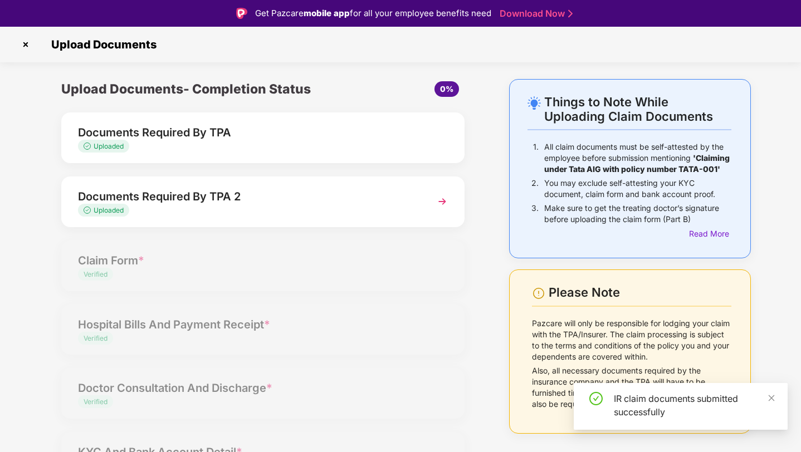
click at [25, 41] on img at bounding box center [26, 45] width 18 height 18
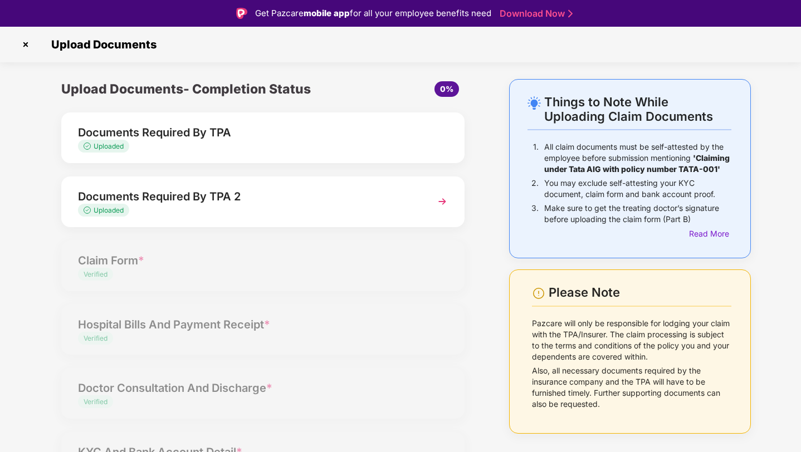
click at [27, 45] on img at bounding box center [26, 45] width 18 height 18
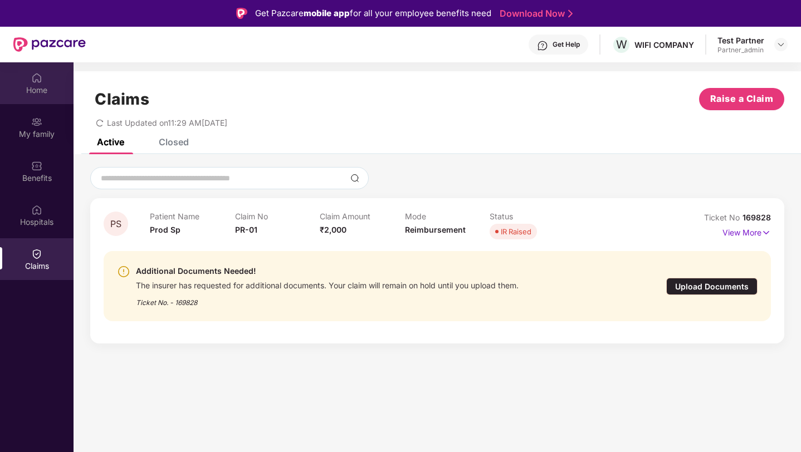
click at [36, 81] on img at bounding box center [36, 77] width 11 height 11
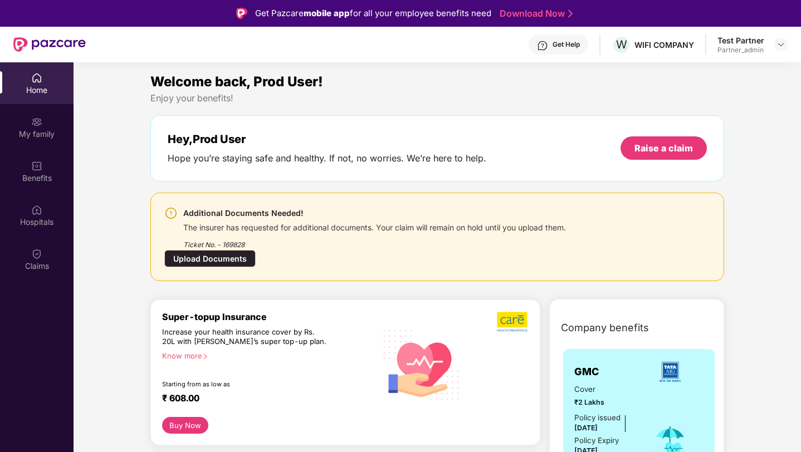
click at [256, 250] on div "Upload Documents" at bounding box center [209, 258] width 91 height 17
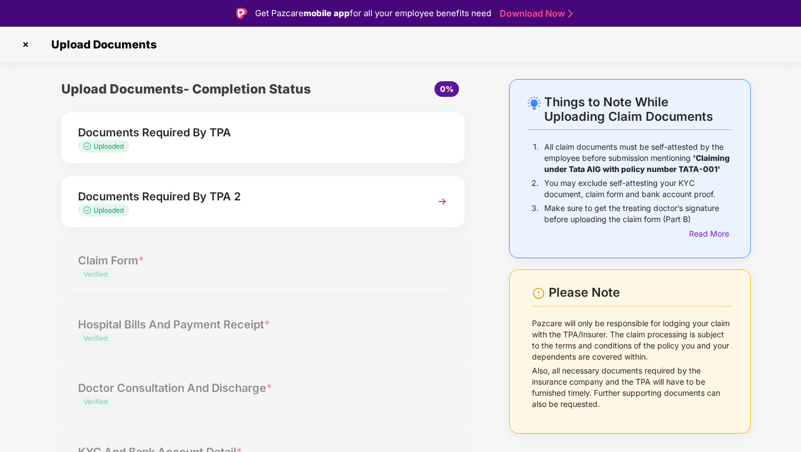
click at [306, 208] on div "Uploaded" at bounding box center [247, 211] width 339 height 11
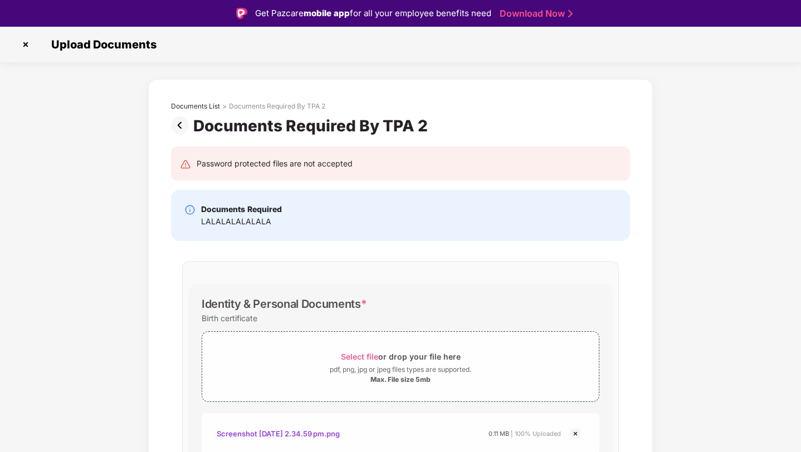
scroll to position [81, 0]
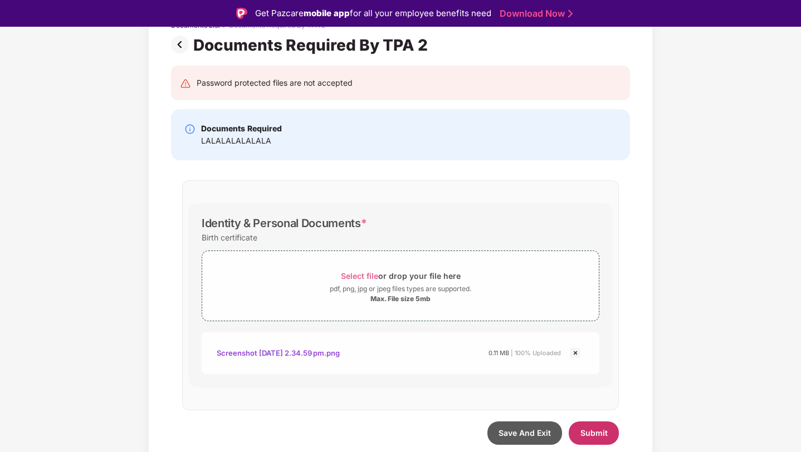
click at [590, 430] on span "Submit" at bounding box center [594, 432] width 27 height 9
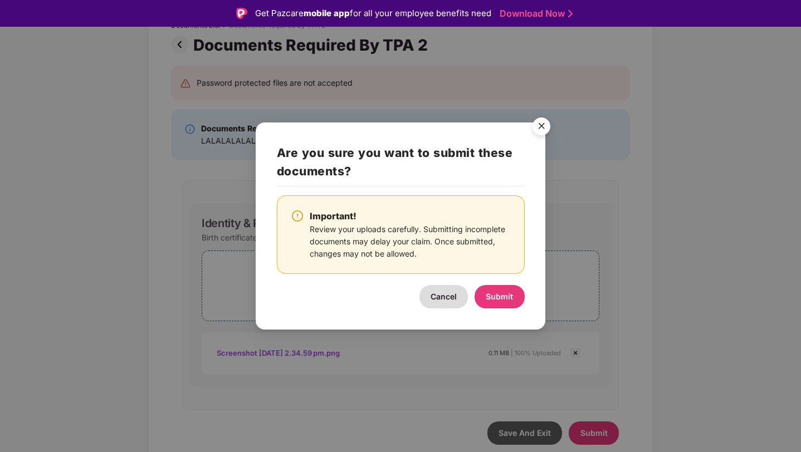
click at [541, 129] on img "Close" at bounding box center [541, 128] width 31 height 31
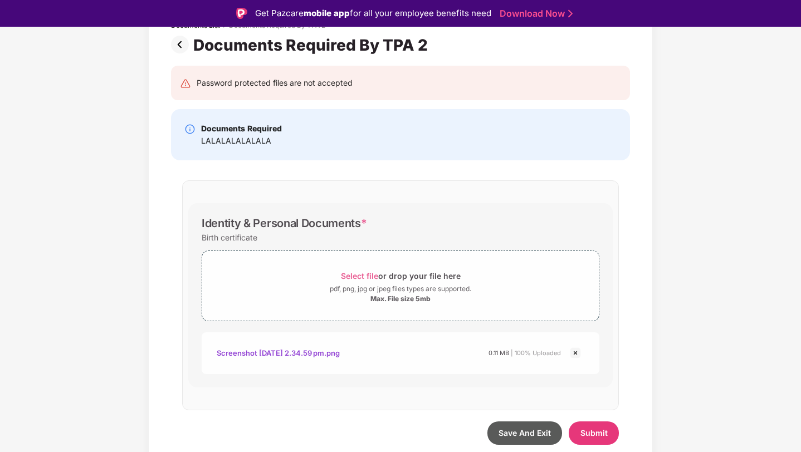
click at [573, 358] on img at bounding box center [575, 353] width 13 height 13
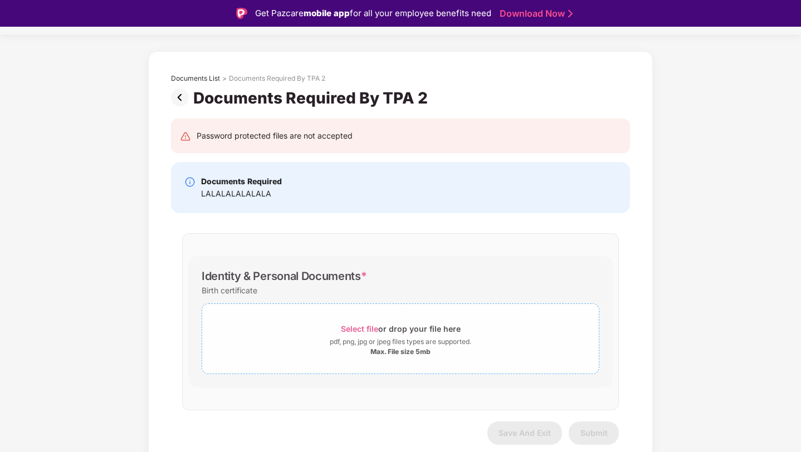
click at [460, 330] on div "Select file or drop your file here" at bounding box center [400, 328] width 397 height 15
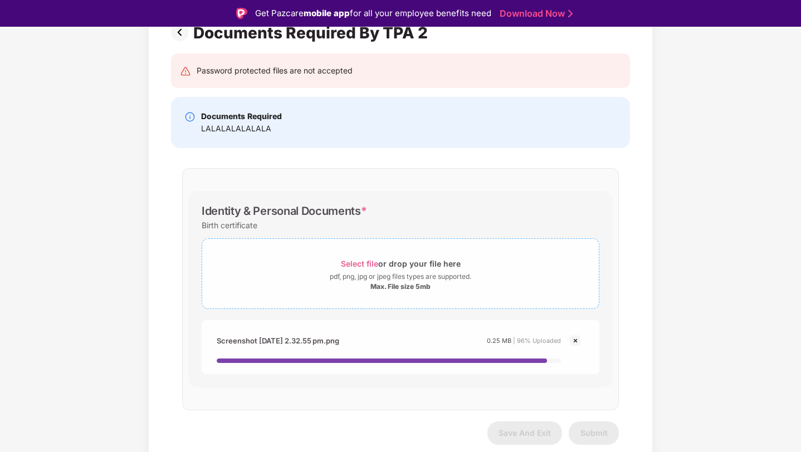
scroll to position [27, 0]
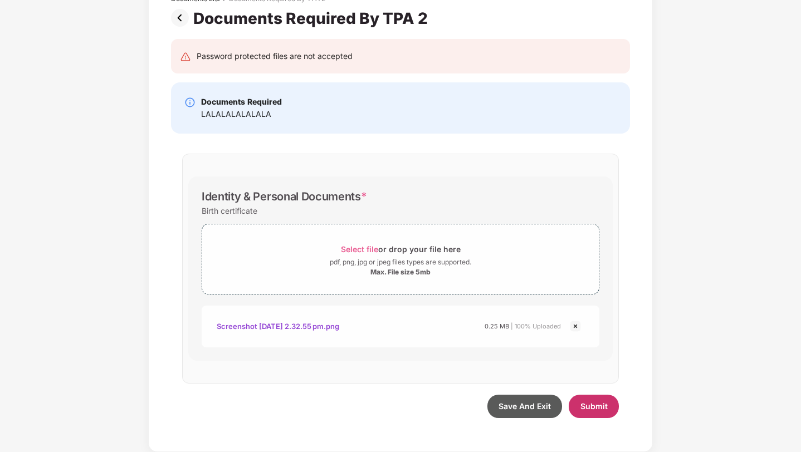
click at [588, 411] on span "Submit" at bounding box center [594, 406] width 27 height 9
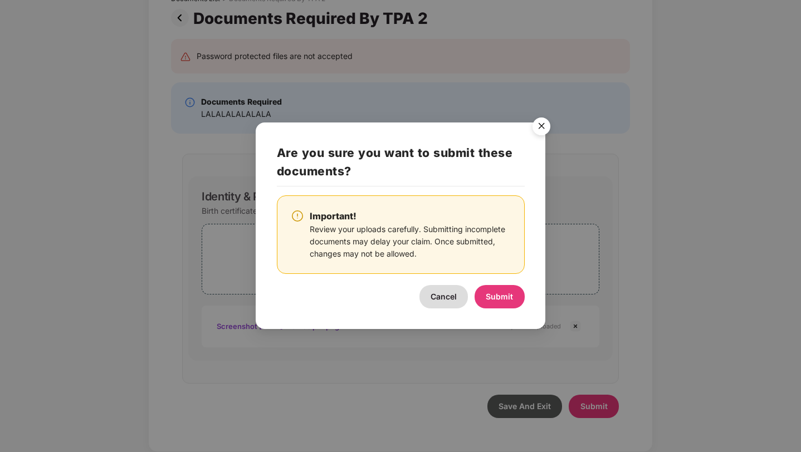
scroll to position [81, 0]
click at [493, 289] on button "Submit" at bounding box center [500, 296] width 50 height 23
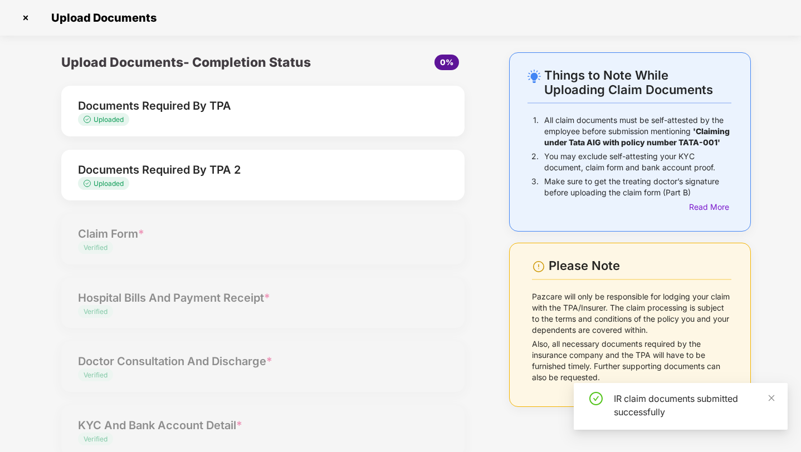
click at [25, 16] on img at bounding box center [26, 18] width 18 height 18
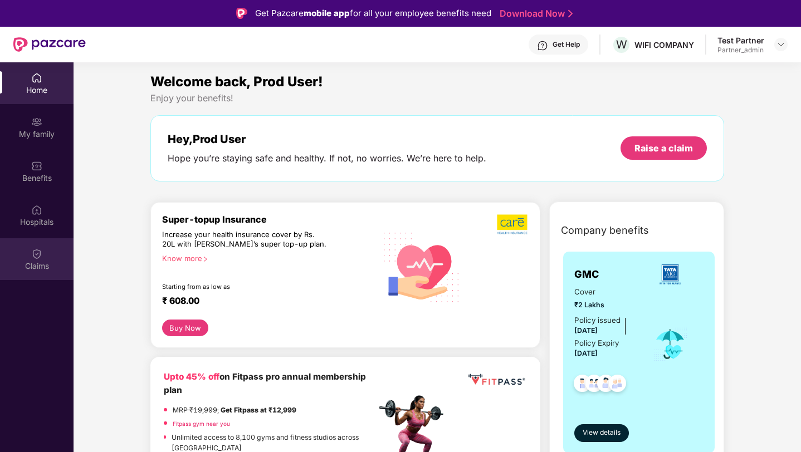
click at [32, 271] on div "Claims" at bounding box center [37, 266] width 74 height 11
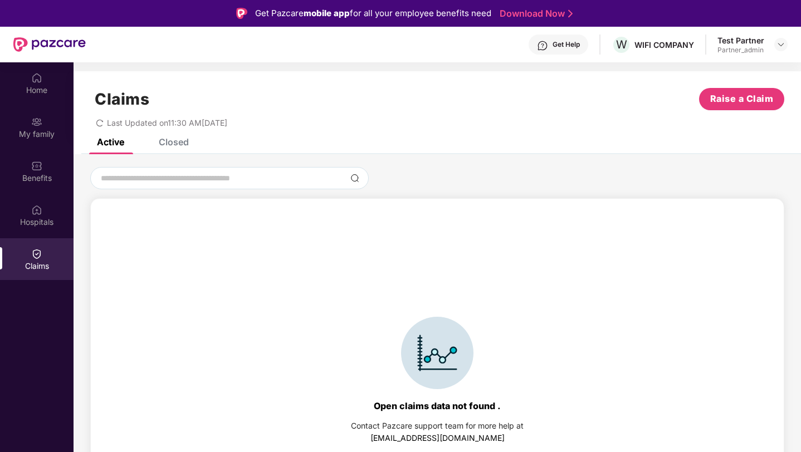
click at [180, 143] on div "Closed" at bounding box center [174, 142] width 30 height 11
click at [178, 146] on div "Closed" at bounding box center [174, 142] width 30 height 11
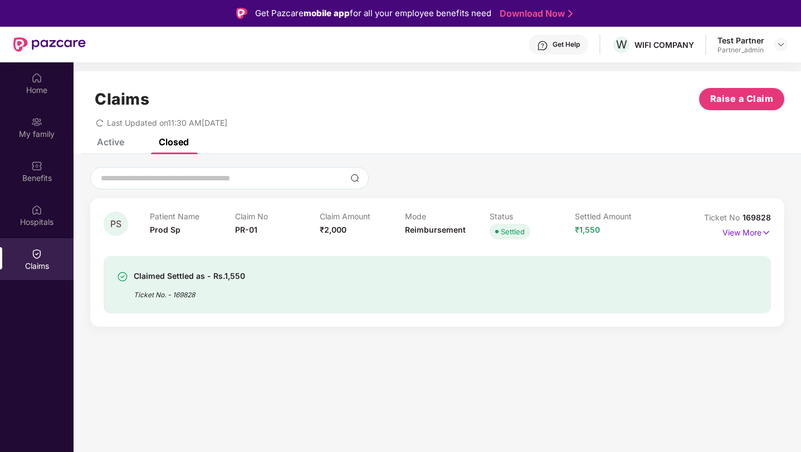
click at [116, 147] on div "Active" at bounding box center [110, 142] width 27 height 11
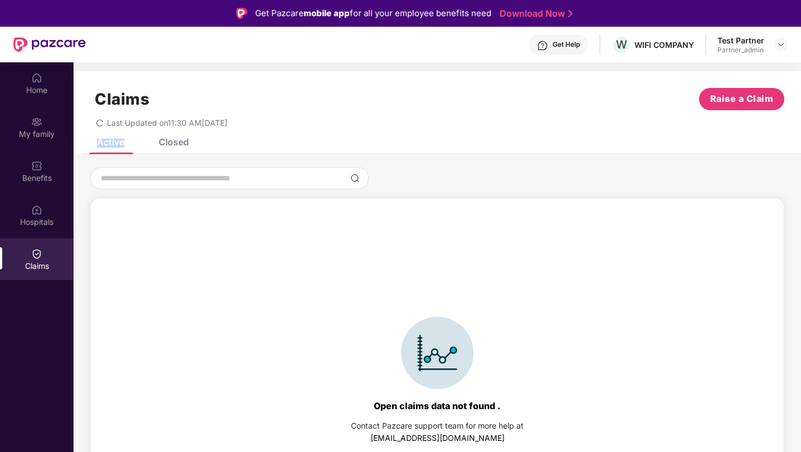
click at [116, 147] on div "Active" at bounding box center [110, 142] width 27 height 11
click at [98, 120] on icon "redo" at bounding box center [99, 122] width 7 height 7
click at [186, 147] on div "Closed" at bounding box center [174, 142] width 30 height 11
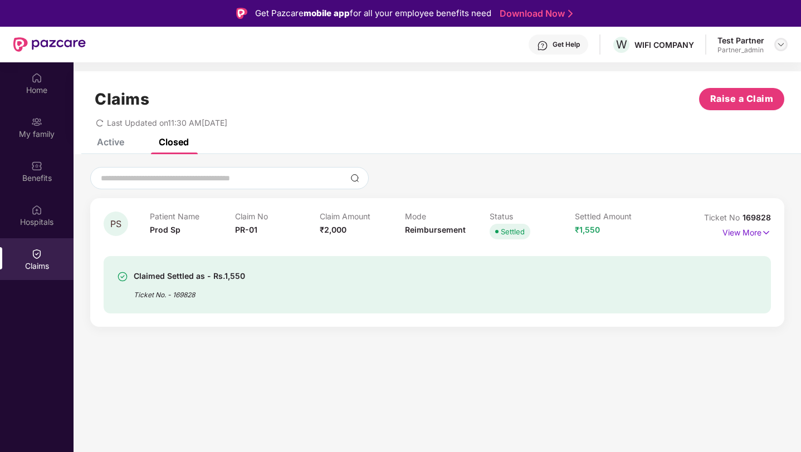
click at [780, 41] on img at bounding box center [781, 44] width 9 height 9
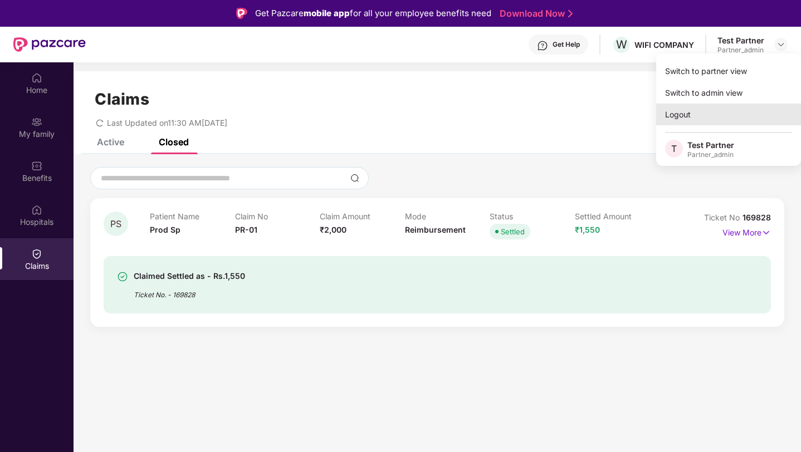
click at [696, 113] on div "Logout" at bounding box center [728, 115] width 145 height 22
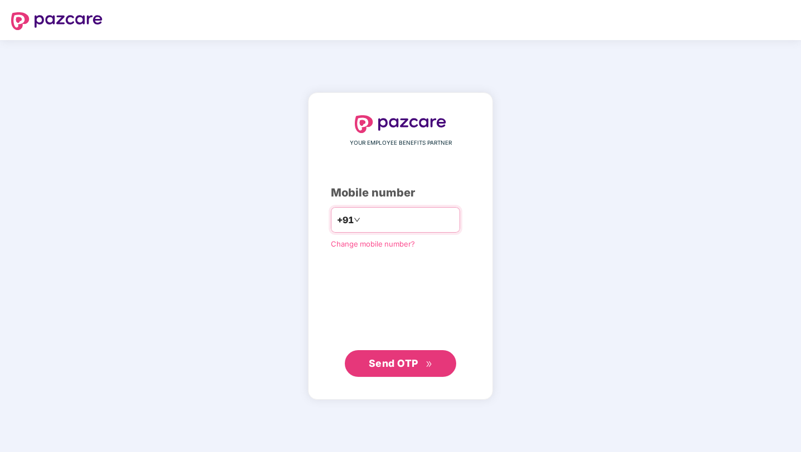
click at [386, 214] on input "number" at bounding box center [408, 220] width 91 height 18
type input "**********"
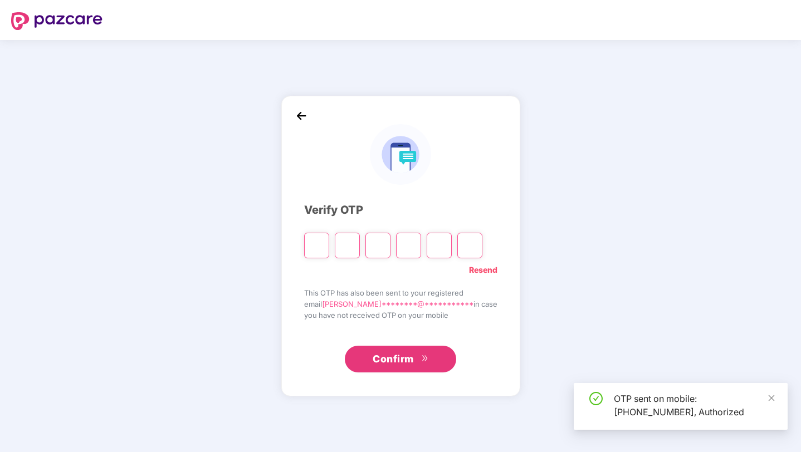
type input "*"
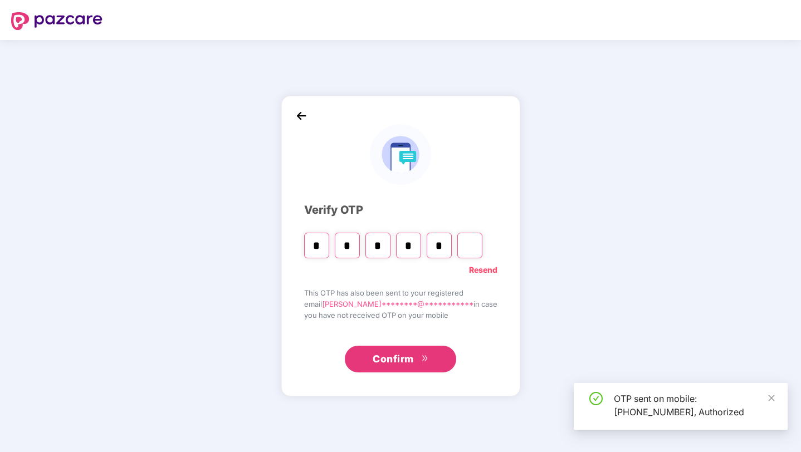
type input "*"
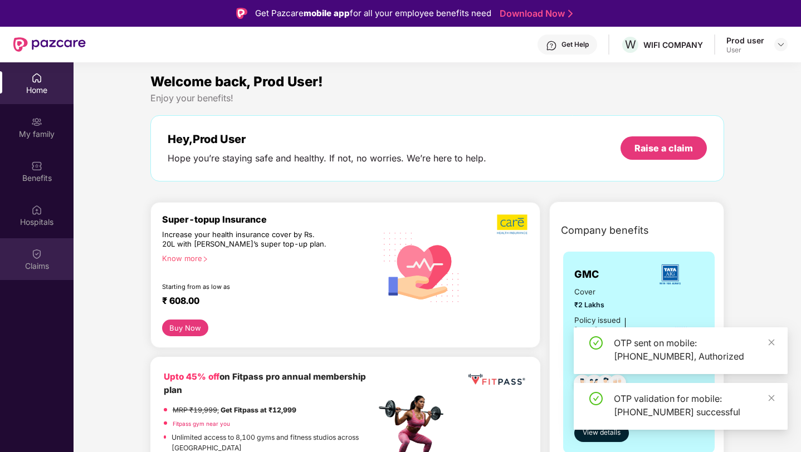
click at [41, 269] on div "Claims" at bounding box center [37, 266] width 74 height 11
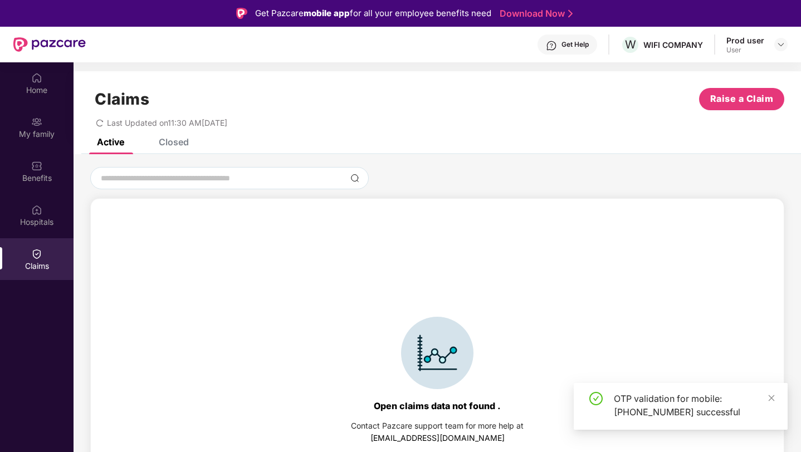
click at [184, 144] on div "Closed" at bounding box center [174, 142] width 30 height 11
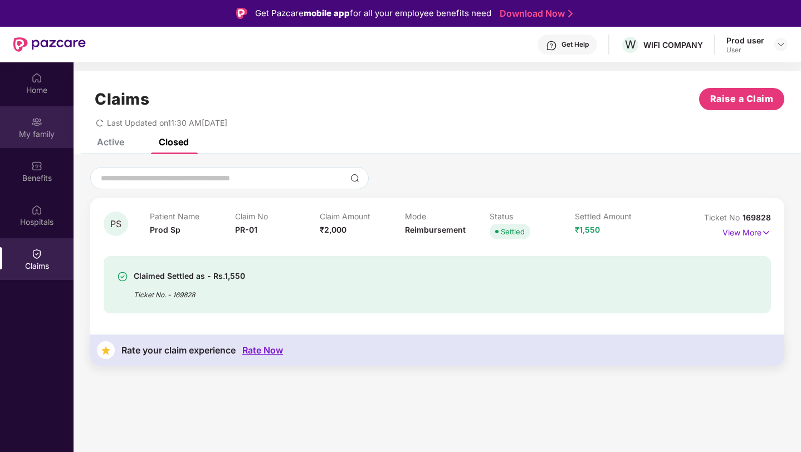
click at [36, 126] on img at bounding box center [36, 121] width 11 height 11
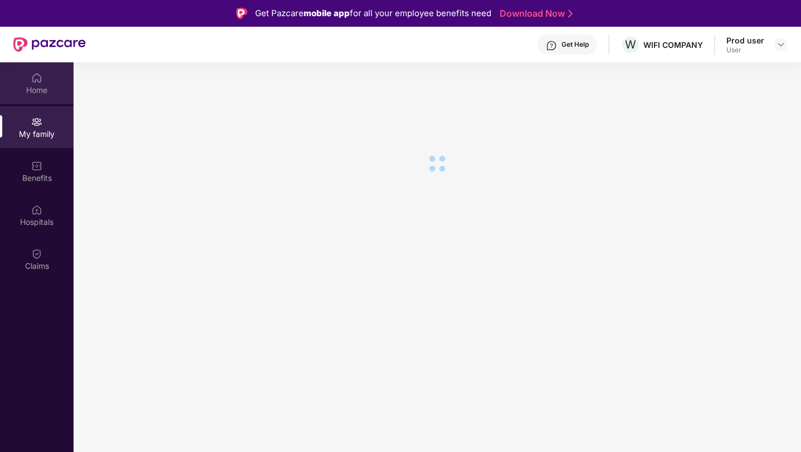
click at [42, 89] on div "Home" at bounding box center [37, 90] width 74 height 11
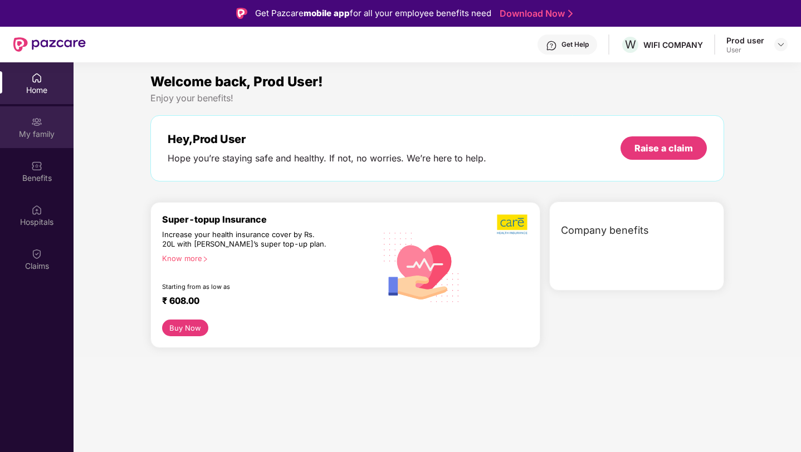
click at [33, 124] on img at bounding box center [36, 121] width 11 height 11
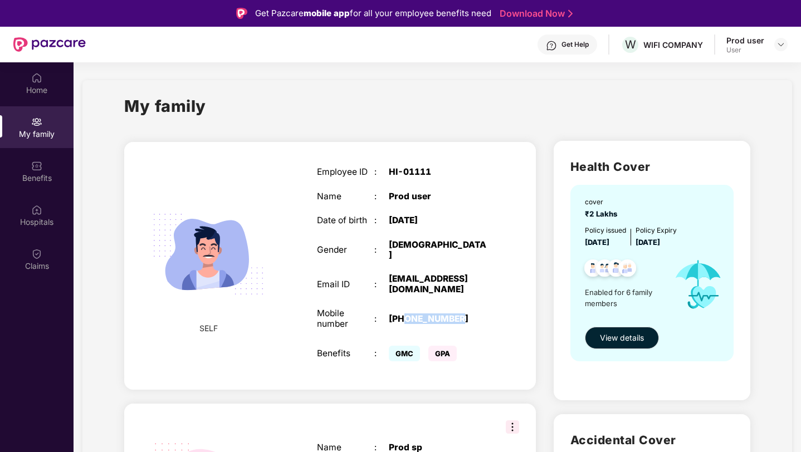
drag, startPoint x: 406, startPoint y: 311, endPoint x: 485, endPoint y: 309, distance: 79.7
click at [485, 314] on div "[PHONE_NUMBER]" at bounding box center [439, 319] width 100 height 10
copy div "6666011005"
